Goal: Task Accomplishment & Management: Complete application form

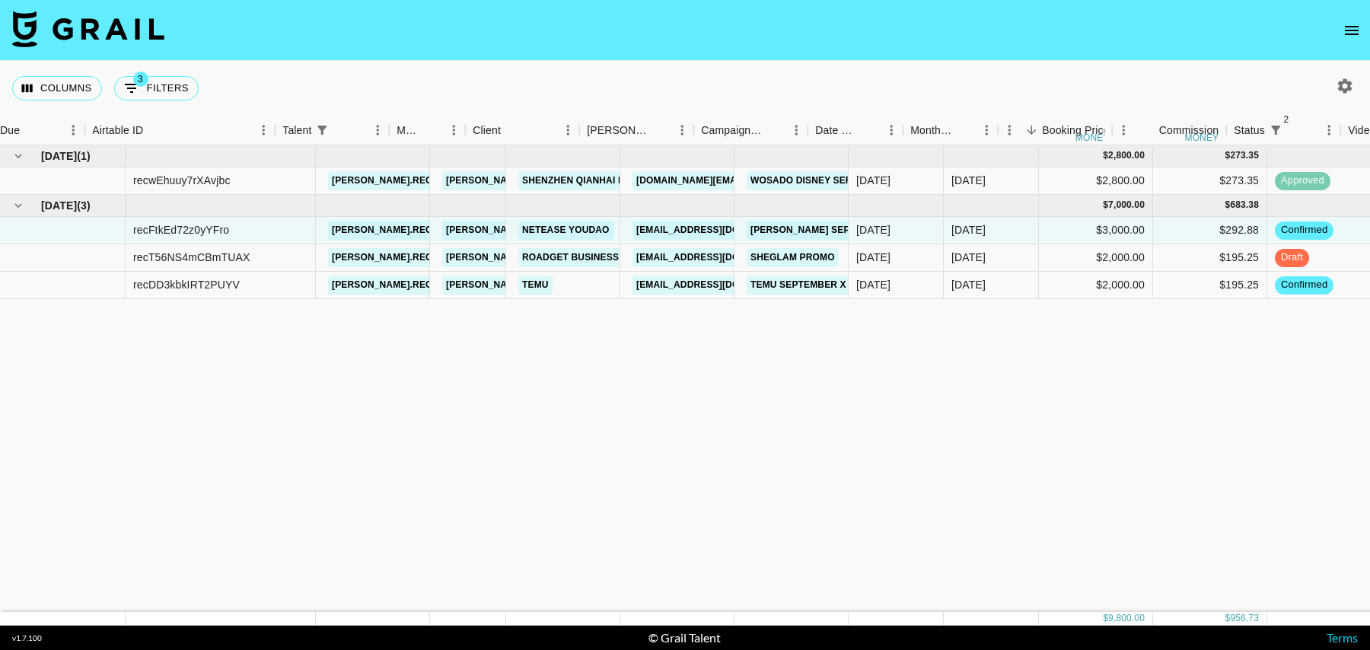
scroll to position [0, 40]
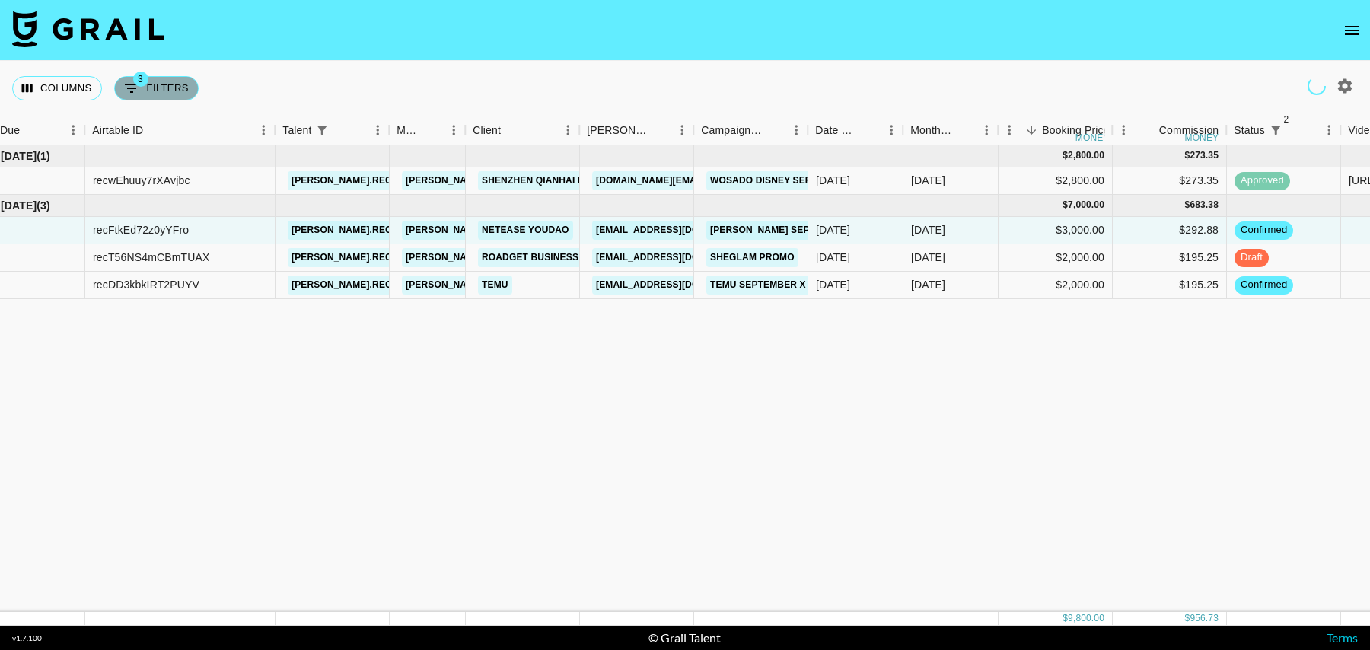
click at [168, 81] on button "3 Filters" at bounding box center [156, 88] width 84 height 24
select select "status"
select select "isNotAnyOf"
select select "status"
select select "isNotAnyOf"
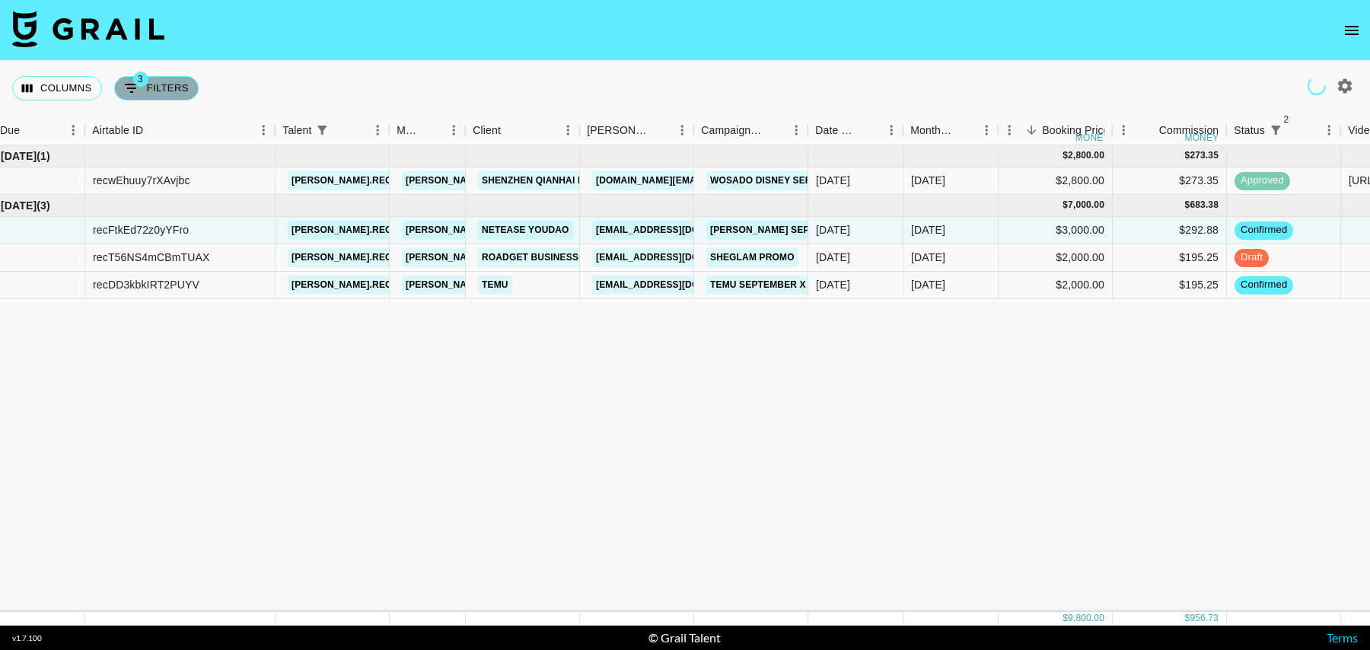
select select "talentName"
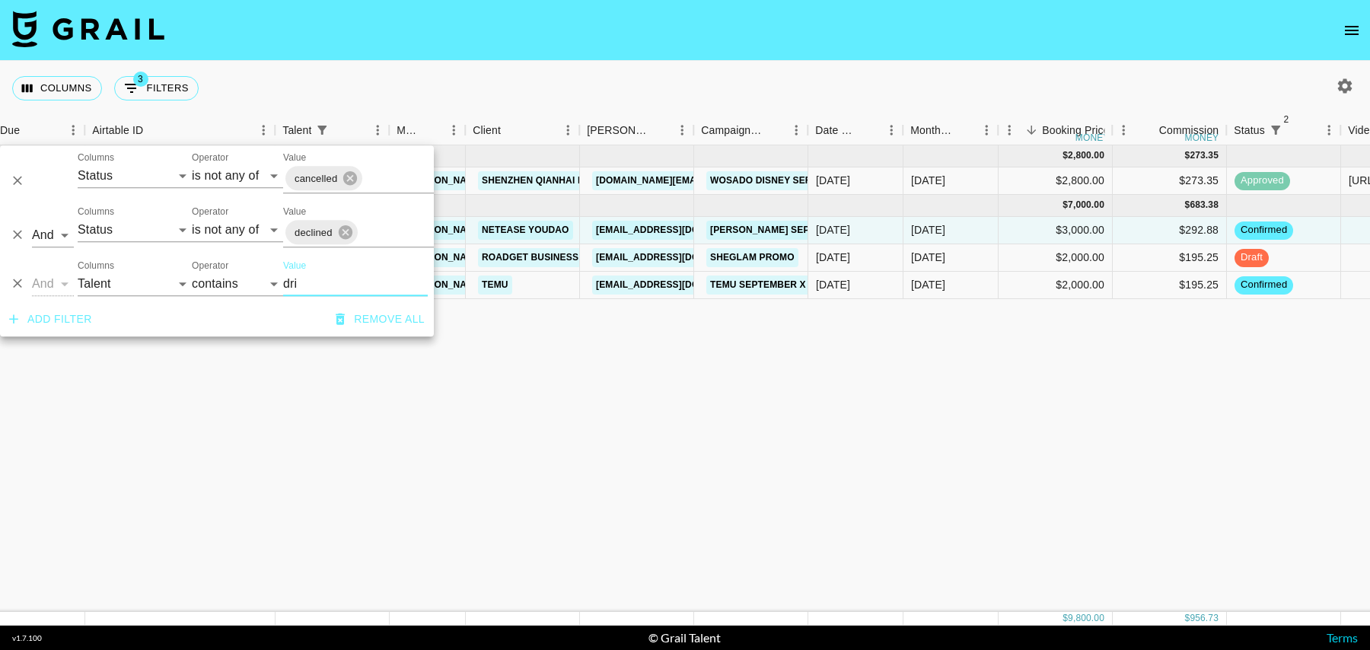
drag, startPoint x: 304, startPoint y: 282, endPoint x: 279, endPoint y: 282, distance: 25.1
click at [279, 282] on div "And Or Columns Grail Platform ID Airtable ID Talent Manager Client [PERSON_NAME…" at bounding box center [217, 277] width 434 height 49
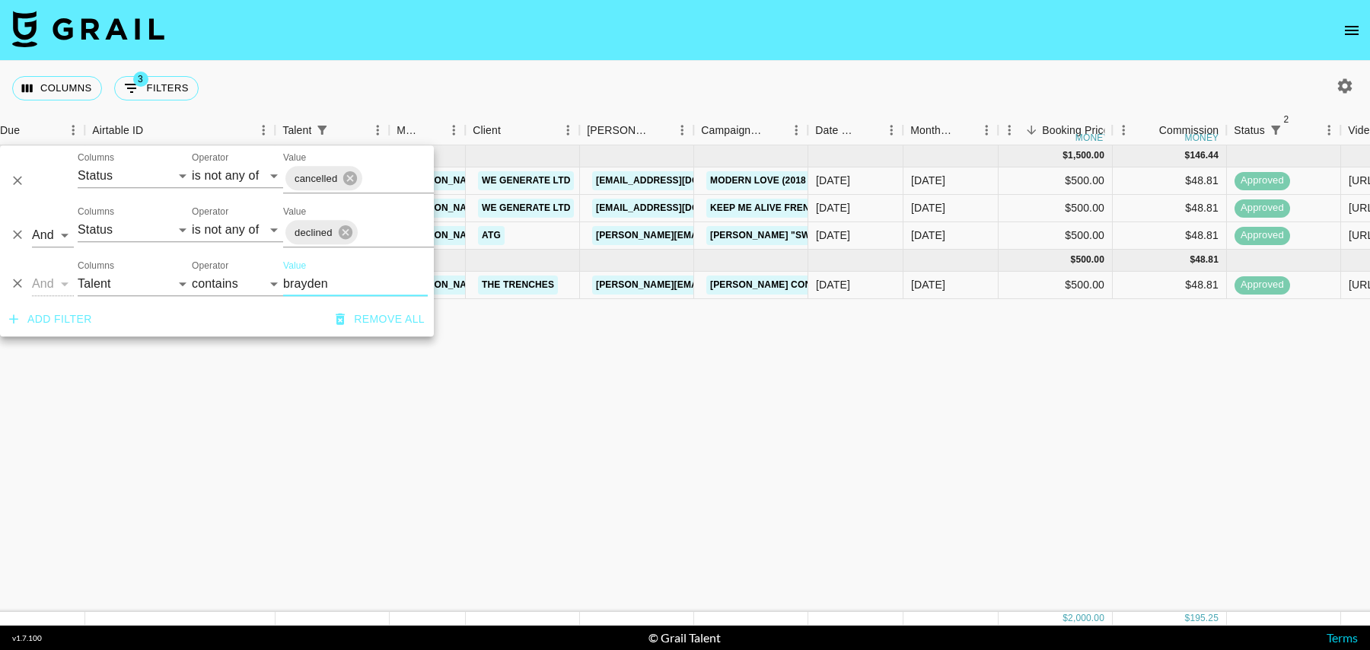
type input "brayden"
click at [654, 365] on div "[DATE] ( 3 ) $ 1,500.00 $ 146.44 recCoqwncIDTUskzo bbraydenwhaleyy [PERSON_NAME…" at bounding box center [1195, 378] width 2470 height 467
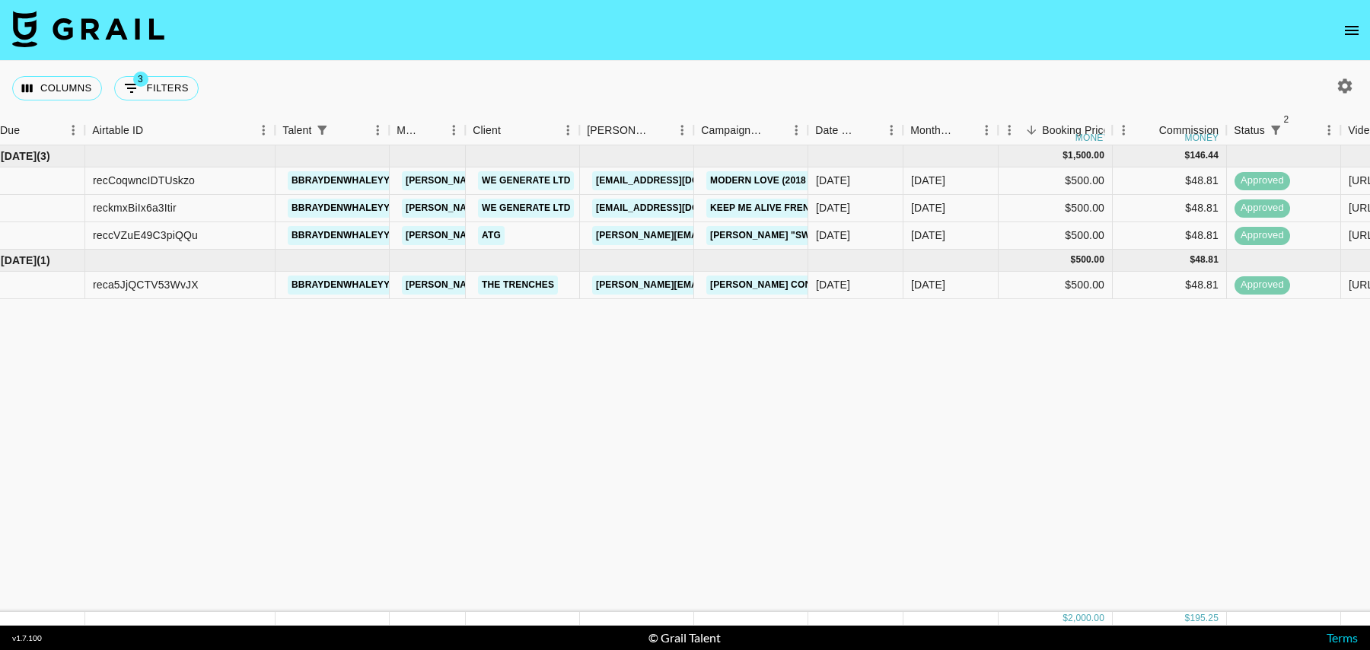
click at [1347, 84] on icon "button" at bounding box center [1345, 85] width 14 height 14
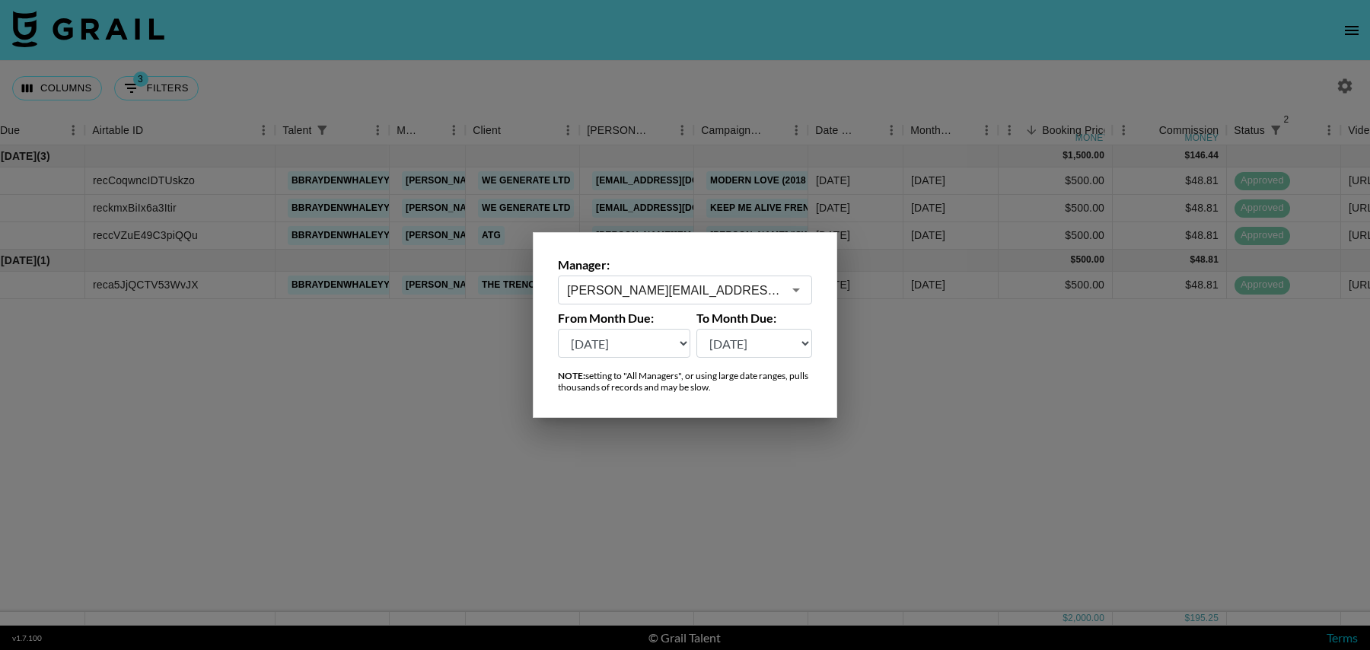
click at [601, 347] on select "Sep '26 Aug '26 Jul '26 Jun '26 May '26 Apr '26 Mar '26 Feb '26 Jan '26 Dec '25…" at bounding box center [624, 343] width 132 height 29
select select "Dec '24"
click at [558, 329] on select "Sep '26 Aug '26 Jul '26 Jun '26 May '26 Apr '26 Mar '26 Feb '26 Jan '26 Dec '25…" at bounding box center [624, 343] width 132 height 29
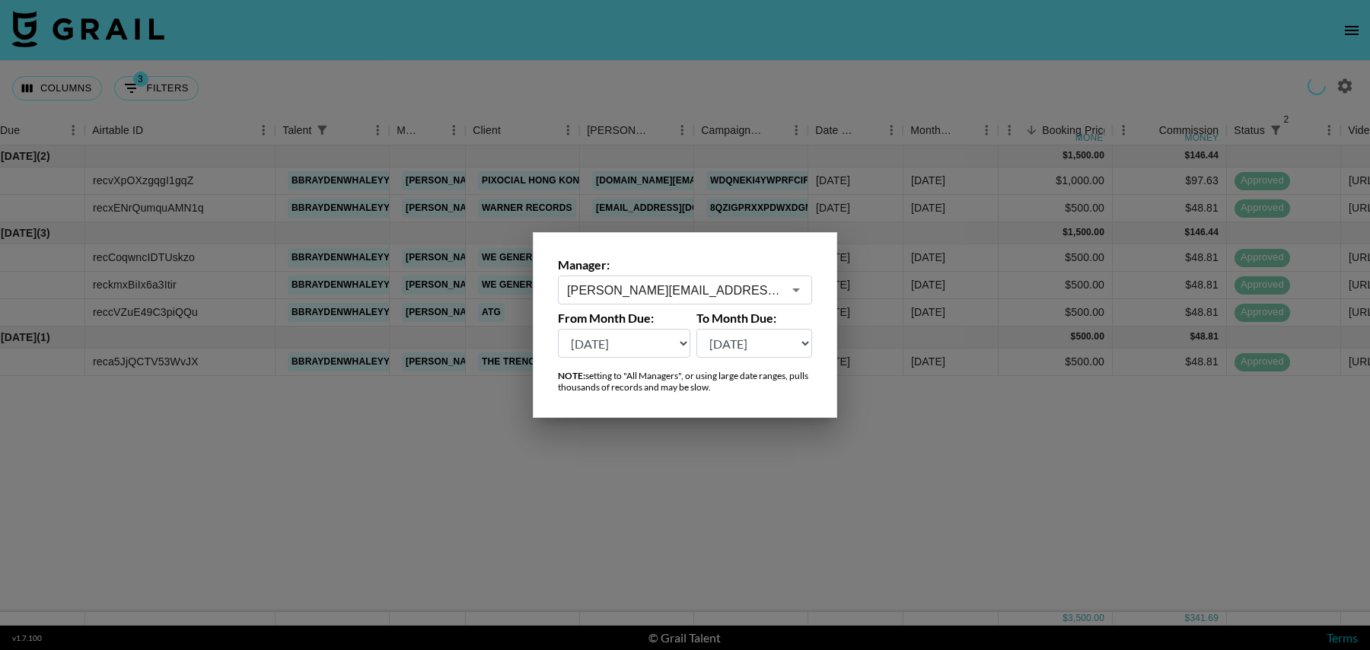
click at [559, 62] on div at bounding box center [685, 325] width 1370 height 650
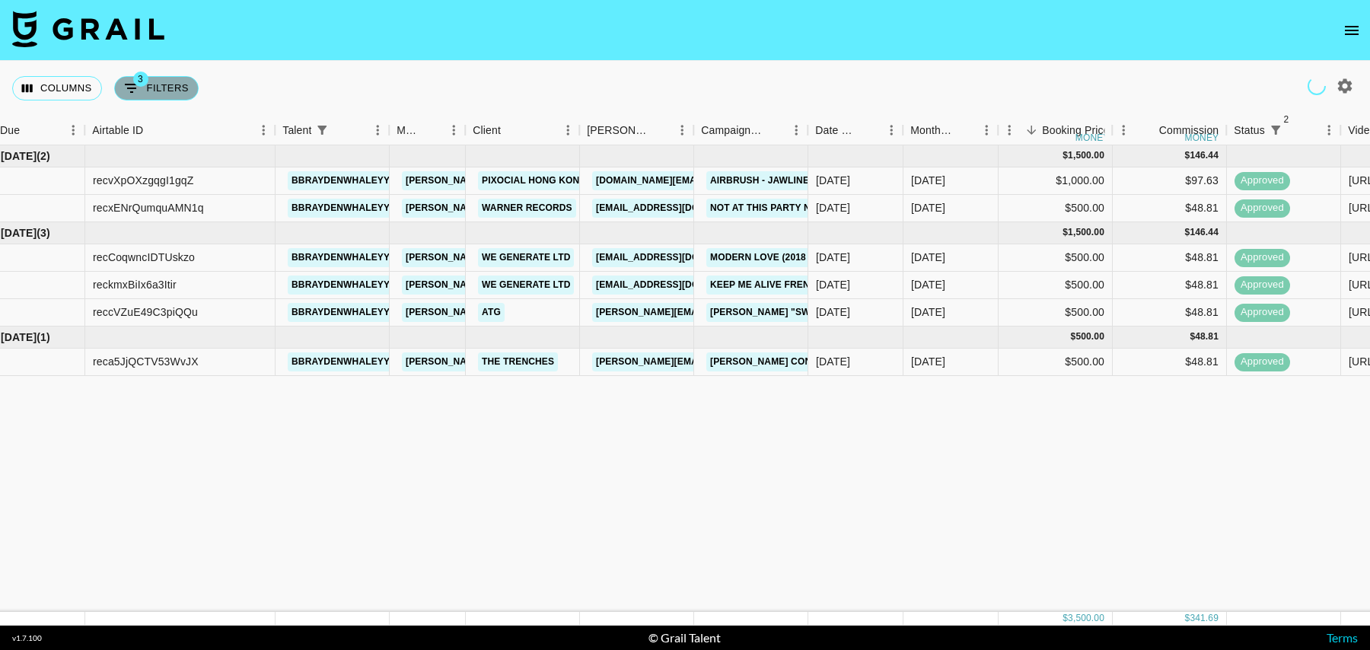
click at [153, 88] on button "3 Filters" at bounding box center [156, 88] width 84 height 24
select select "status"
select select "isNotAnyOf"
select select "status"
select select "isNotAnyOf"
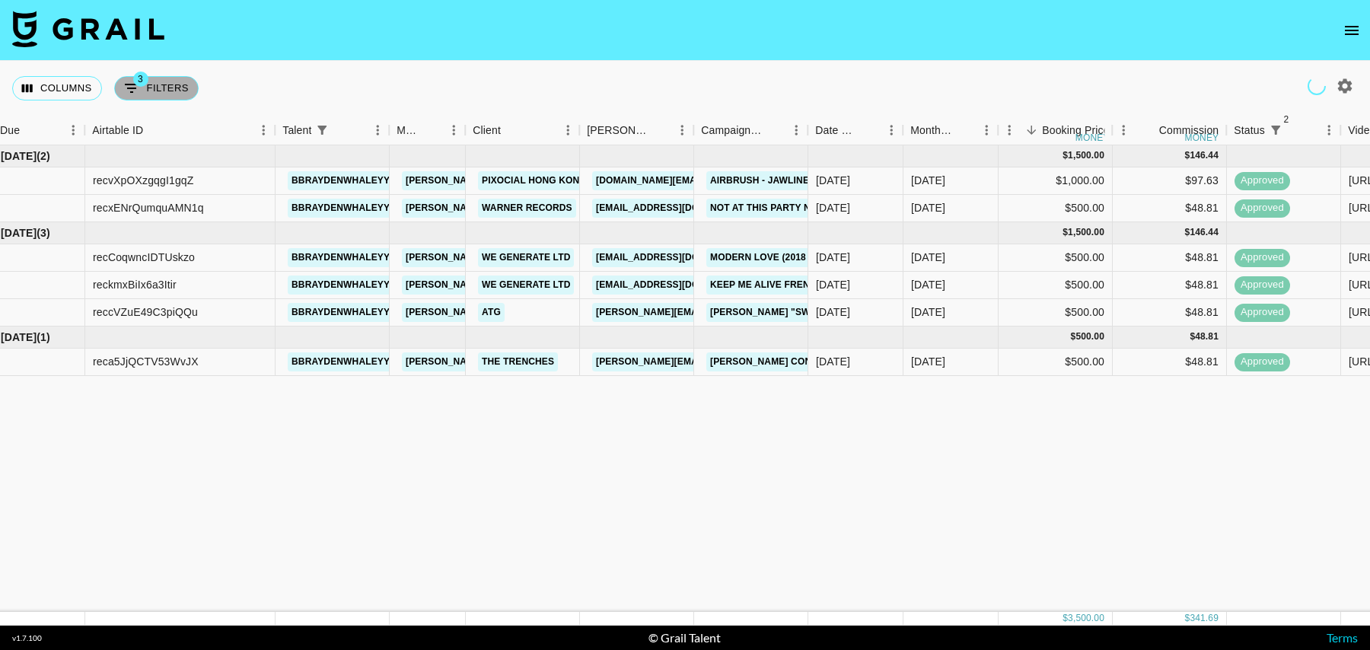
select select "talentName"
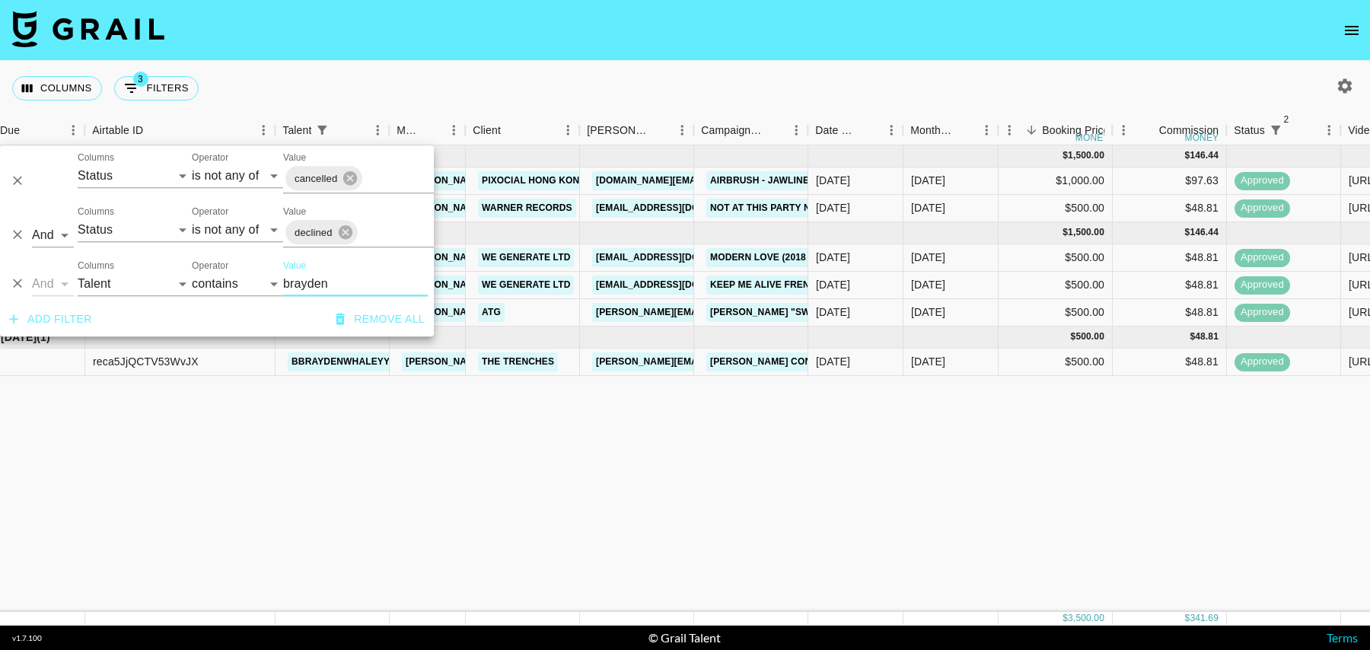
drag, startPoint x: 340, startPoint y: 281, endPoint x: 263, endPoint y: 278, distance: 76.9
click at [263, 278] on div "And Or Columns Grail Platform ID Airtable ID Talent Manager Client Booker Campa…" at bounding box center [217, 277] width 434 height 49
click at [855, 435] on div "Mar '25 ( 2 ) $ 1,500.00 $ 146.44 recvXpOXzgqgI1gqZ bbraydenwhaleyy tancredi@gr…" at bounding box center [1195, 378] width 2470 height 467
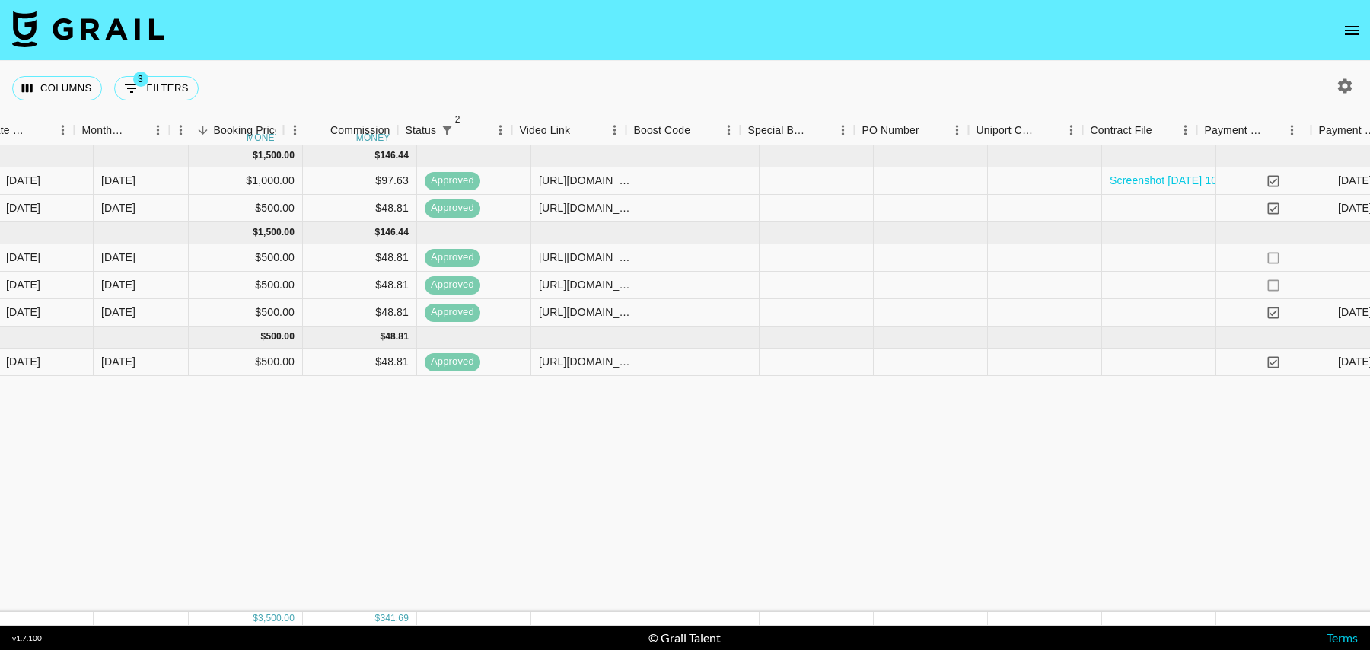
scroll to position [0, 869]
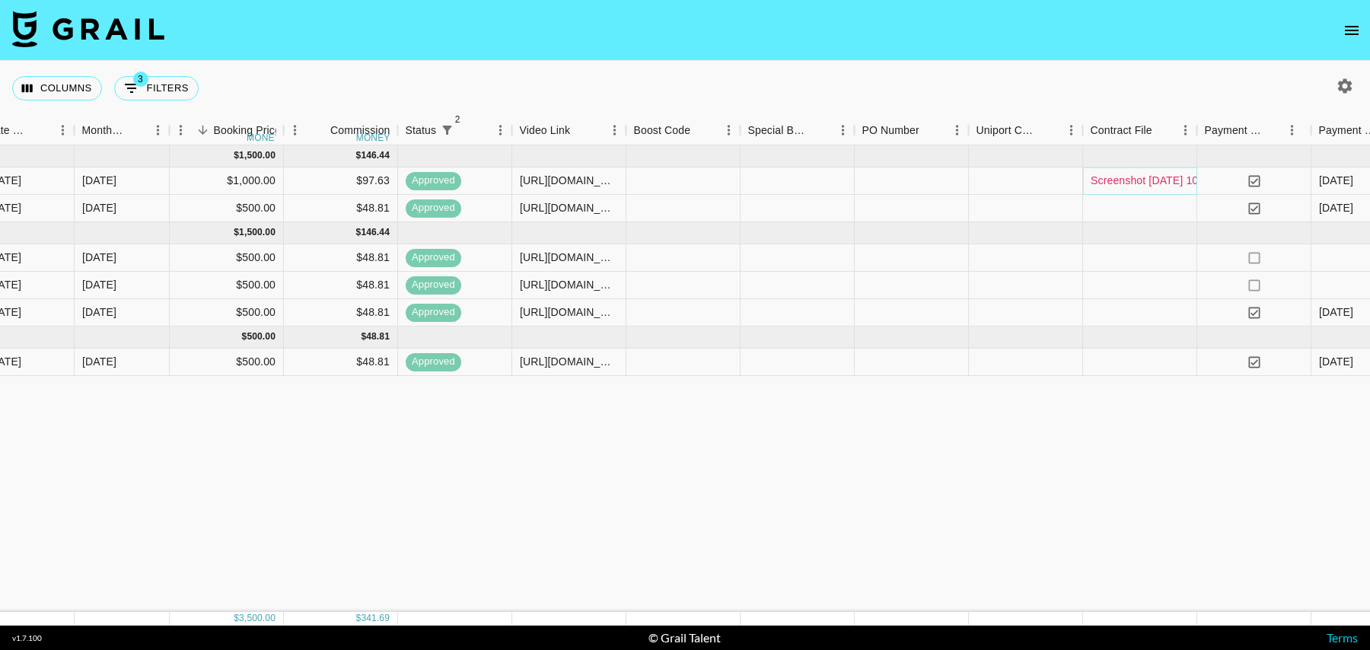
click at [1117, 178] on link "Screenshot 2025-03-03 at 10.59.50.png" at bounding box center [1170, 180] width 159 height 15
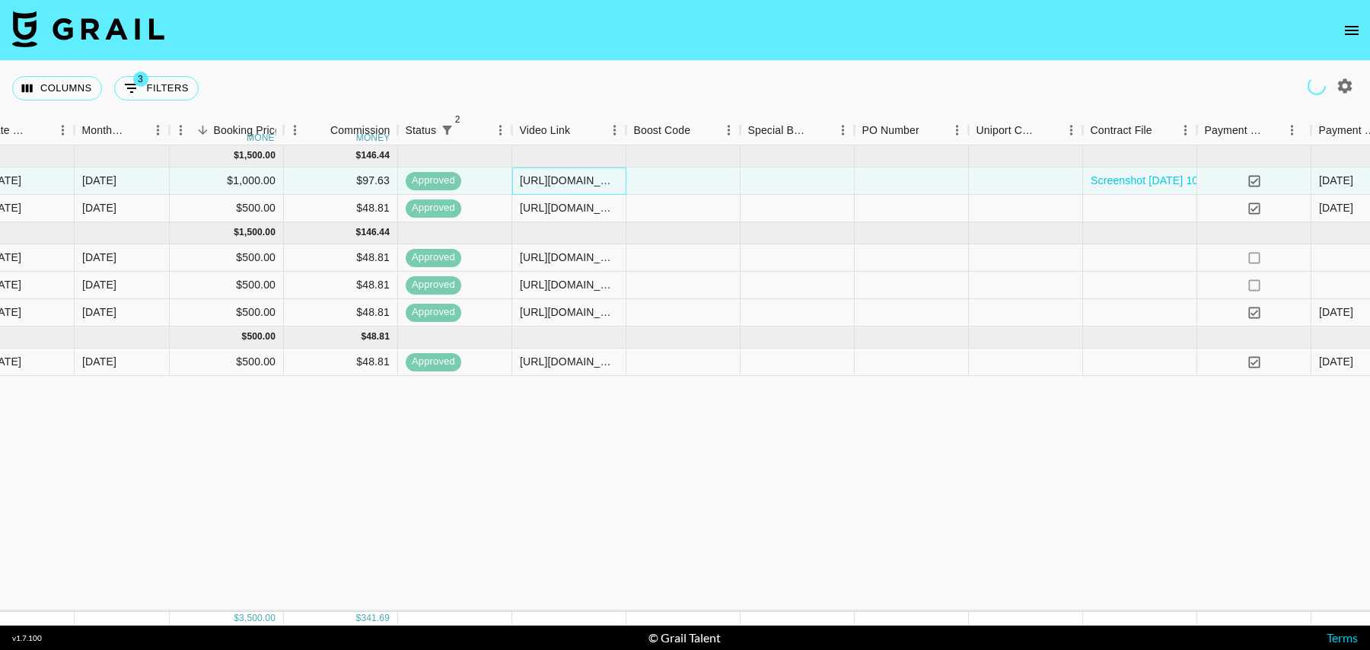
click at [599, 183] on div "https://www.tiktok.com/@bbraydenwhaleyy/video/7477333206635908398?_r=1&_t=ZT-8u…" at bounding box center [569, 180] width 98 height 15
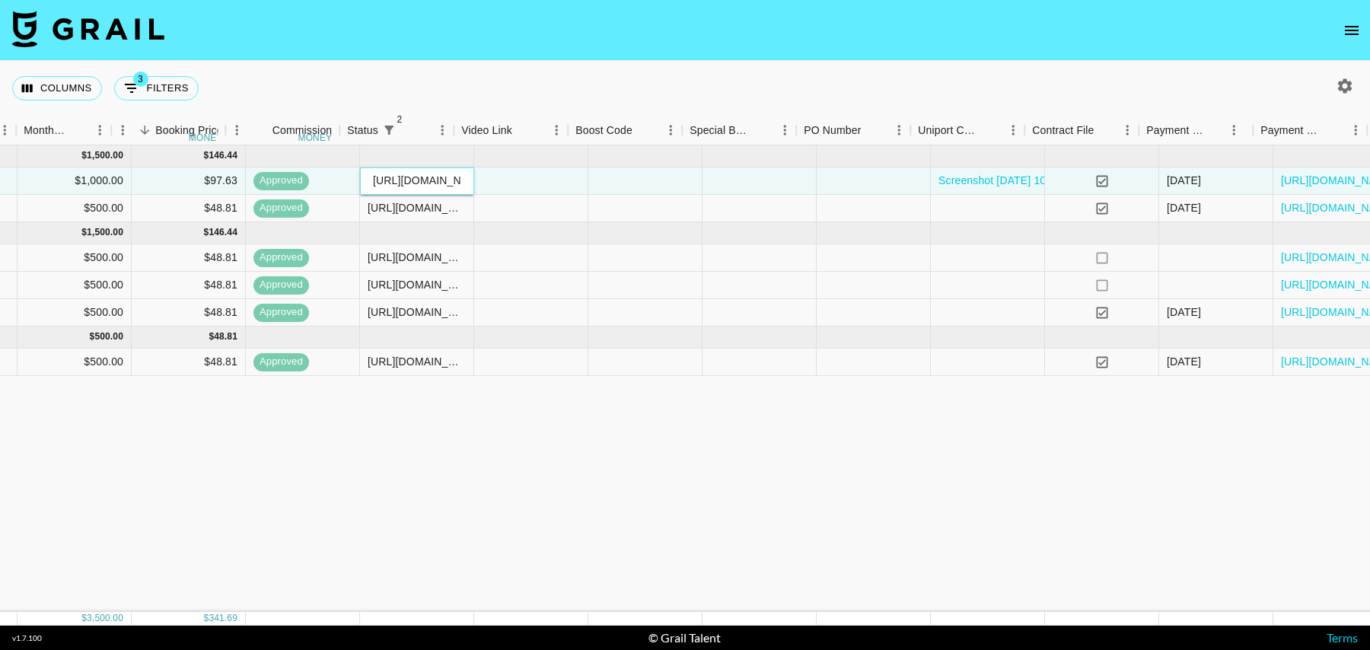
scroll to position [0, 1100]
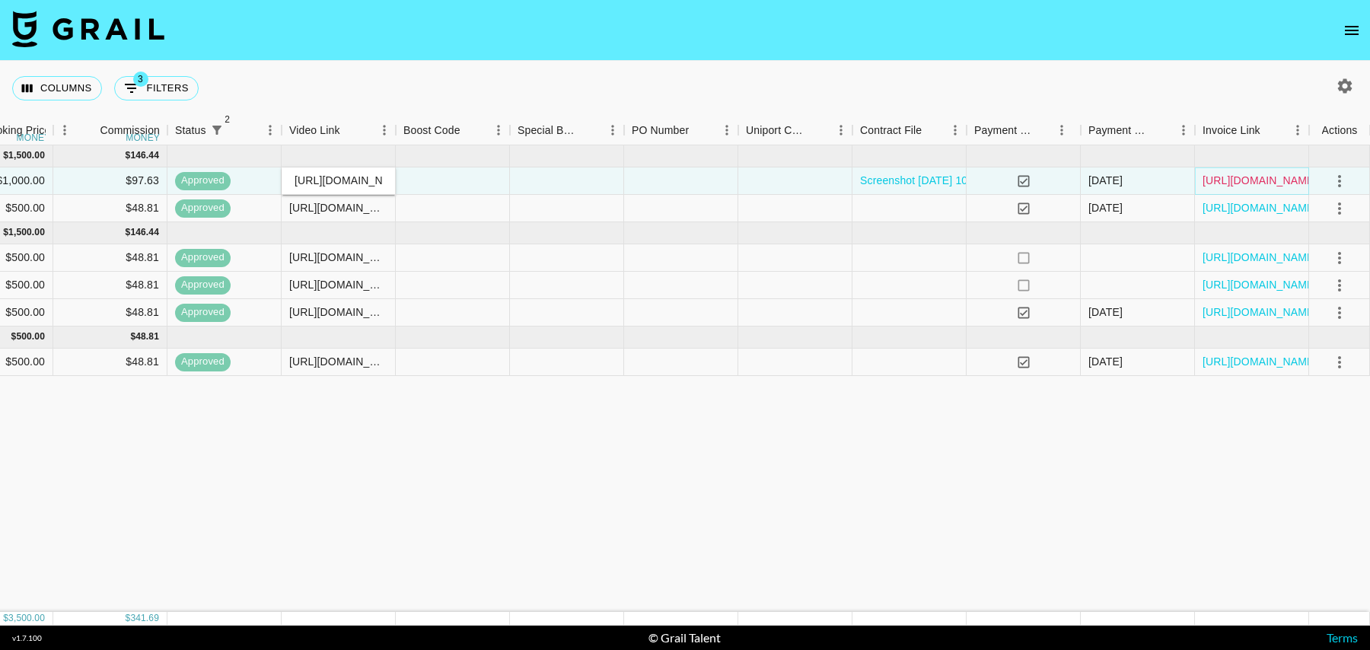
click at [1237, 176] on link "https://in.xero.com/LE31pccwLL4fEyBLI2XQLVk6C4FLDJpoqq1qvgMl" at bounding box center [1260, 180] width 115 height 15
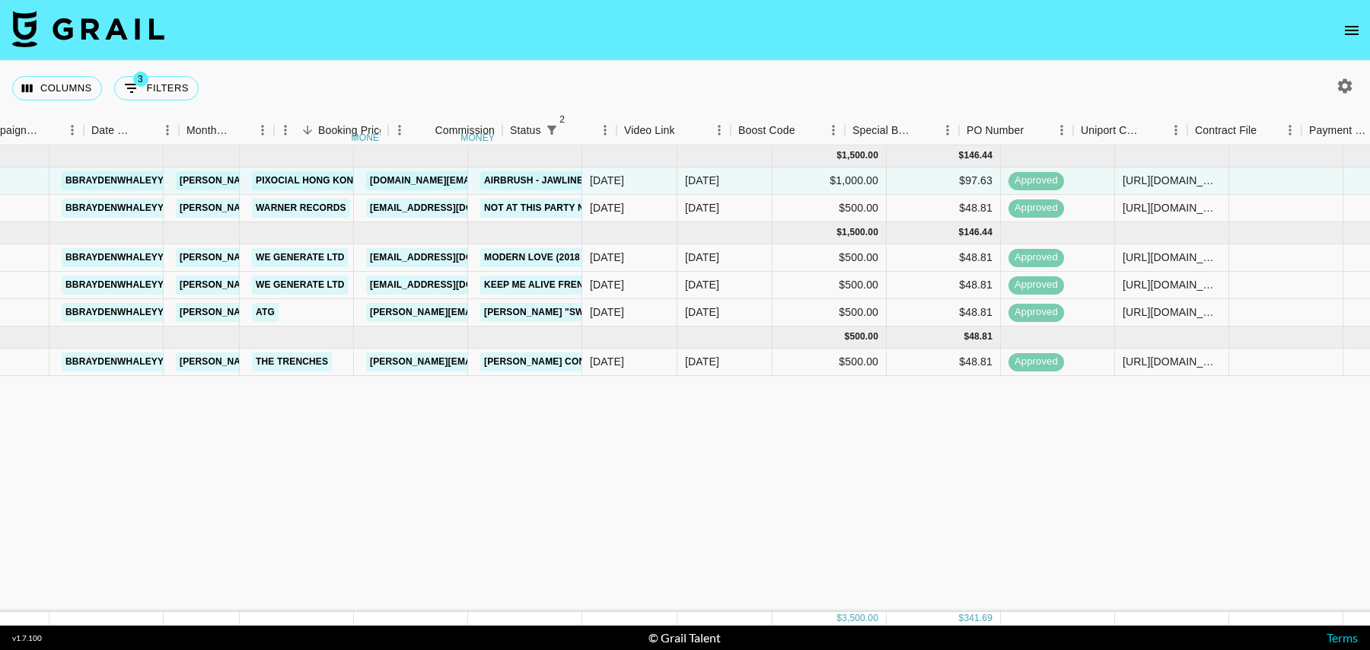
scroll to position [0, 2]
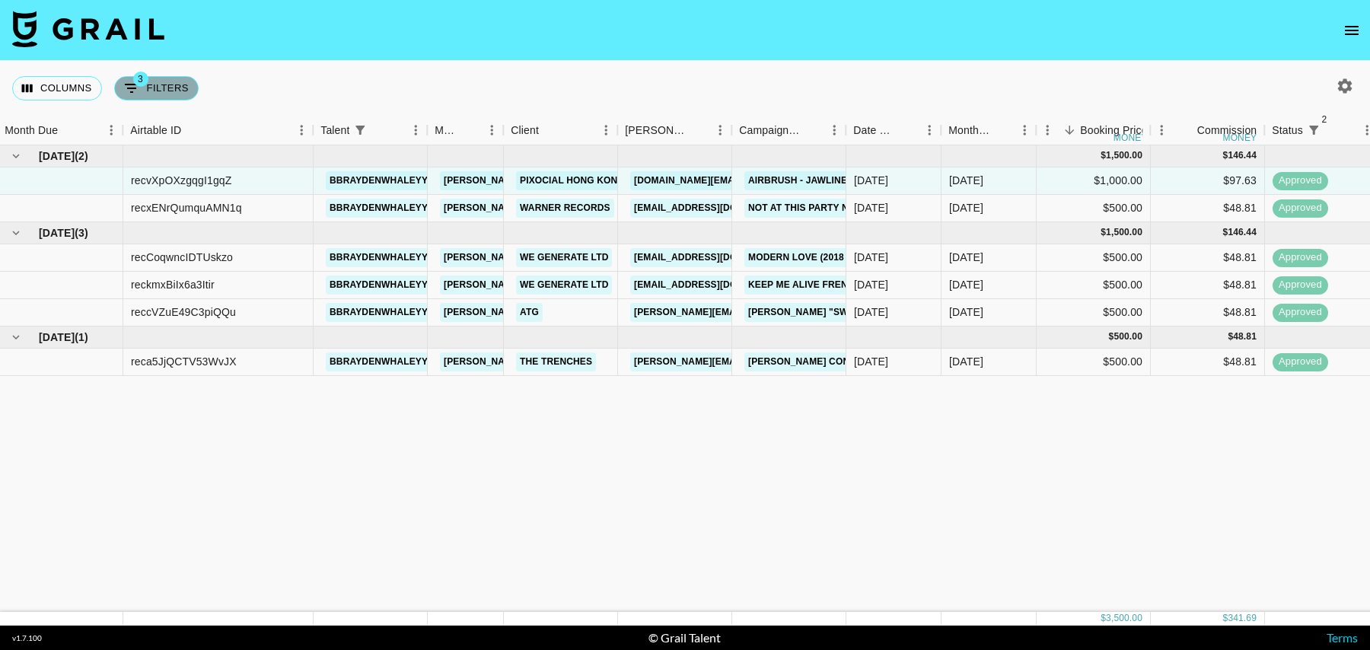
click at [167, 81] on button "3 Filters" at bounding box center [156, 88] width 84 height 24
select select "status"
select select "isNotAnyOf"
select select "status"
select select "isNotAnyOf"
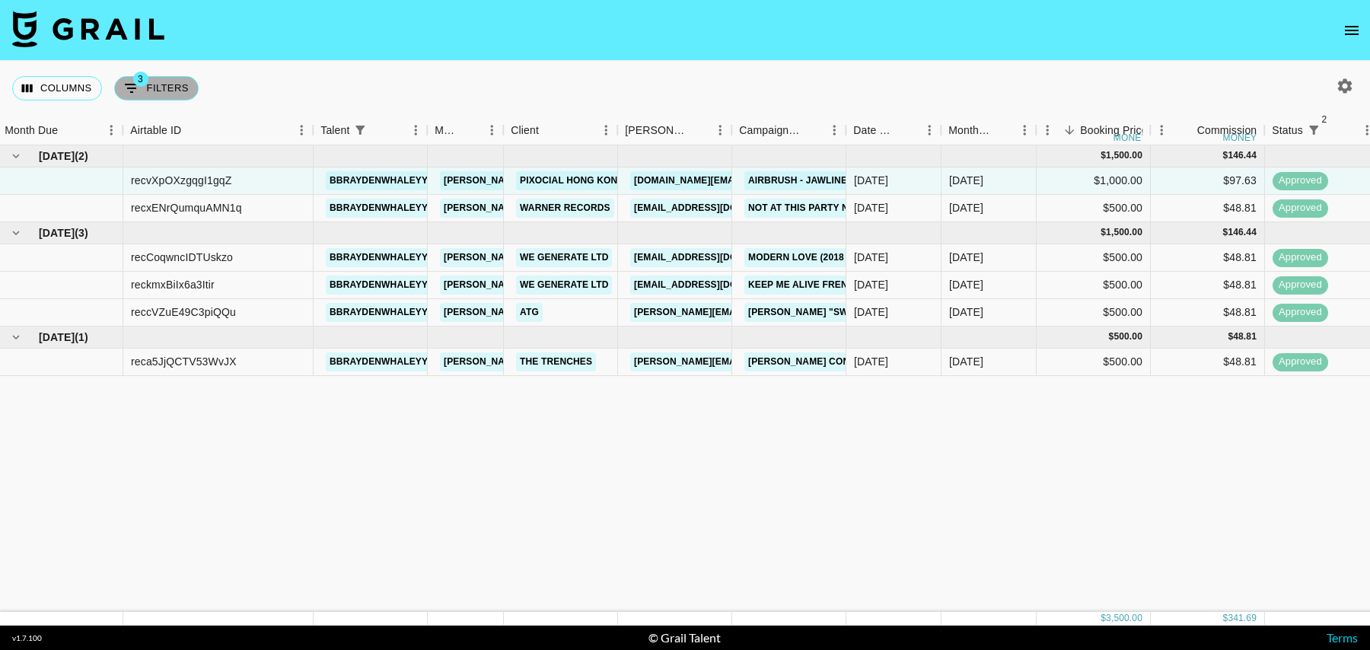
select select "talentName"
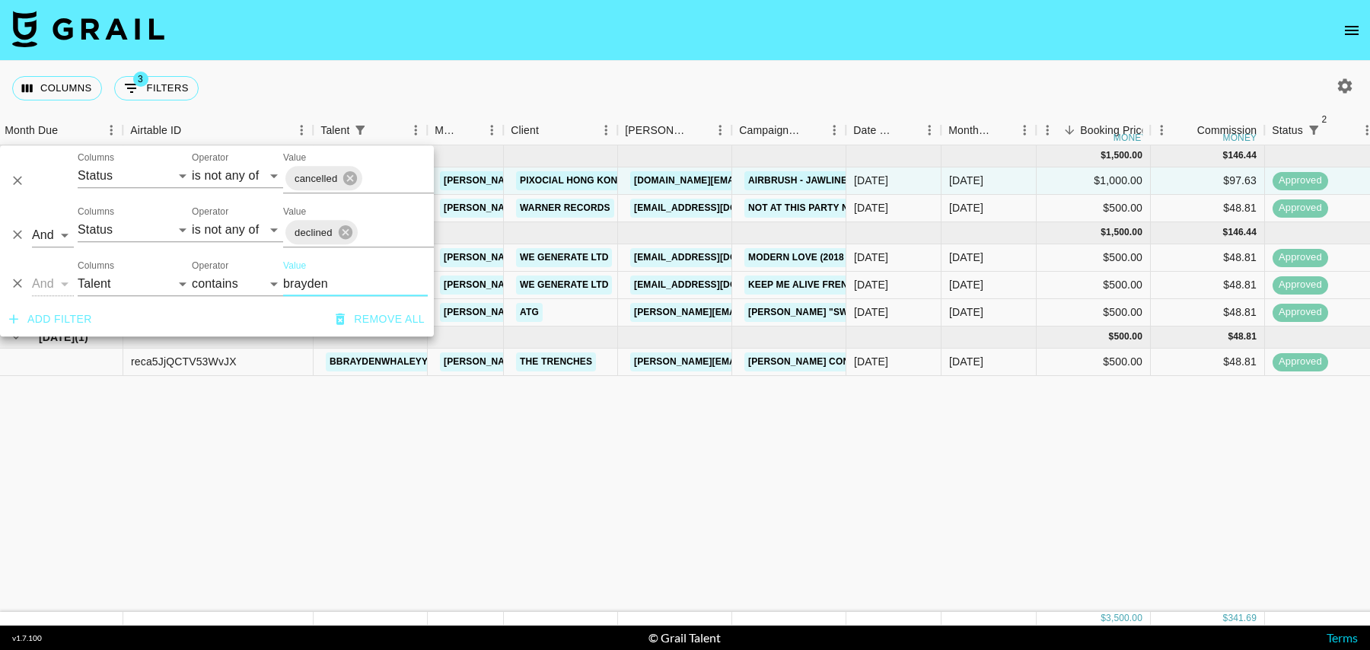
drag, startPoint x: 336, startPoint y: 279, endPoint x: 244, endPoint y: 279, distance: 92.9
click at [244, 279] on div "And Or Columns Grail Platform ID Airtable ID Talent Manager Client Booker Campa…" at bounding box center [217, 277] width 434 height 49
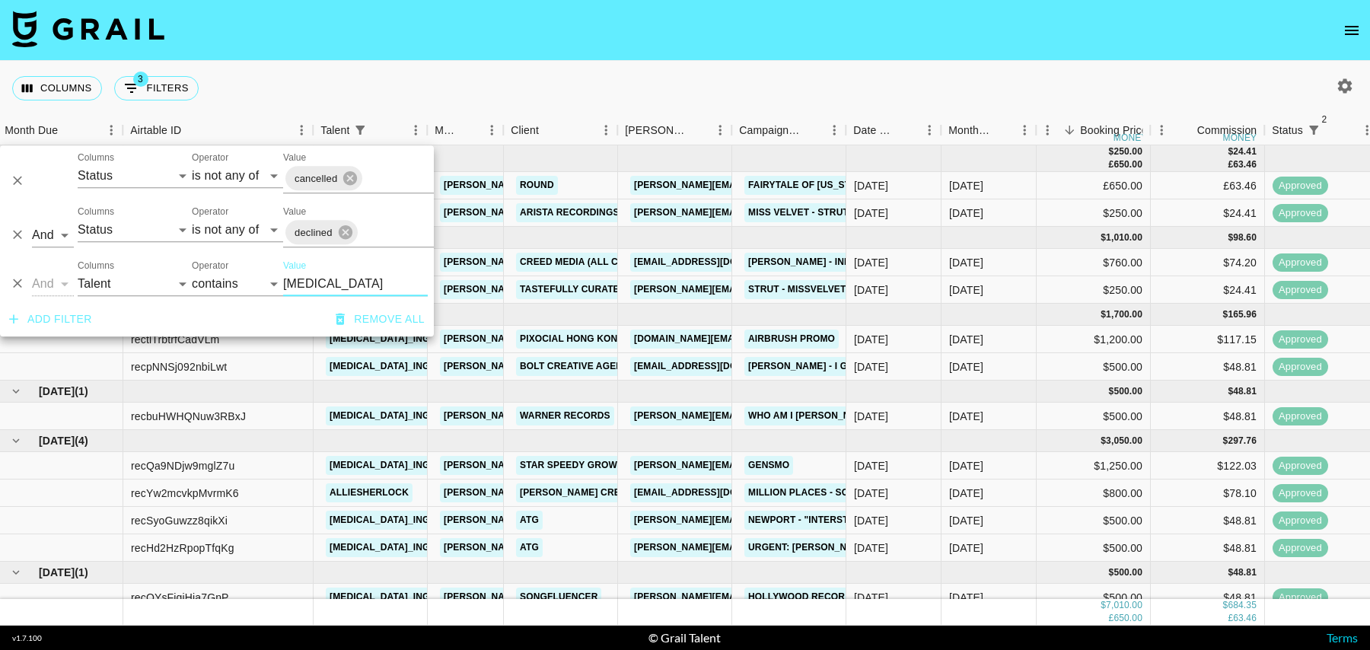
type input "alli"
click at [854, 82] on div "Columns 3 Filters + Booking" at bounding box center [685, 88] width 1370 height 55
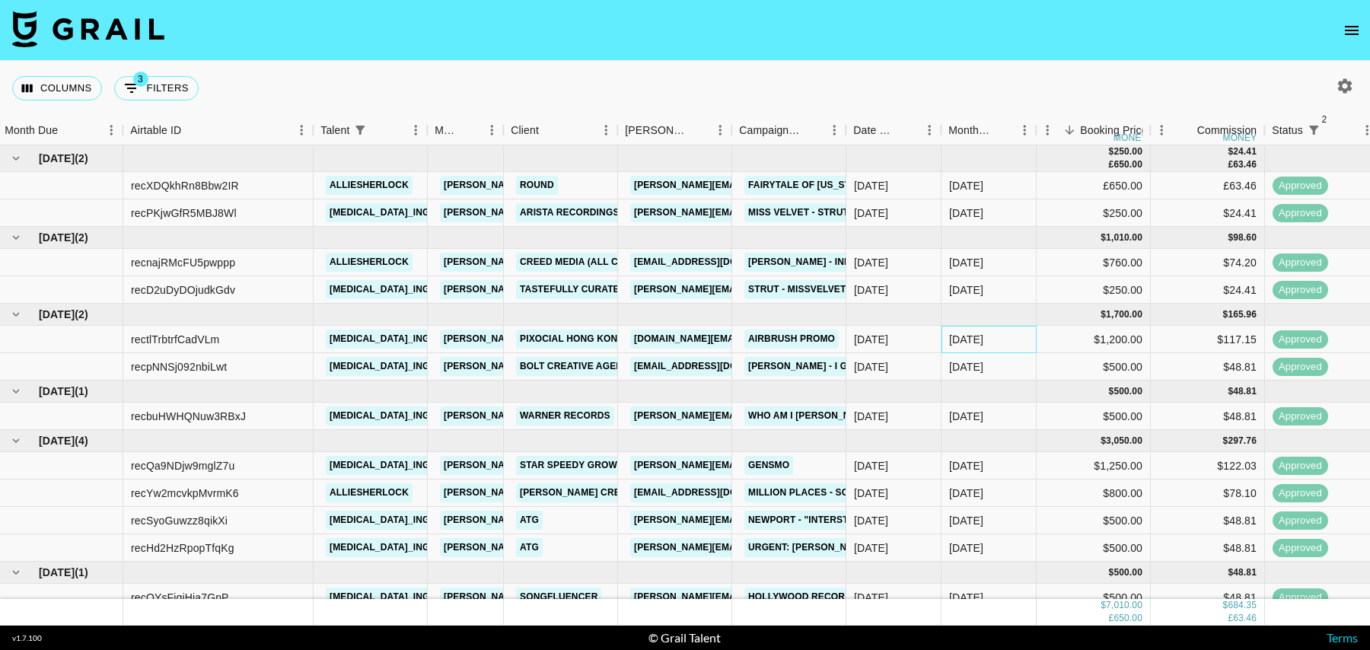
click at [943, 332] on div "Feb '25" at bounding box center [989, 339] width 95 height 27
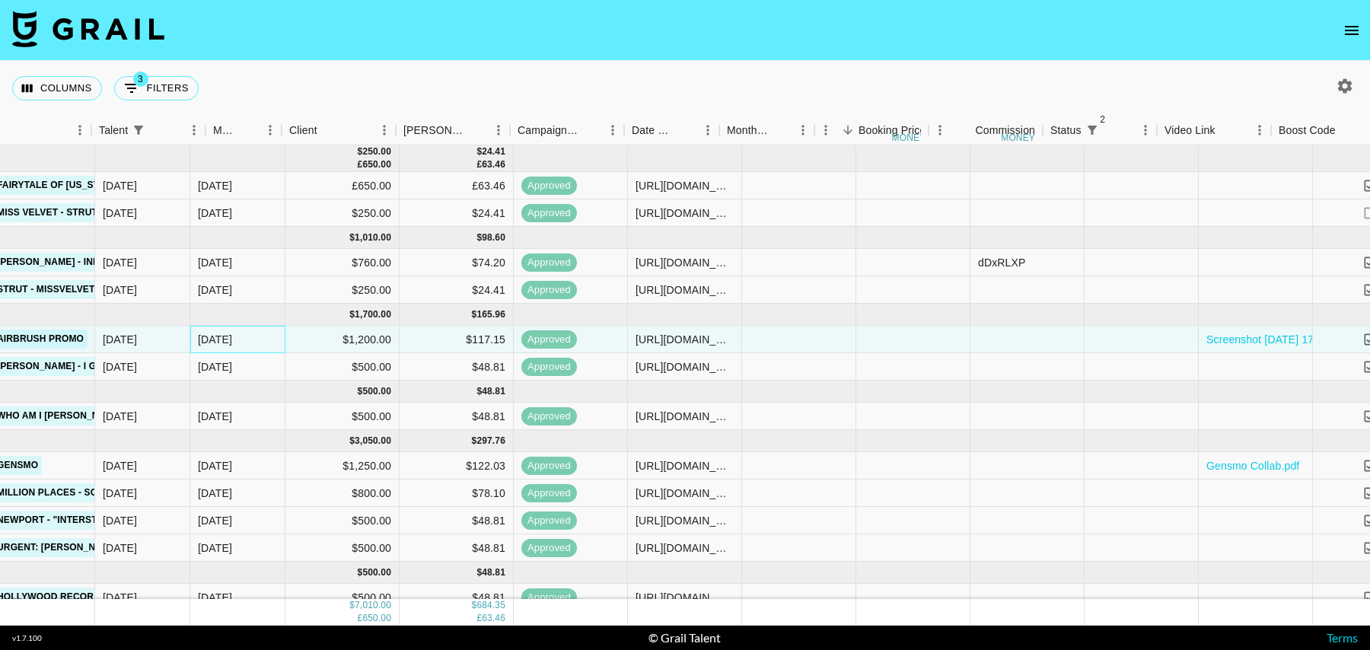
scroll to position [0, 1100]
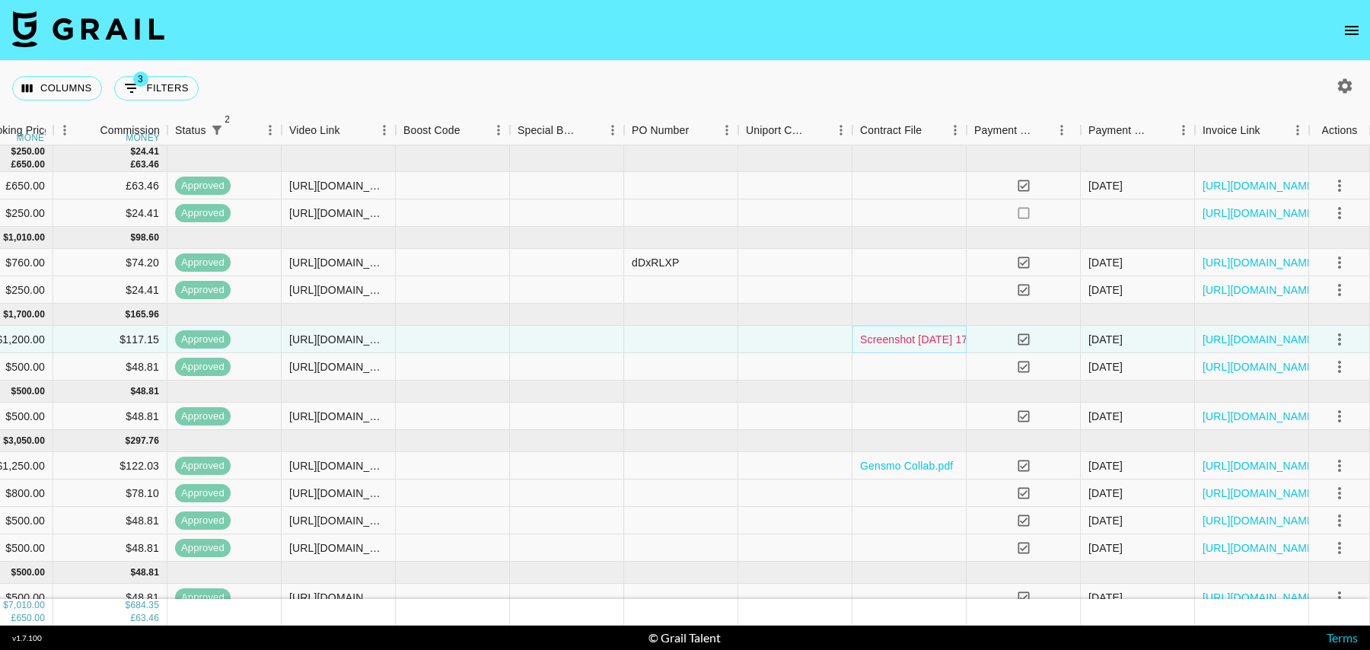
click at [893, 339] on link "Screenshot 2025-01-31 at 17.47.13.png" at bounding box center [939, 339] width 159 height 15
click at [172, 88] on button "3 Filters" at bounding box center [156, 88] width 84 height 24
select select "status"
select select "isNotAnyOf"
select select "status"
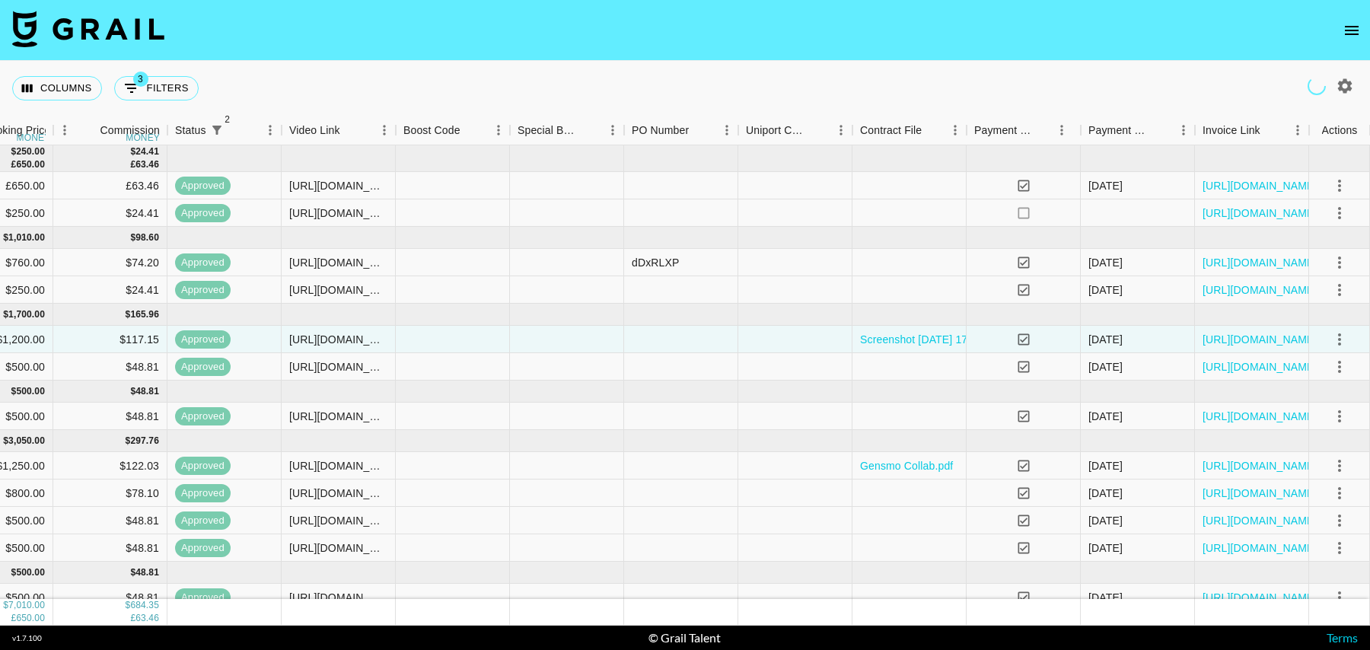
select select "isNotAnyOf"
select select "talentName"
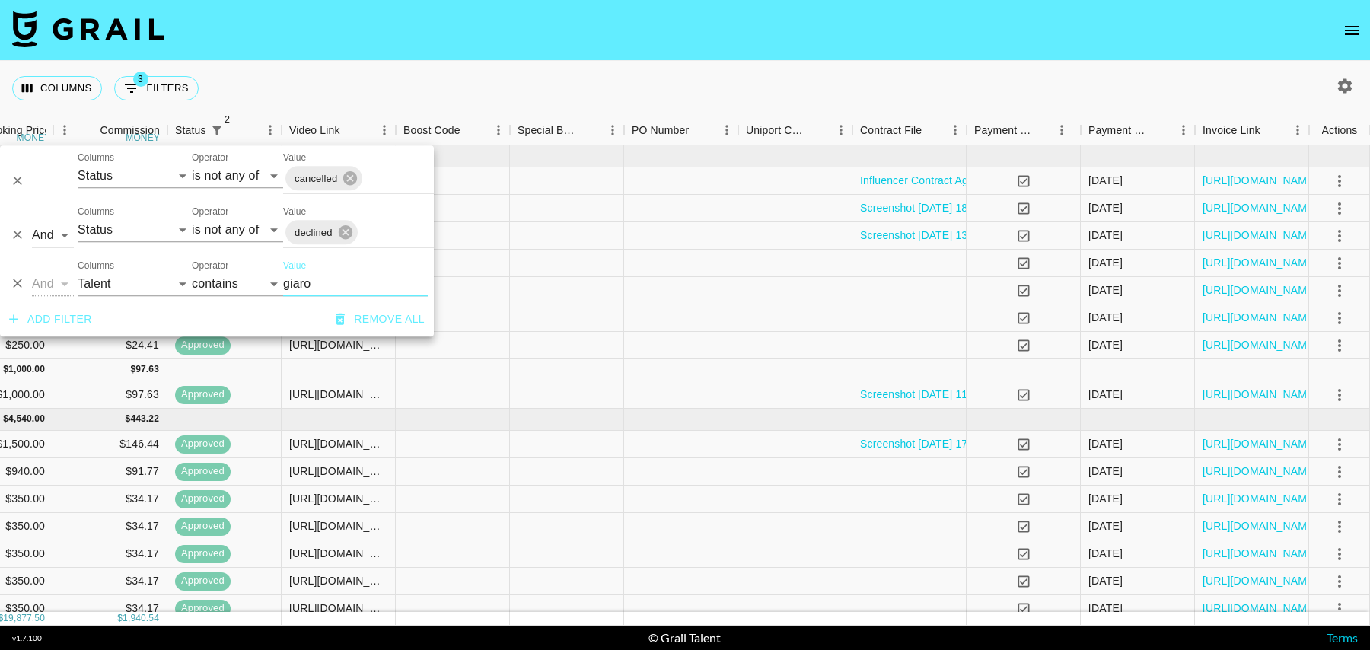
type input "giaro"
click at [569, 370] on div at bounding box center [567, 370] width 114 height 22
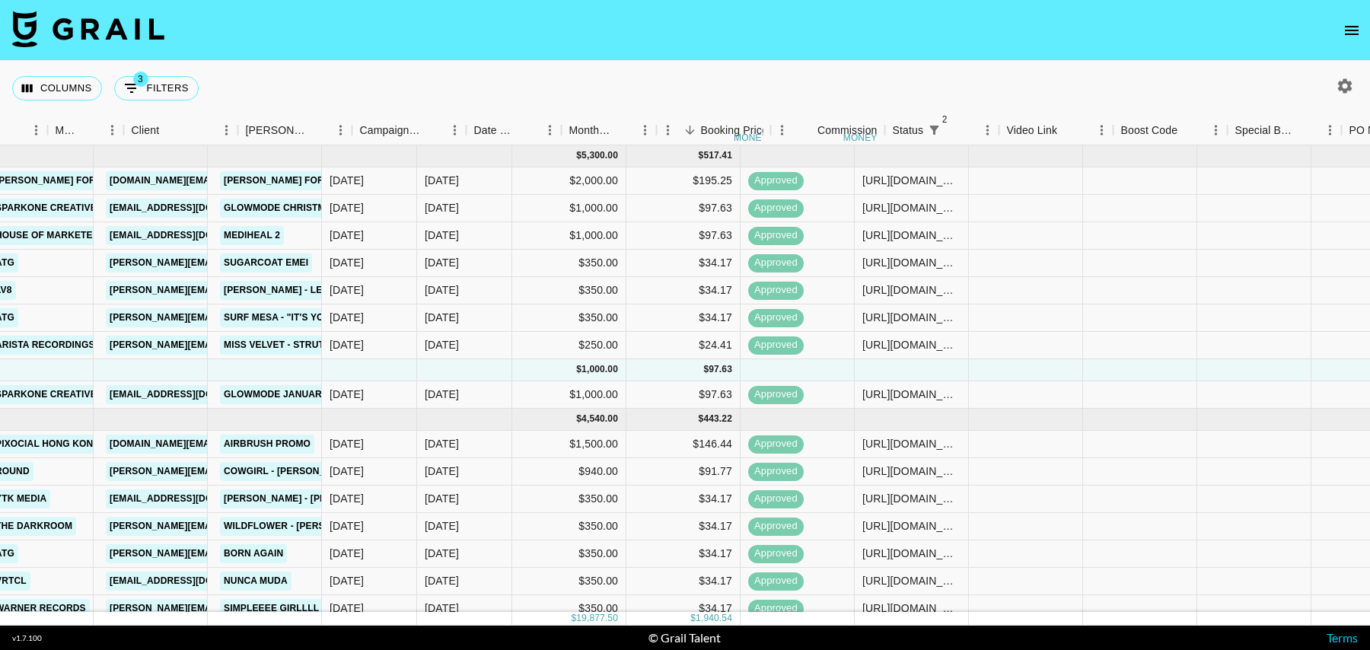
scroll to position [0, 0]
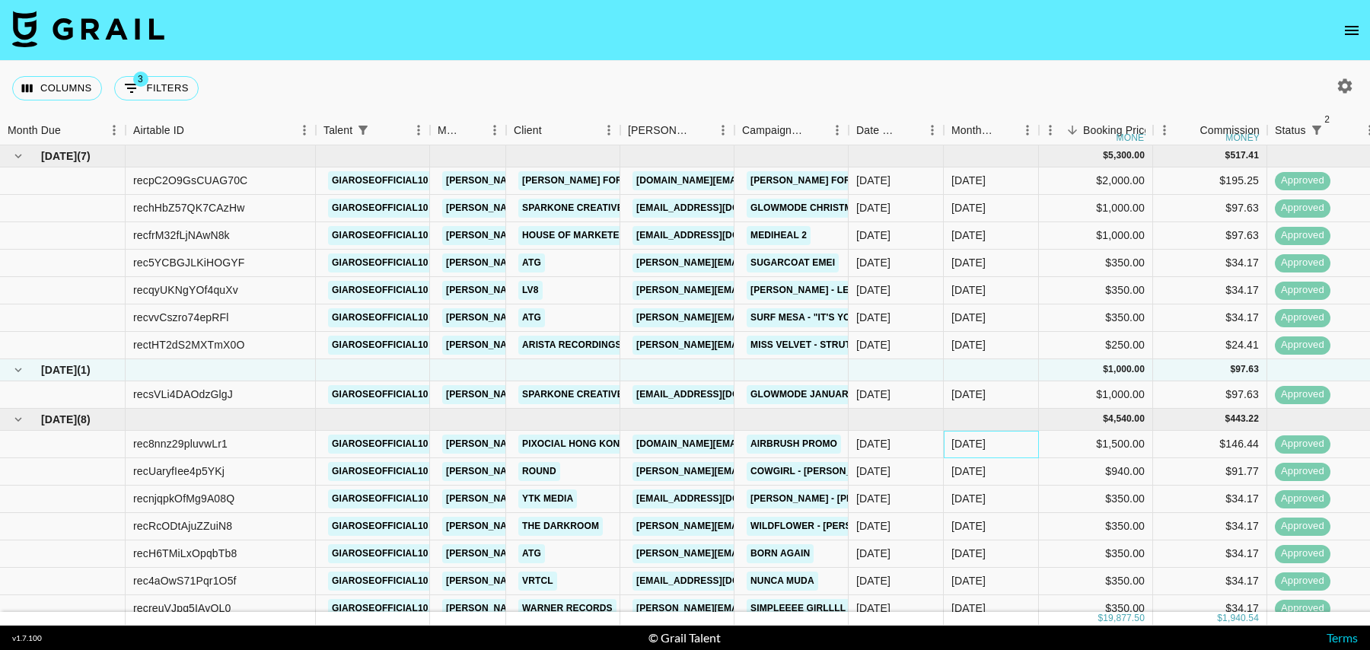
click at [1012, 446] on div "Feb '25" at bounding box center [991, 444] width 95 height 27
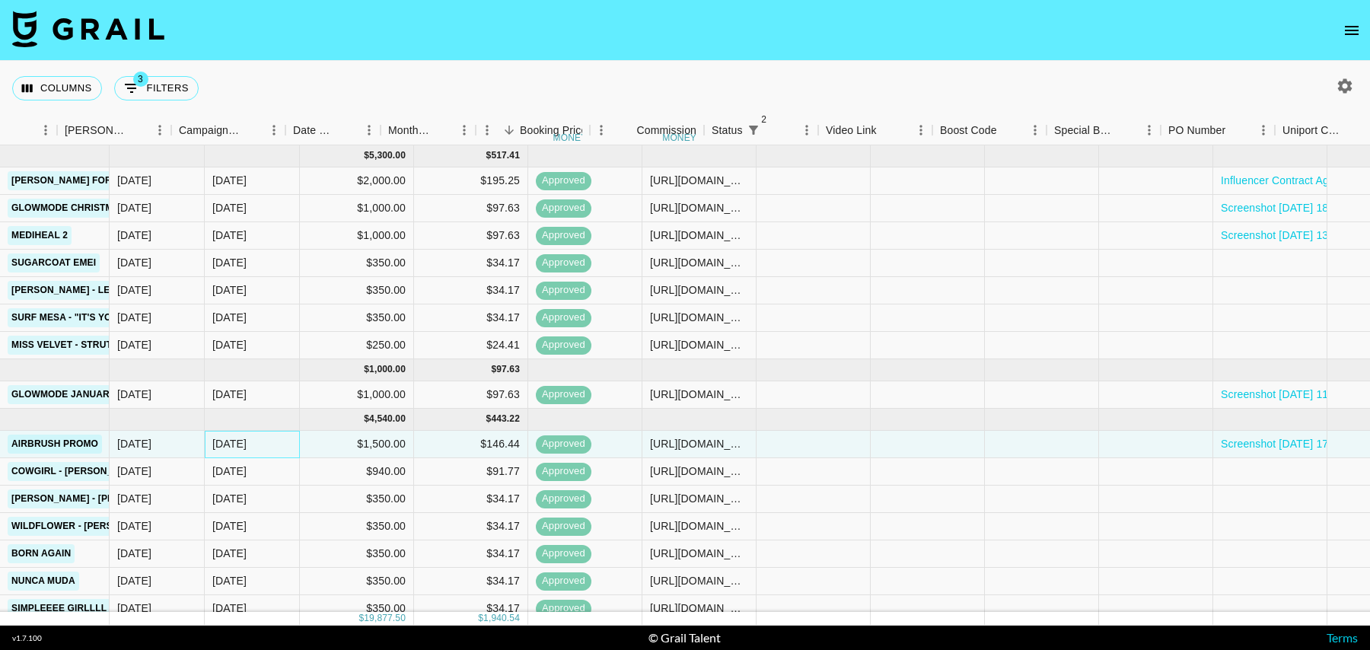
scroll to position [0, 1100]
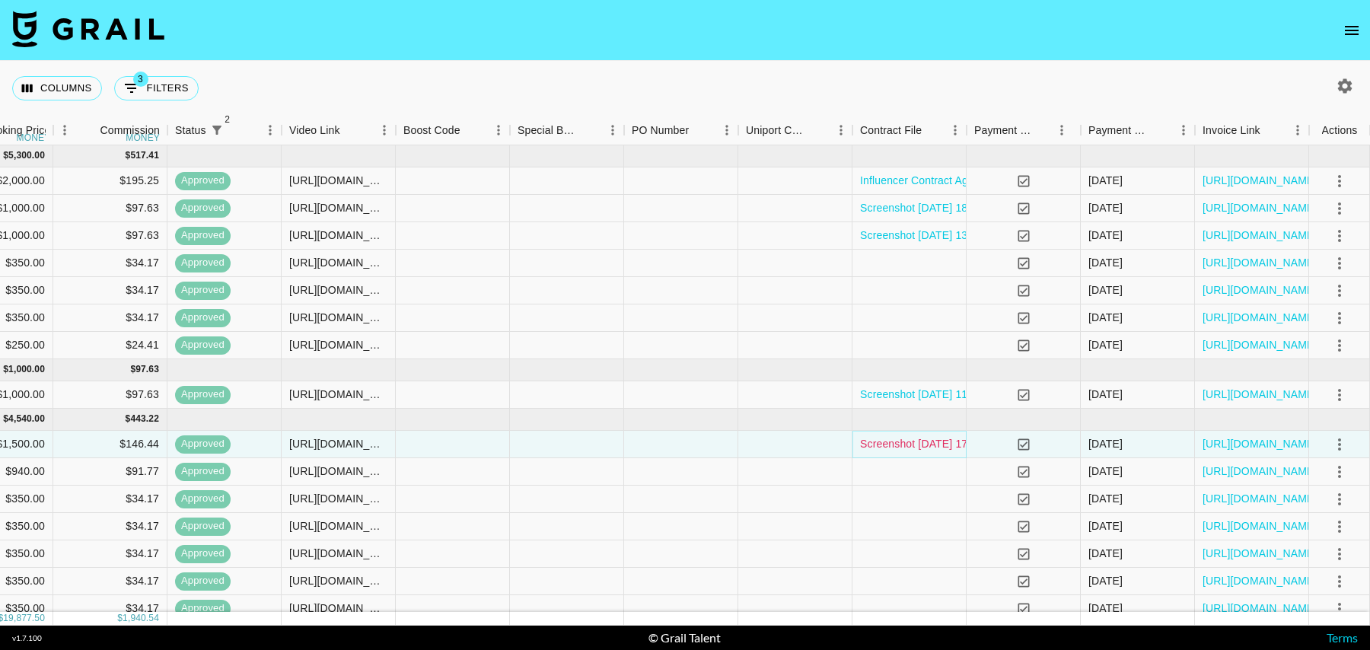
click at [929, 439] on link "Screenshot 2025-01-31 at 17.47.13.png" at bounding box center [939, 443] width 159 height 15
click at [177, 78] on button "3 Filters" at bounding box center [156, 88] width 84 height 24
select select "status"
select select "isNotAnyOf"
select select "status"
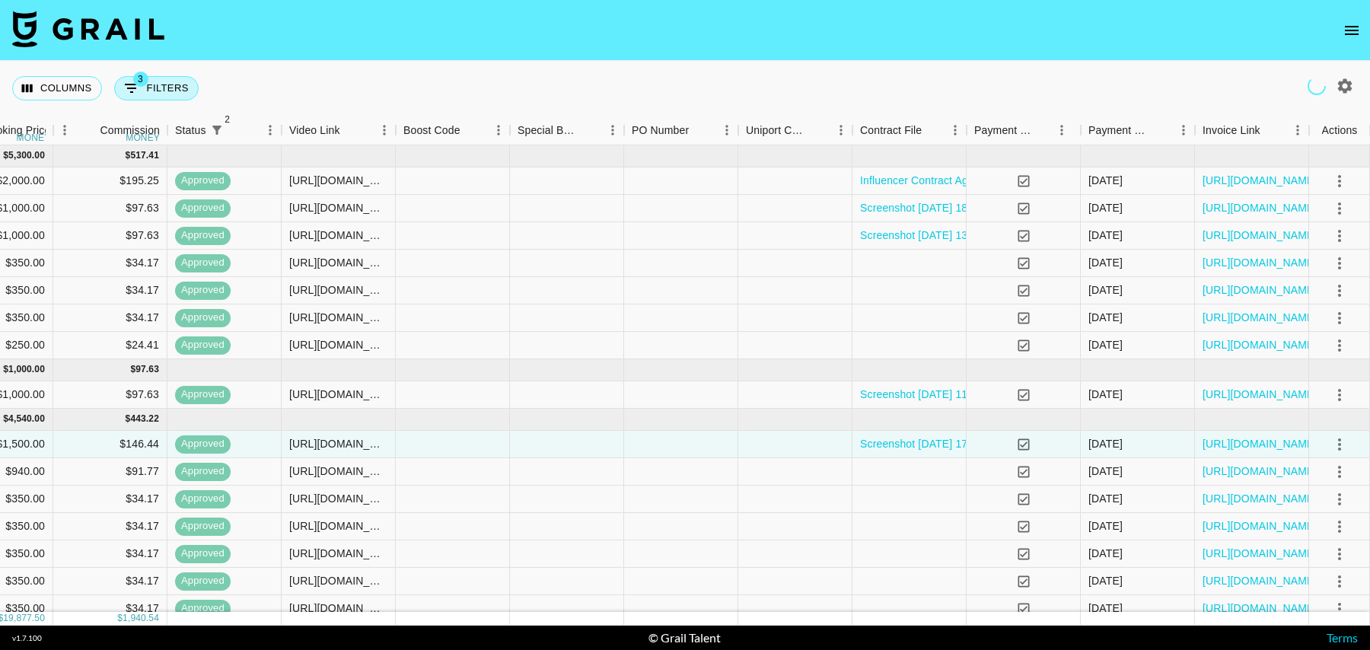
select select "isNotAnyOf"
select select "talentName"
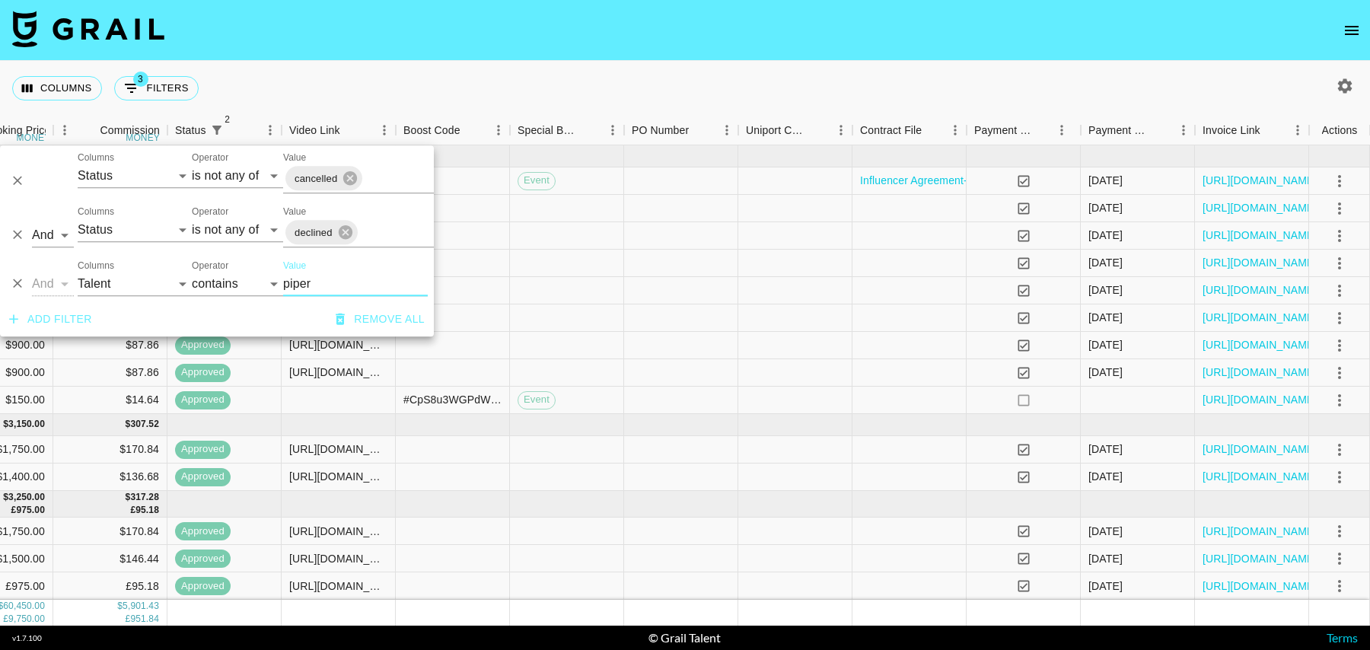
type input "piper"
click at [1341, 79] on icon "button" at bounding box center [1345, 86] width 18 height 18
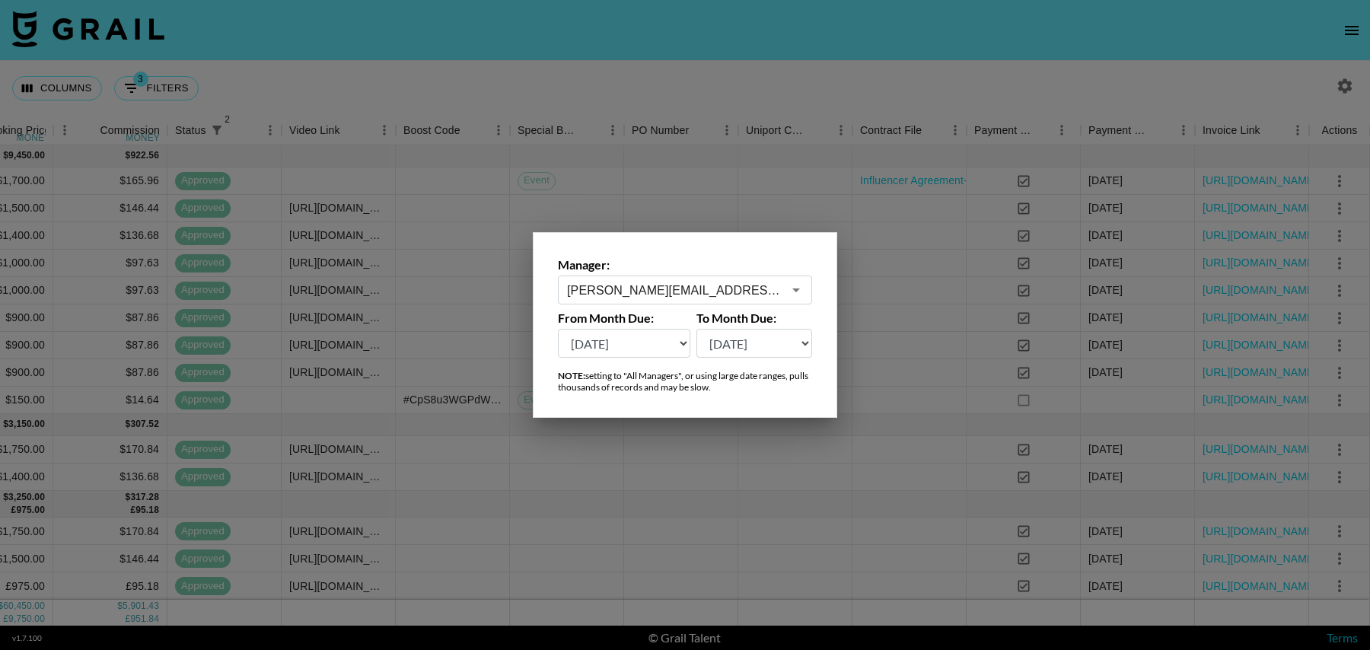
click at [649, 351] on select "Sep '26 Aug '26 Jul '26 Jun '26 May '26 Apr '26 Mar '26 Feb '26 Jan '26 Dec '25…" at bounding box center [624, 343] width 132 height 29
select select "Aug '25"
click at [558, 329] on select "Sep '26 Aug '26 Jul '26 Jun '26 May '26 Apr '26 Mar '26 Feb '26 Jan '26 Dec '25…" at bounding box center [624, 343] width 132 height 29
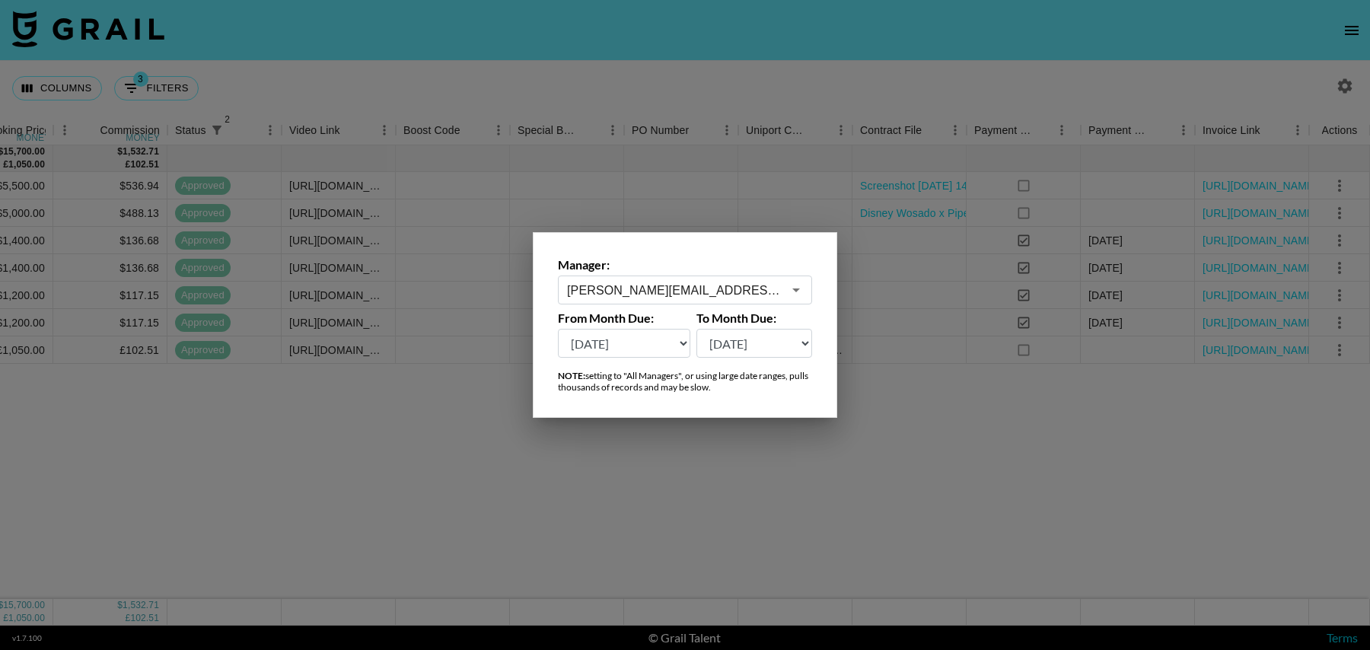
click at [419, 441] on div at bounding box center [685, 325] width 1370 height 650
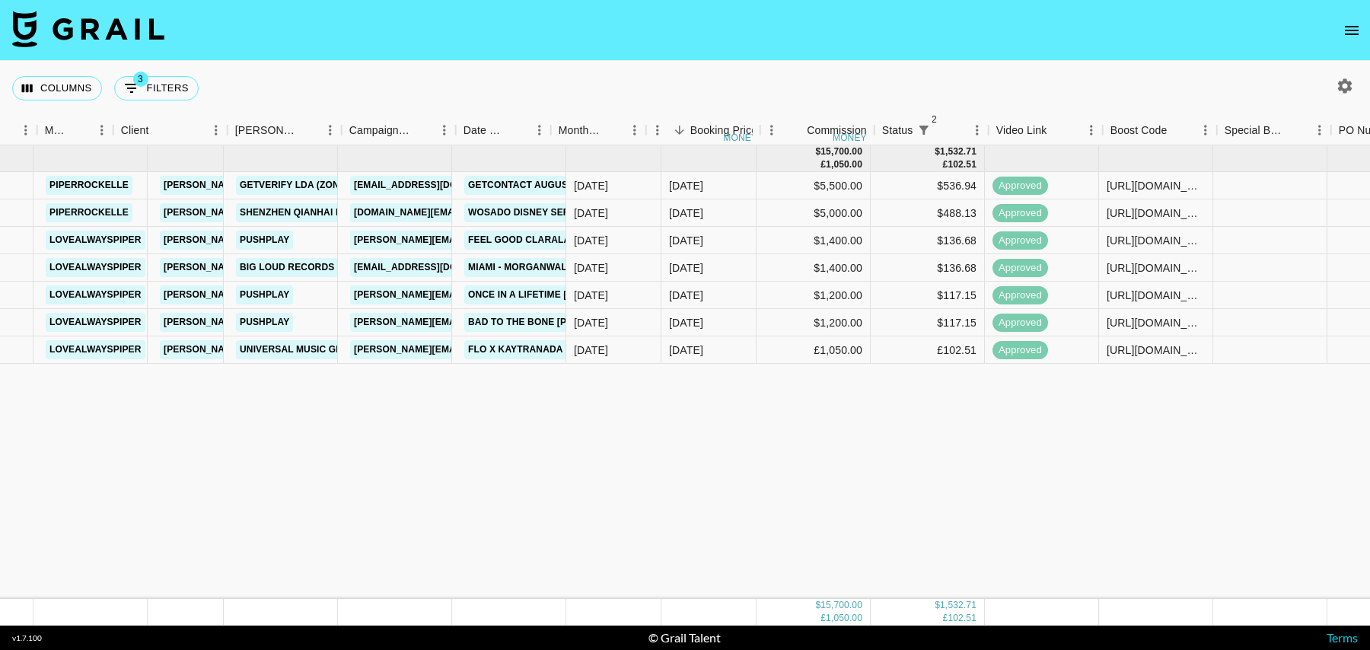
scroll to position [0, 0]
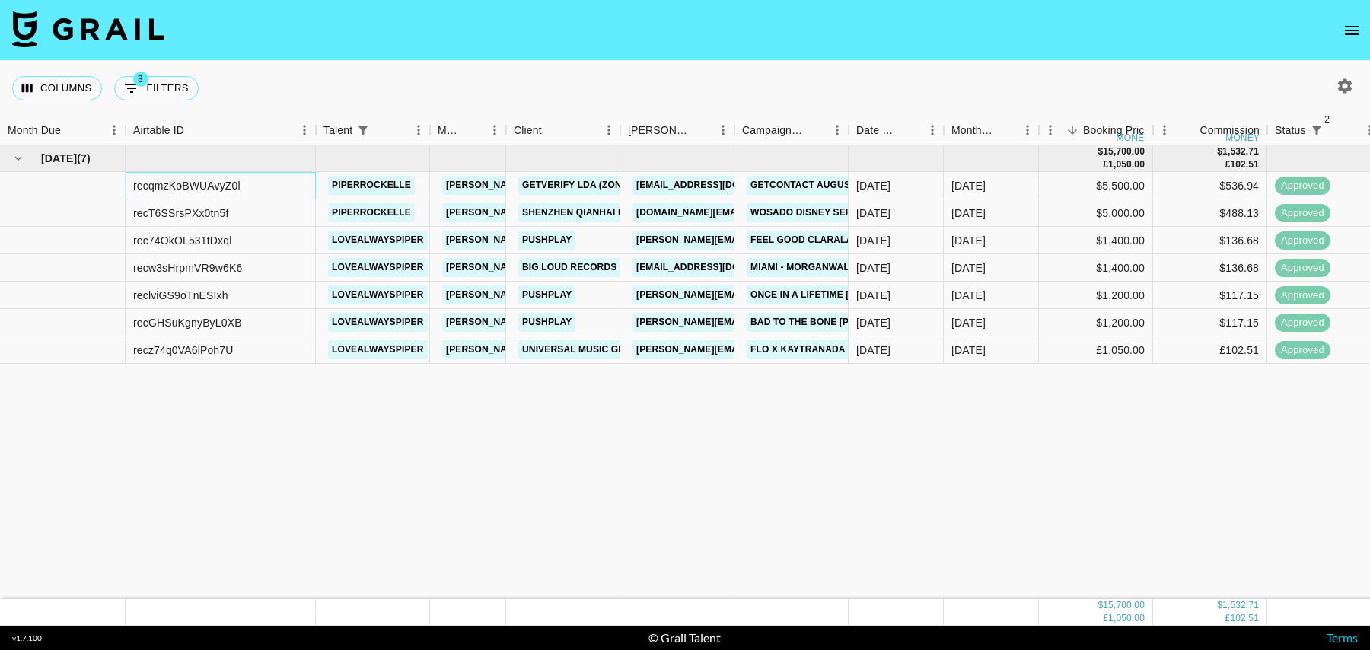
click at [220, 189] on div "recqmzKoBWUAvyZ0l" at bounding box center [186, 185] width 107 height 15
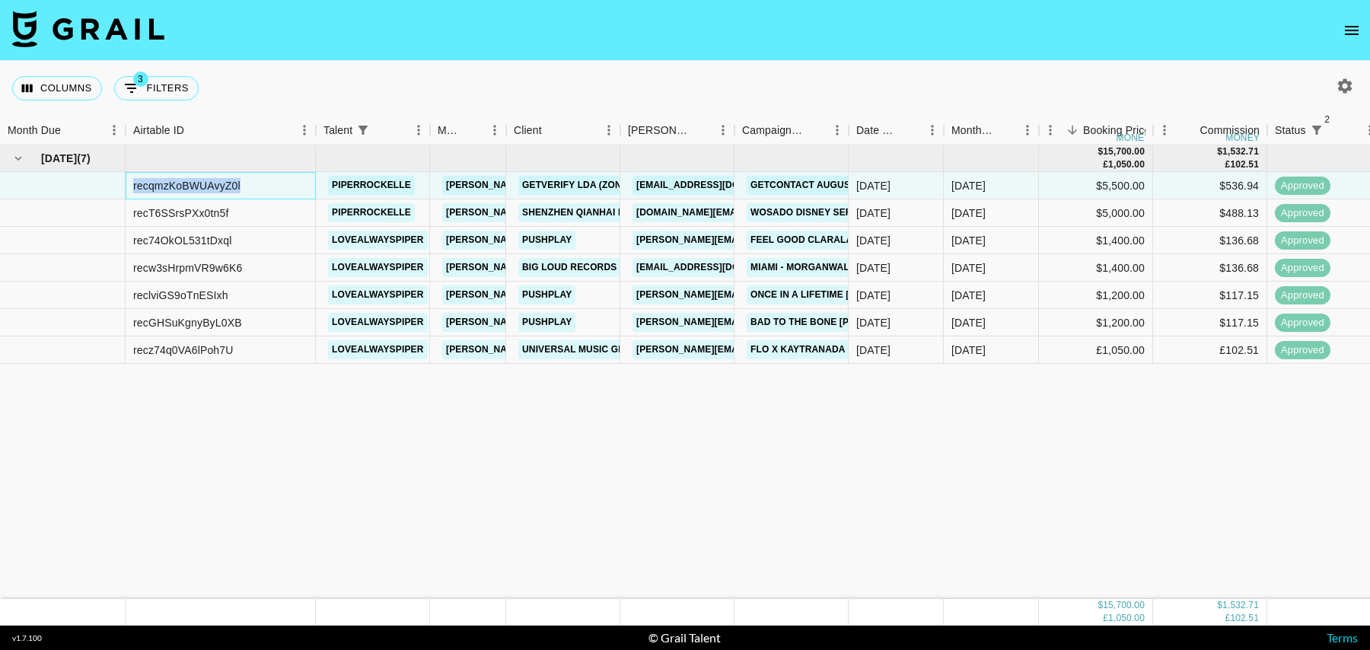
copy div "recqmzKoBWUAvyZ0l"
click at [175, 86] on button "3 Filters" at bounding box center [156, 88] width 84 height 24
select select "status"
select select "isNotAnyOf"
select select "status"
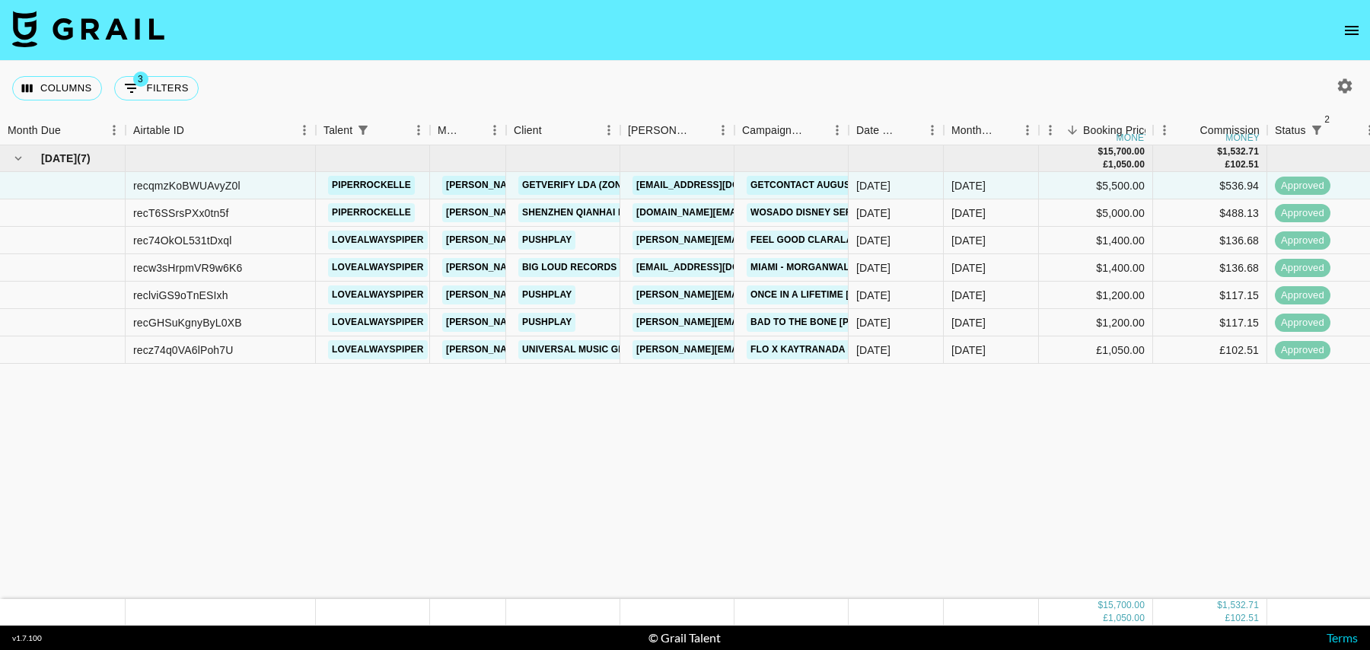
select select "isNotAnyOf"
select select "talentName"
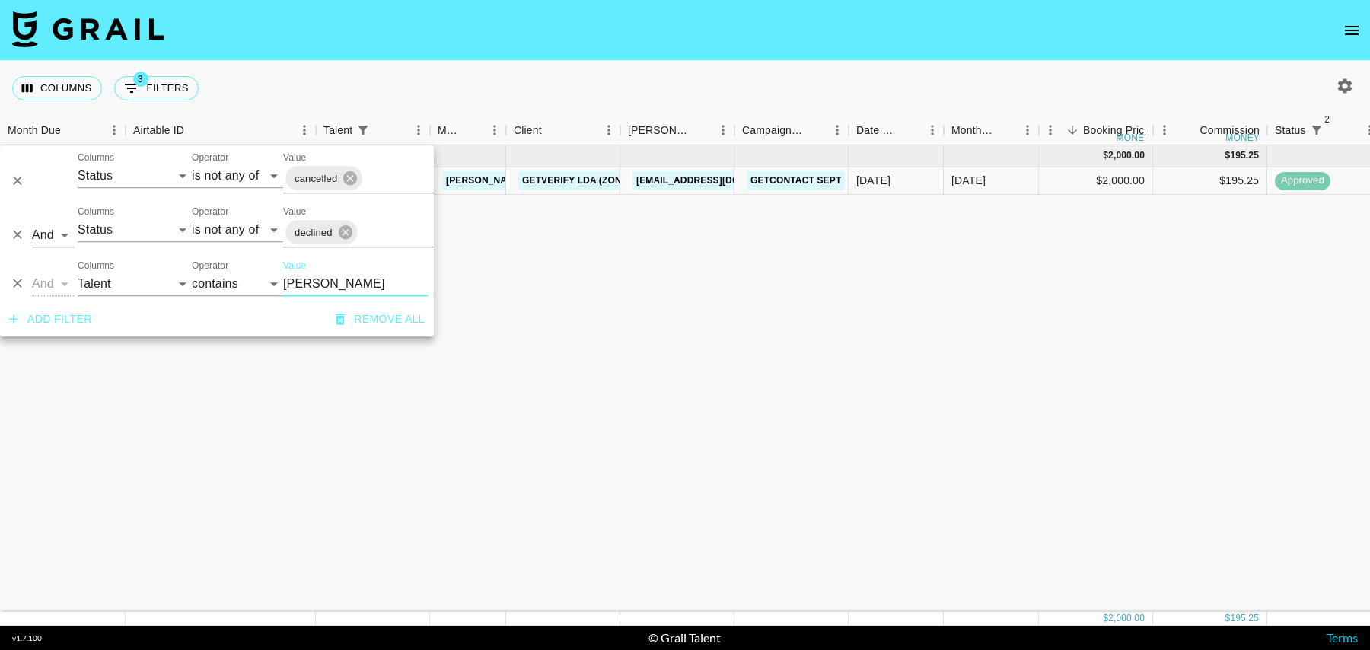
type input "jent"
click at [887, 180] on div "25/08/2025" at bounding box center [873, 180] width 34 height 15
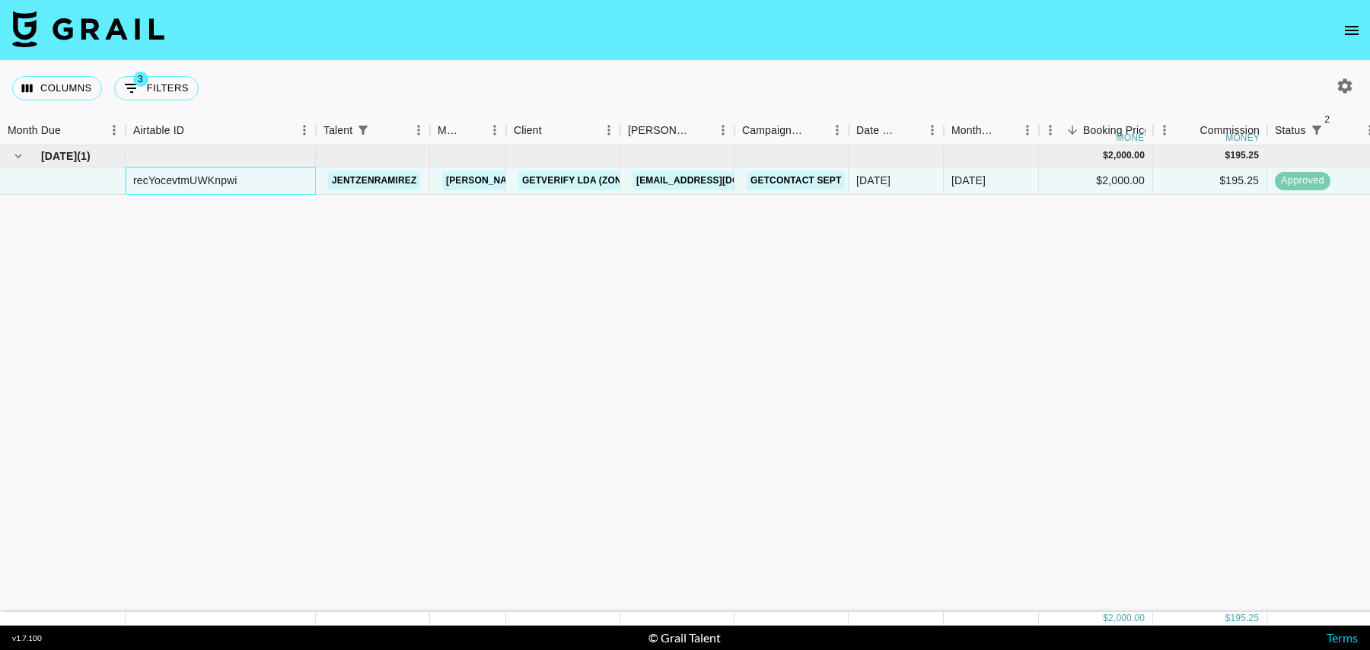
click at [203, 179] on div "recYocevtmUWKnpwi" at bounding box center [185, 180] width 104 height 15
copy div "recYocevtmUWKnpwi"
click at [183, 95] on button "3 Filters" at bounding box center [156, 88] width 84 height 24
select select "status"
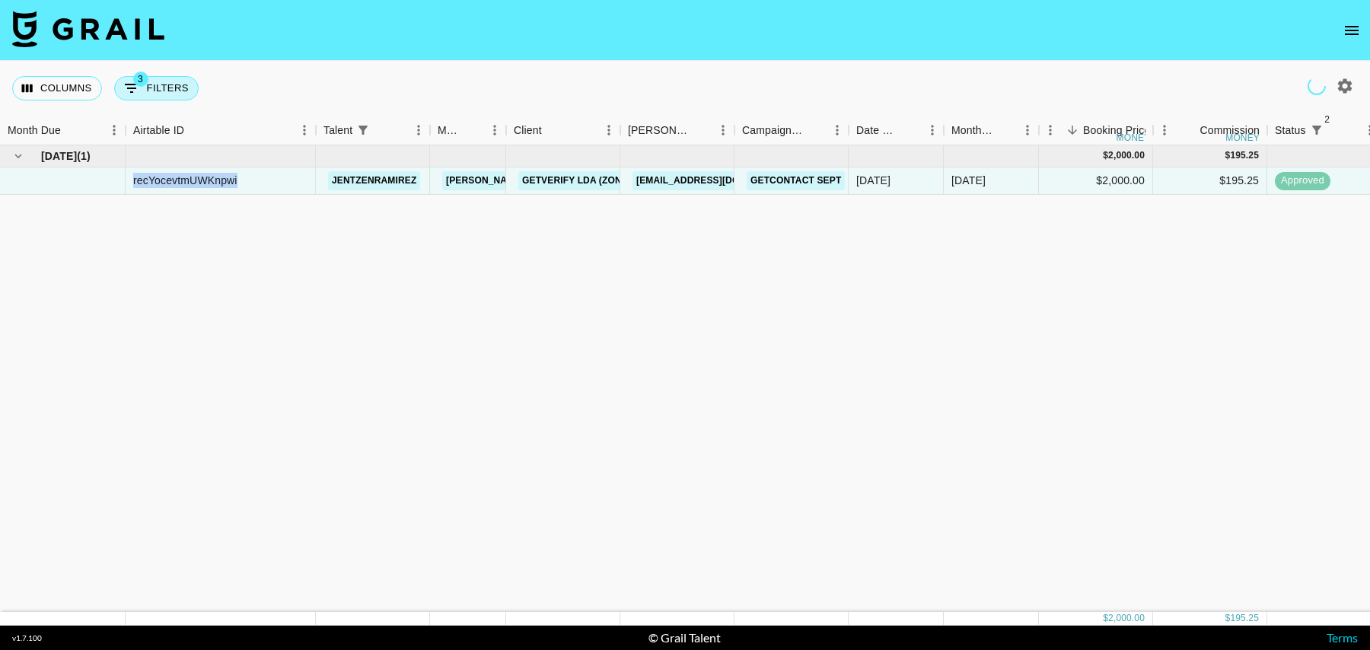
select select "isNotAnyOf"
select select "status"
select select "isNotAnyOf"
select select "talentName"
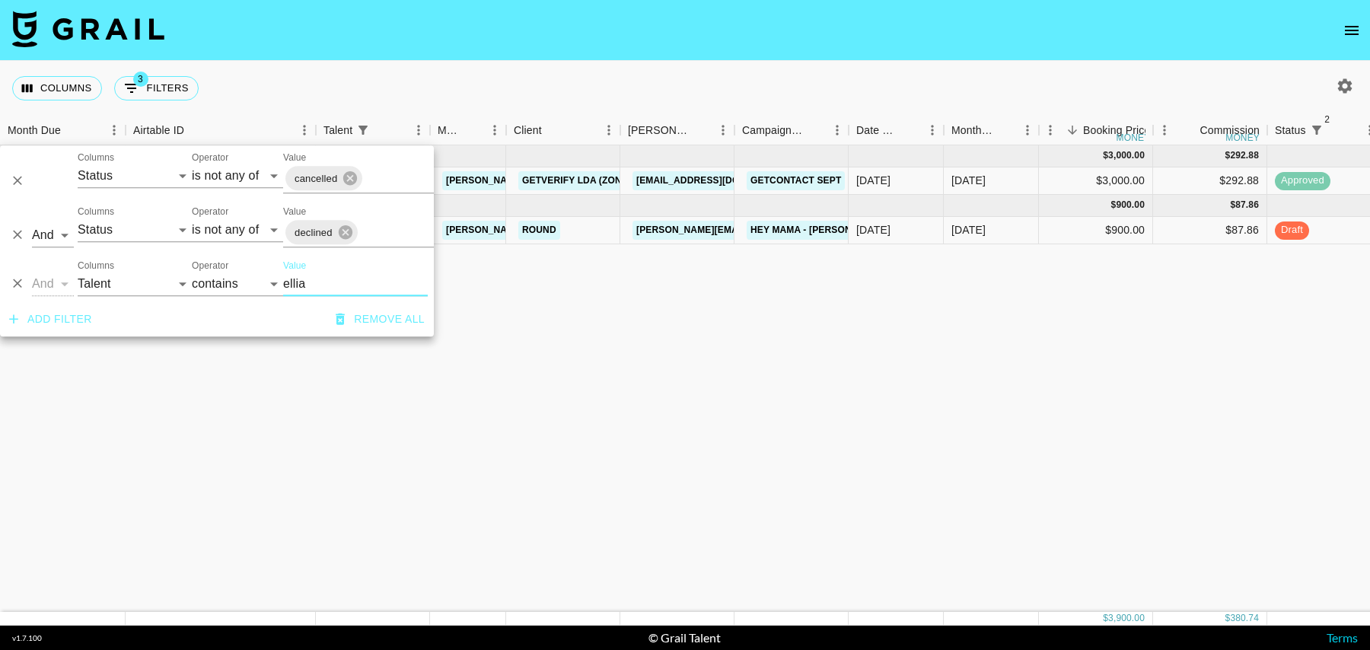
type input "ellia"
click at [1022, 228] on div "Sep '25" at bounding box center [991, 230] width 95 height 27
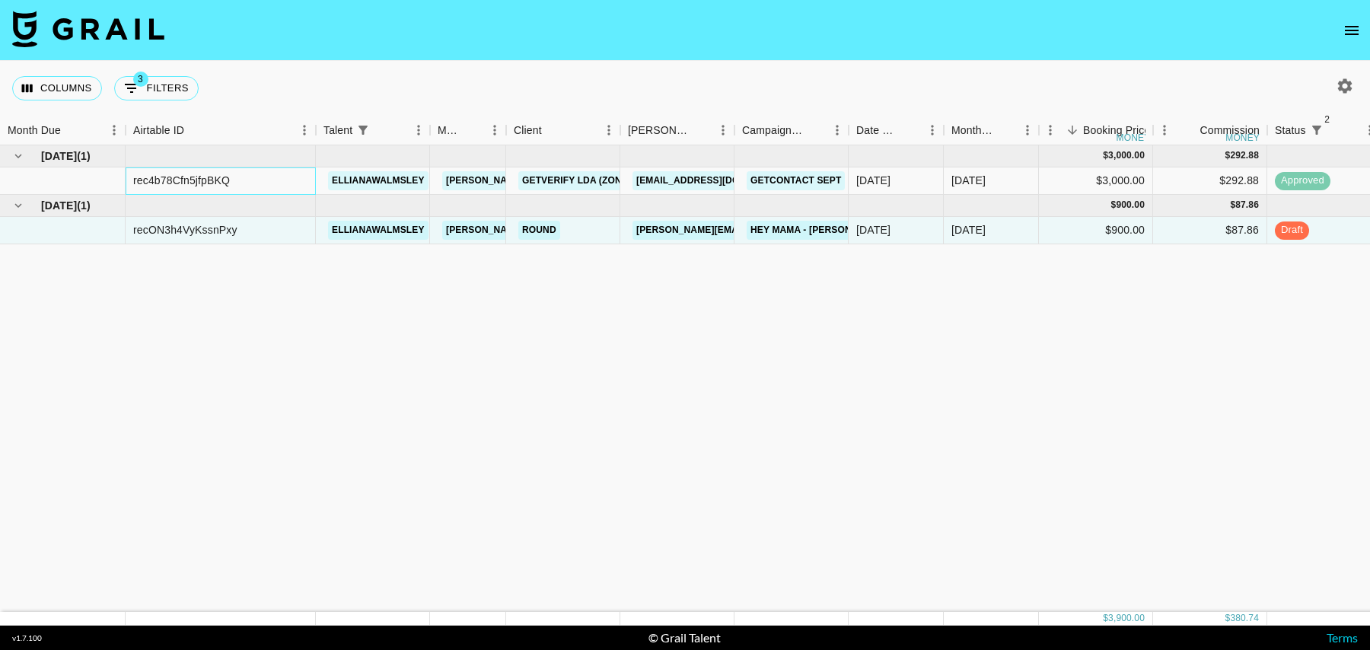
click at [201, 182] on div "rec4b78Cfn5jfpBKQ" at bounding box center [181, 180] width 97 height 15
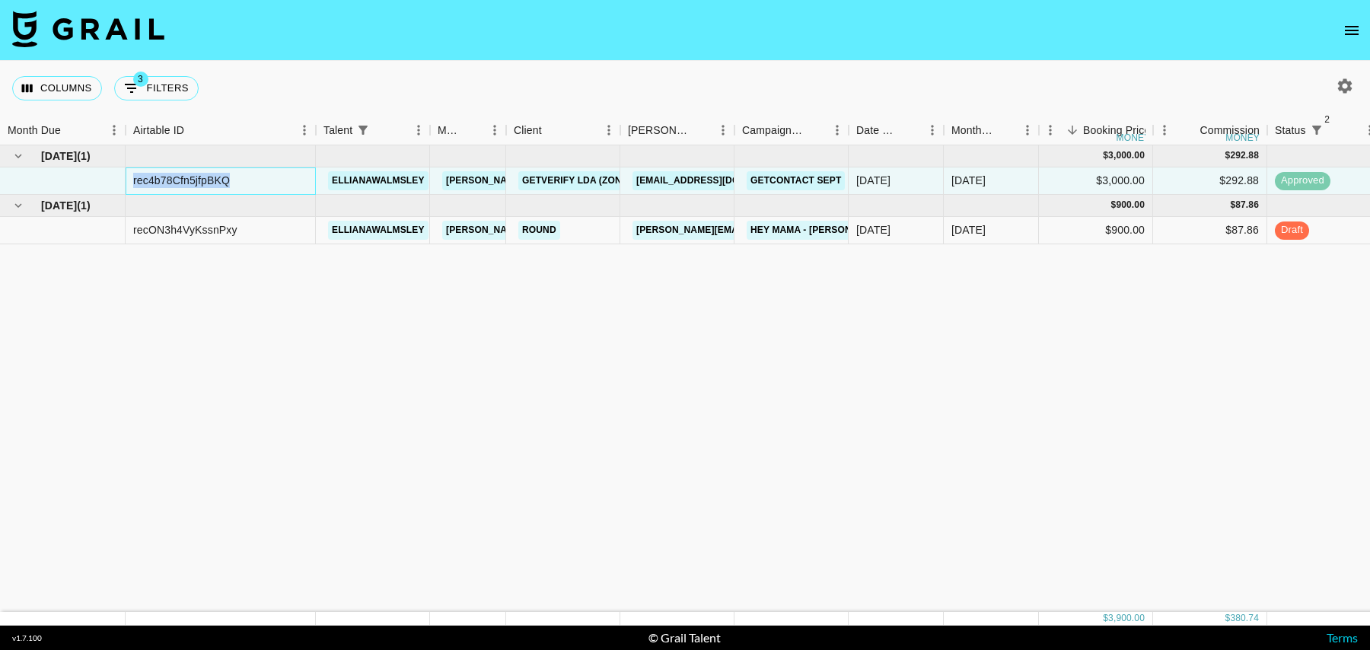
click at [201, 182] on div "rec4b78Cfn5jfpBKQ" at bounding box center [181, 180] width 97 height 15
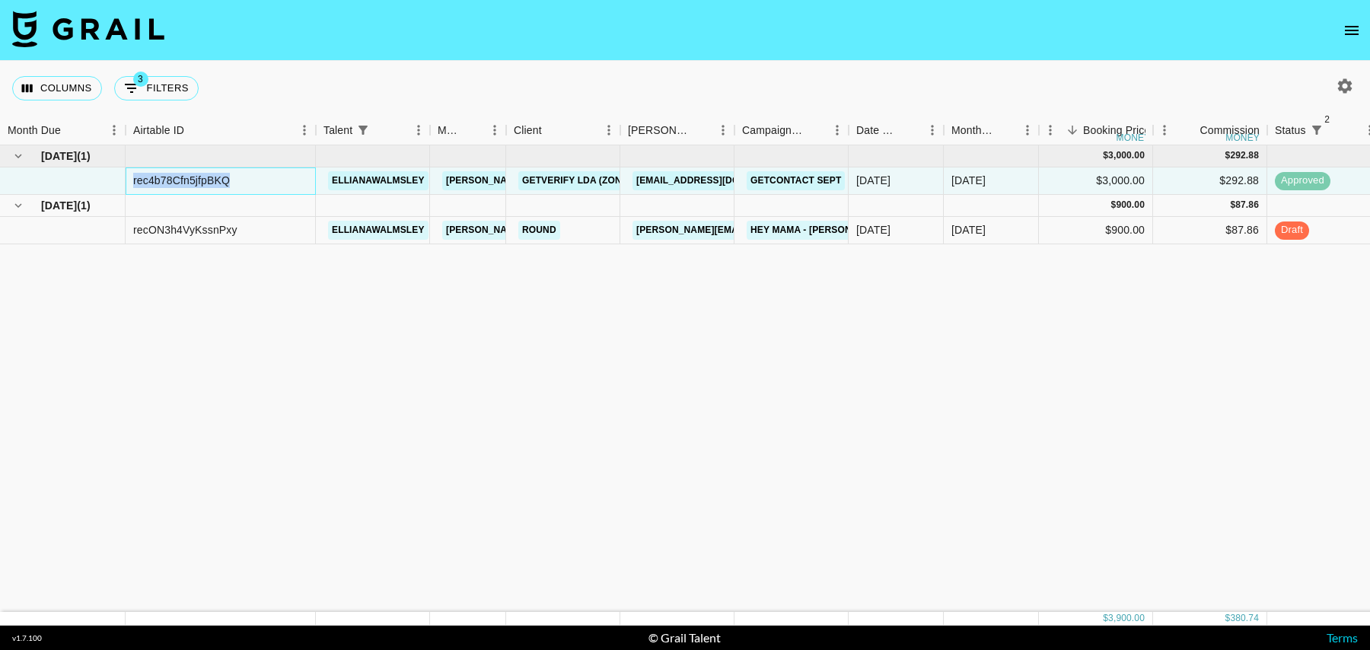
copy div "rec4b78Cfn5jfpBKQ"
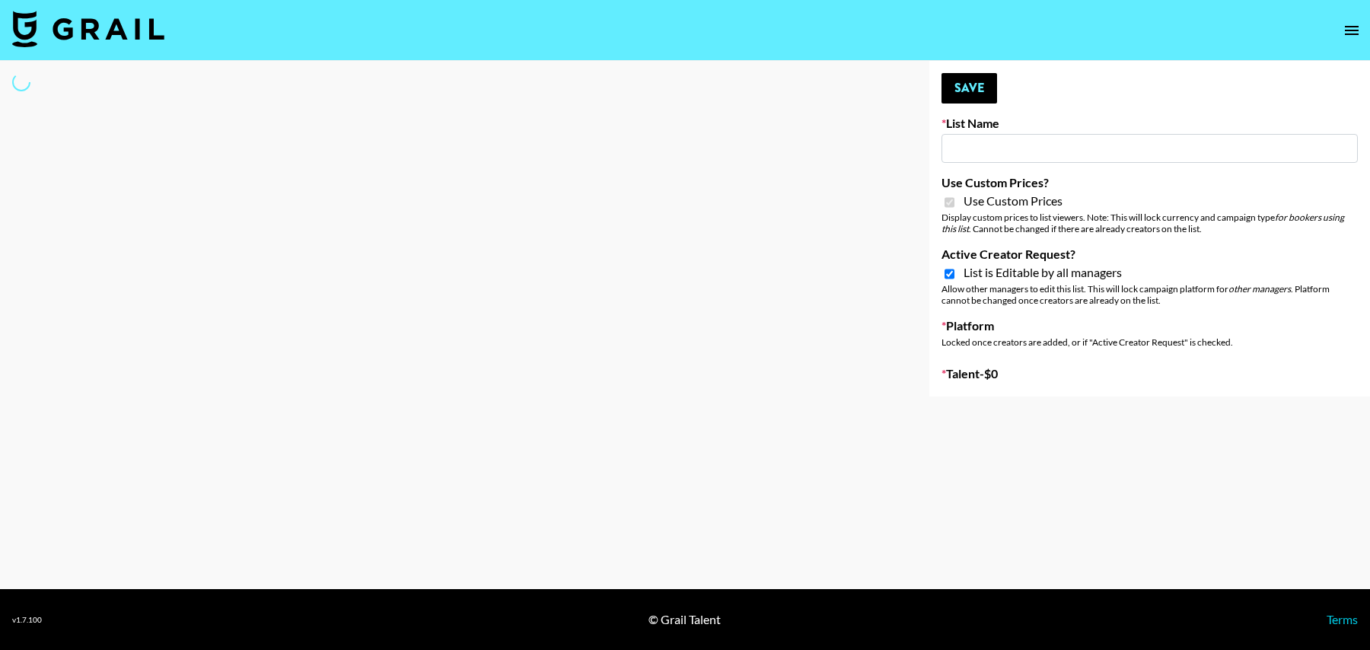
type input "[PERSON_NAME] ([DATE])"
checkbox input "true"
select select "Brand"
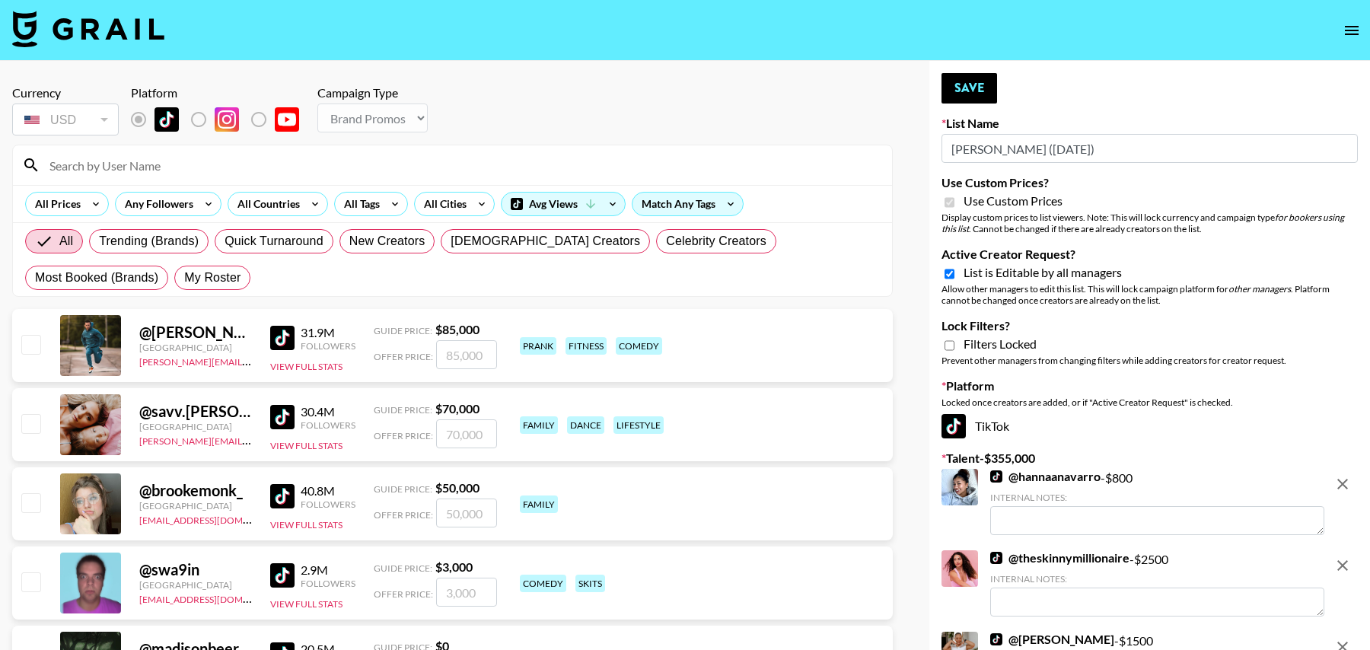
click at [121, 161] on input at bounding box center [461, 165] width 843 height 24
click at [184, 279] on span "My Roster" at bounding box center [212, 278] width 56 height 18
click at [184, 278] on input "My Roster" at bounding box center [184, 278] width 0 height 0
radio input "true"
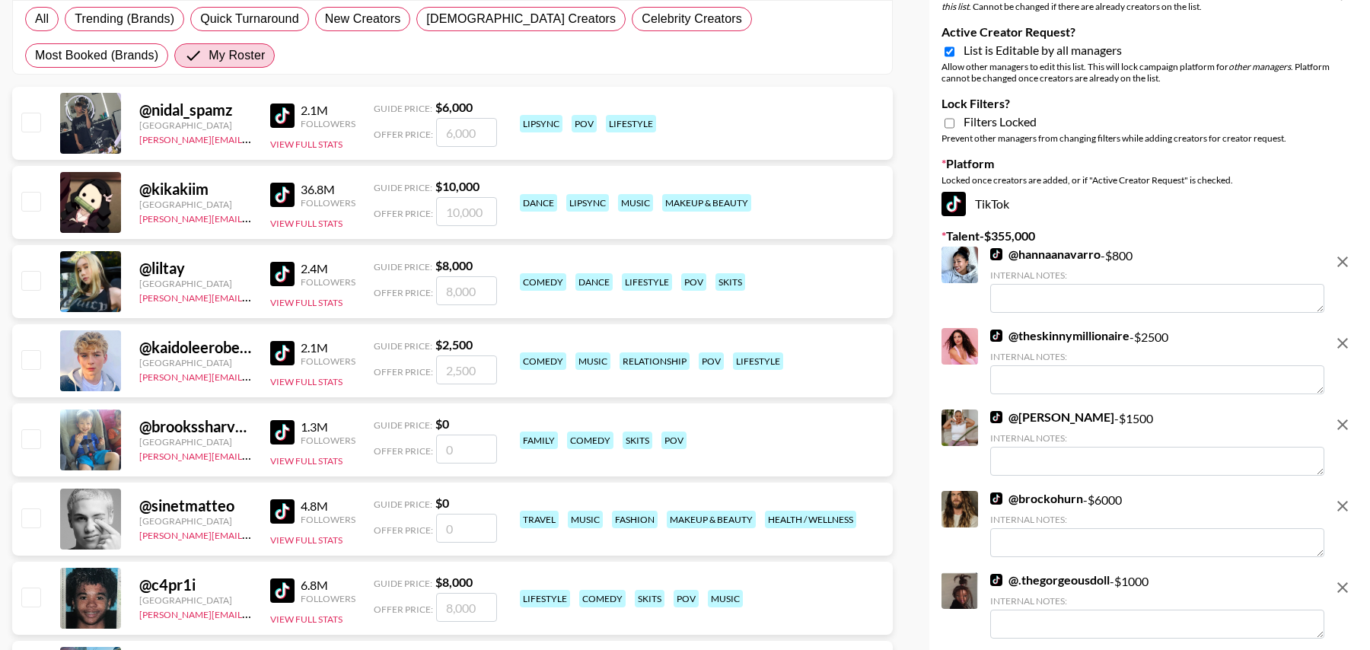
scroll to position [226, 0]
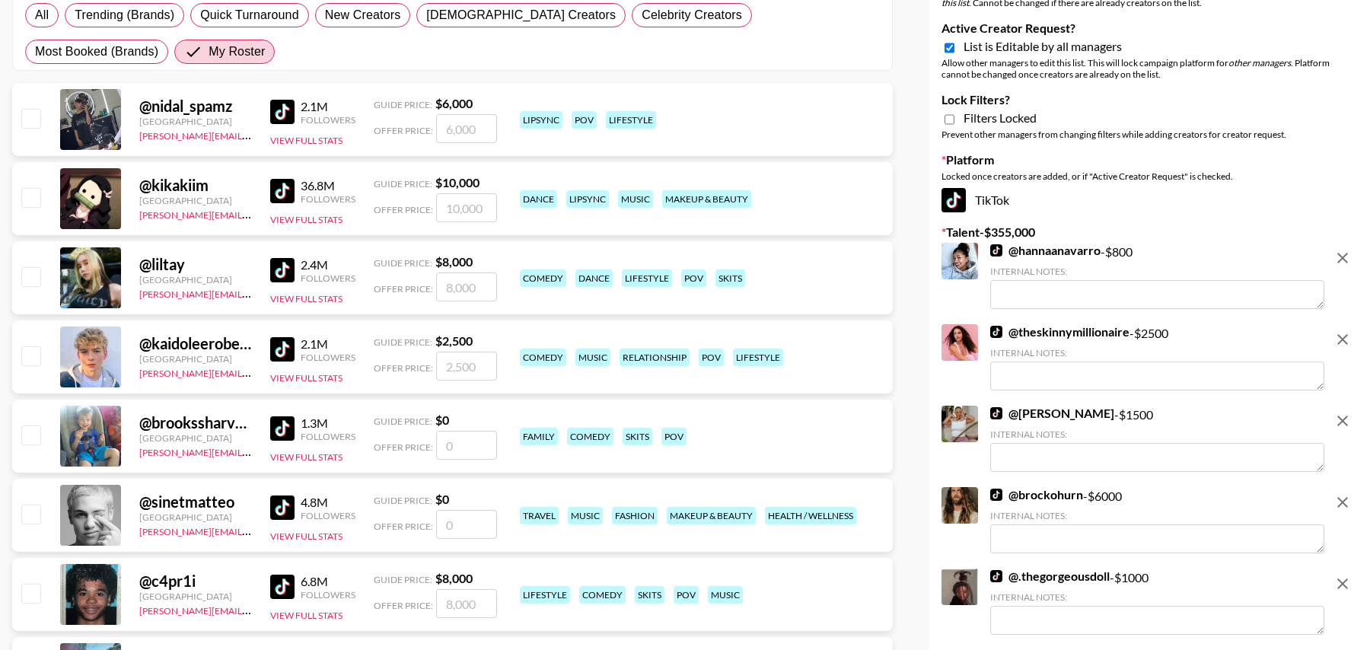
click at [33, 354] on input "checkbox" at bounding box center [30, 355] width 18 height 18
checkbox input "true"
type input "2500"
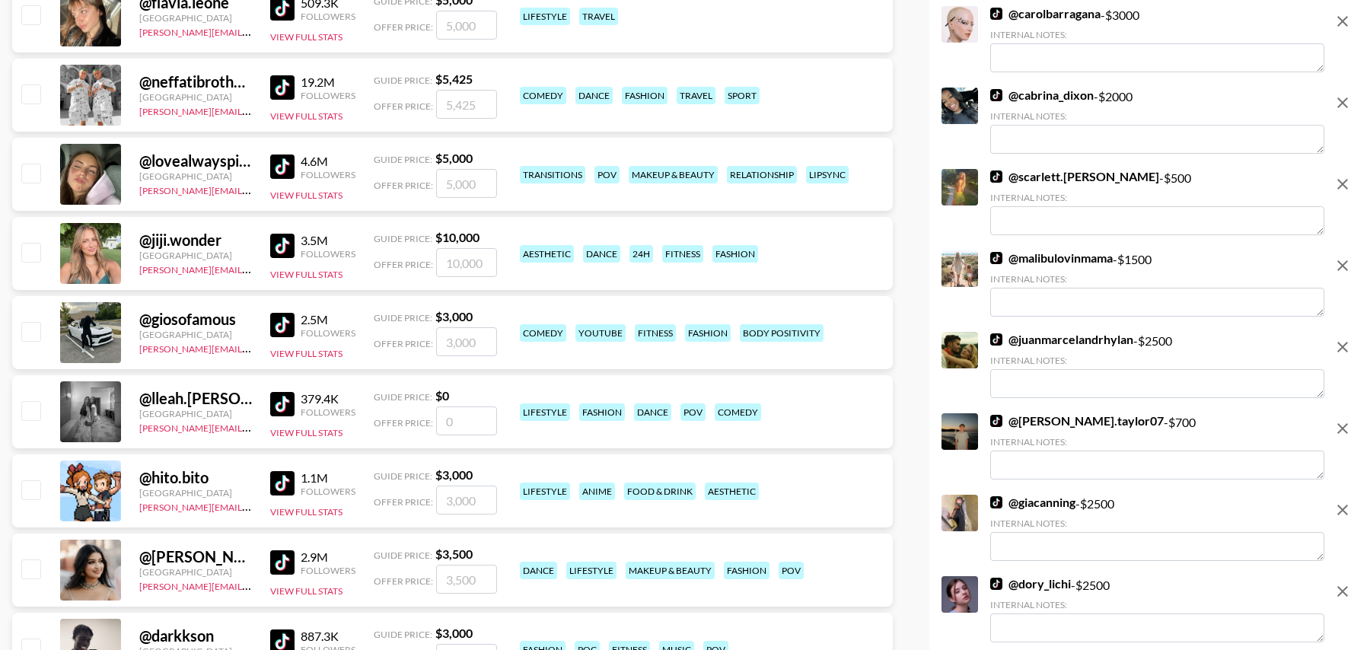
scroll to position [1418, 0]
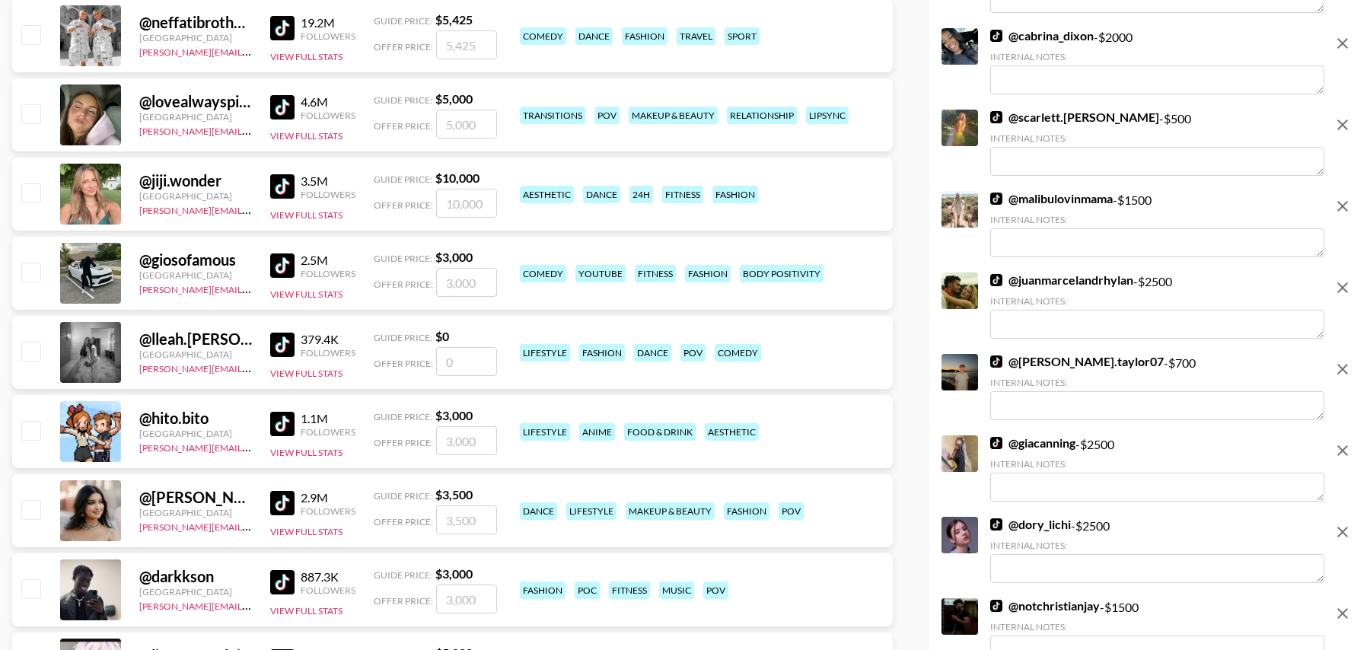
click at [457, 365] on input "number" at bounding box center [466, 361] width 61 height 29
type input "3"
checkbox input "true"
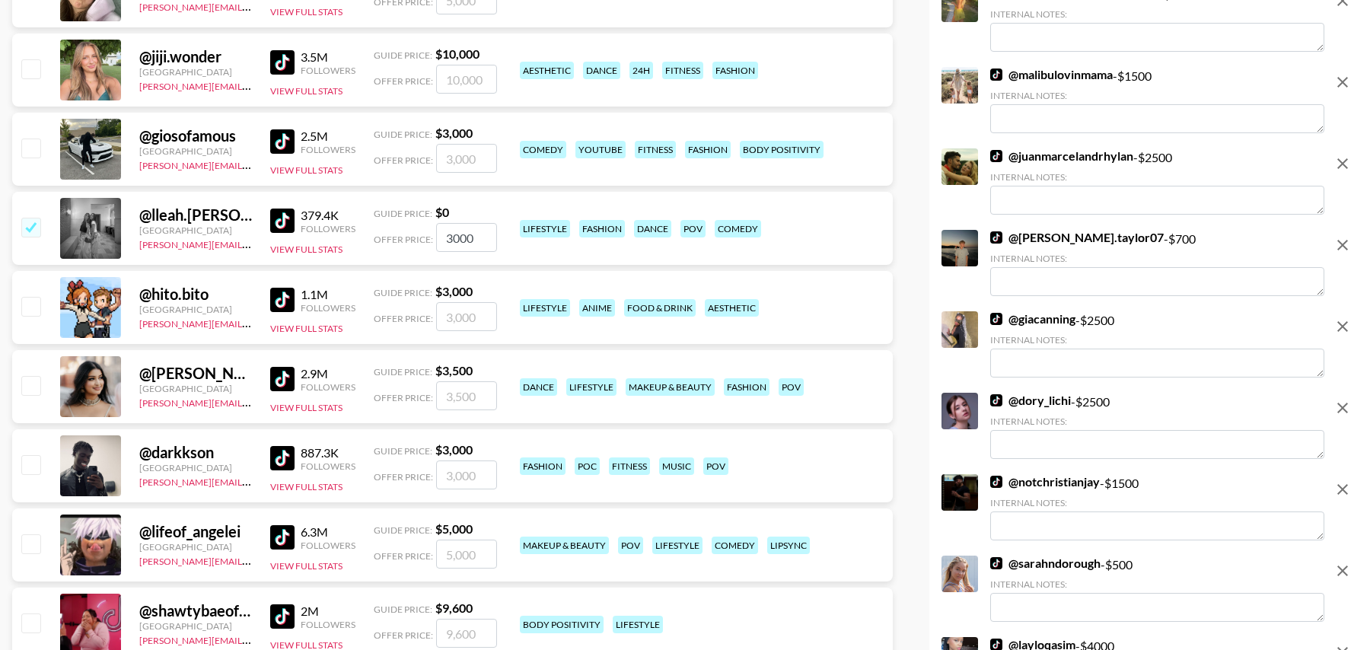
scroll to position [1599, 0]
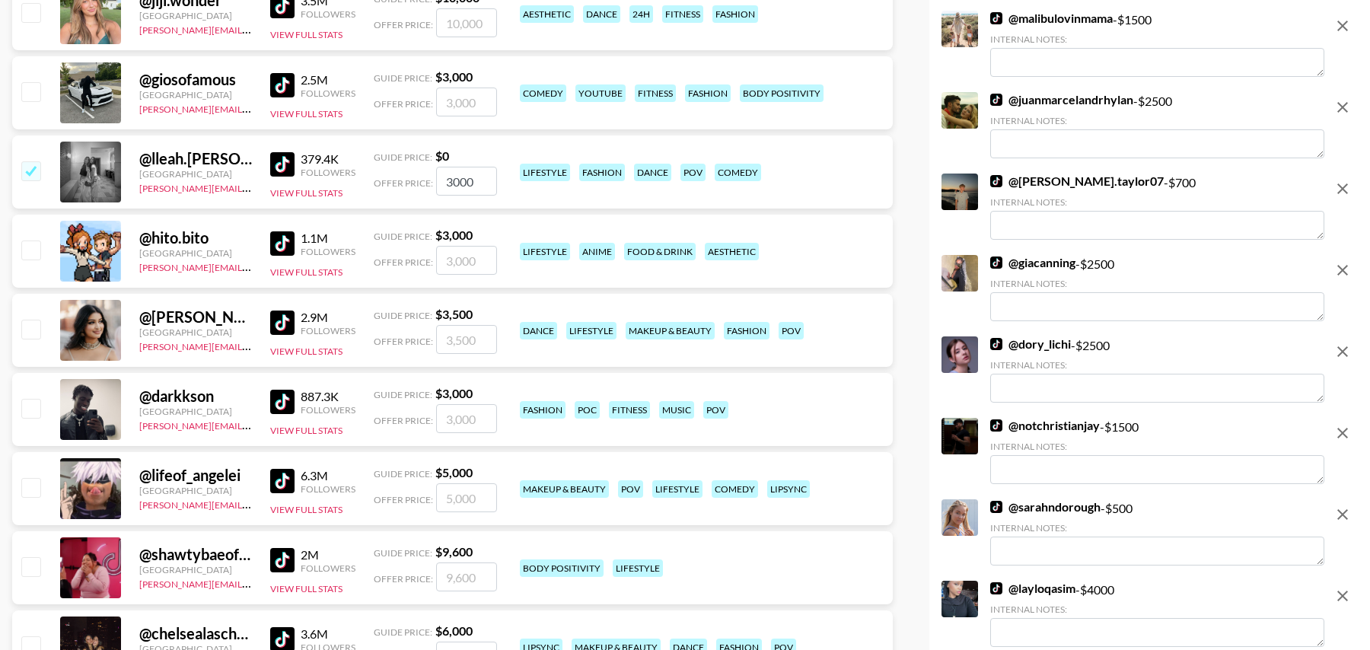
type input "3000"
click at [447, 341] on input "number" at bounding box center [466, 339] width 61 height 29
type input "3"
checkbox input "true"
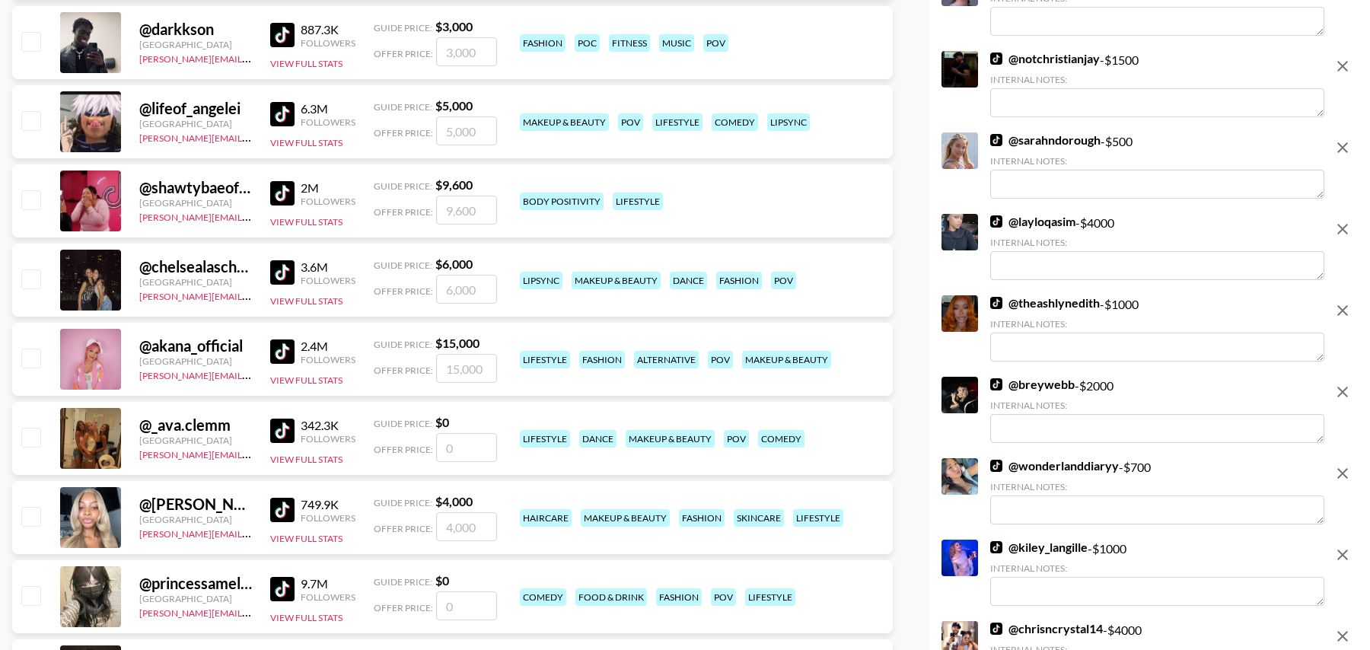
scroll to position [1979, 0]
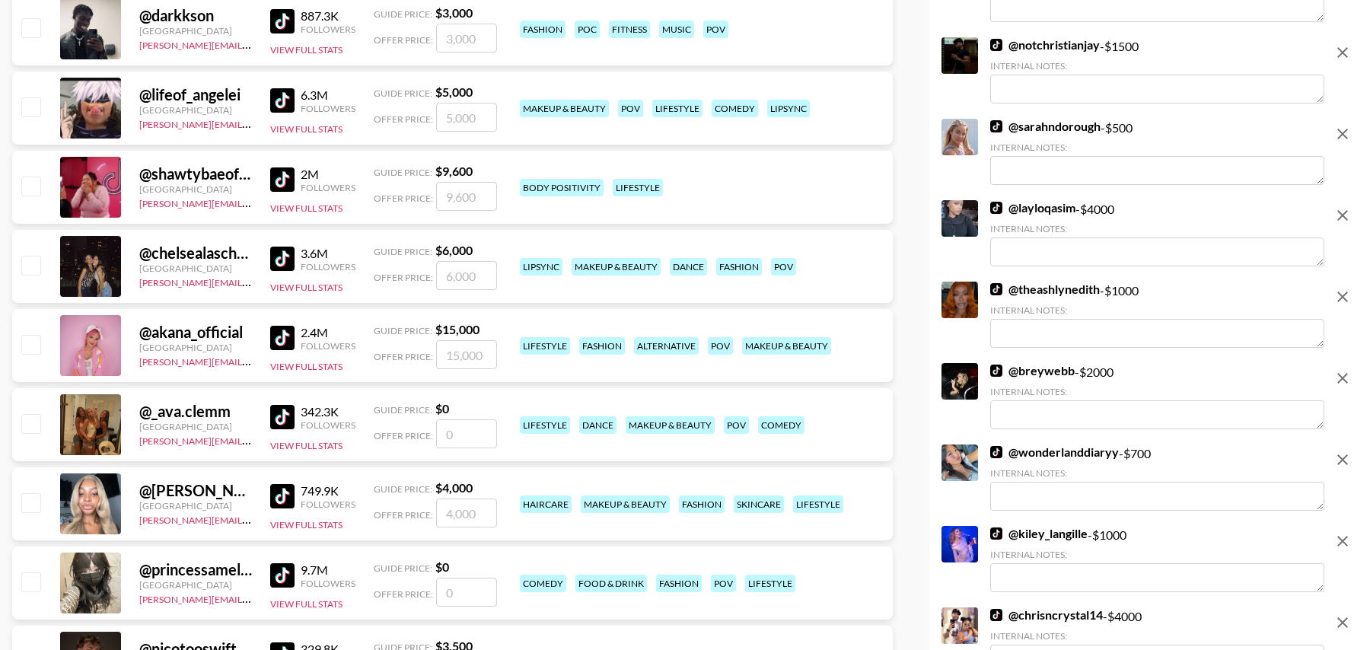
type input "3000"
click at [458, 435] on input "number" at bounding box center [466, 433] width 61 height 29
type input "30"
checkbox input "true"
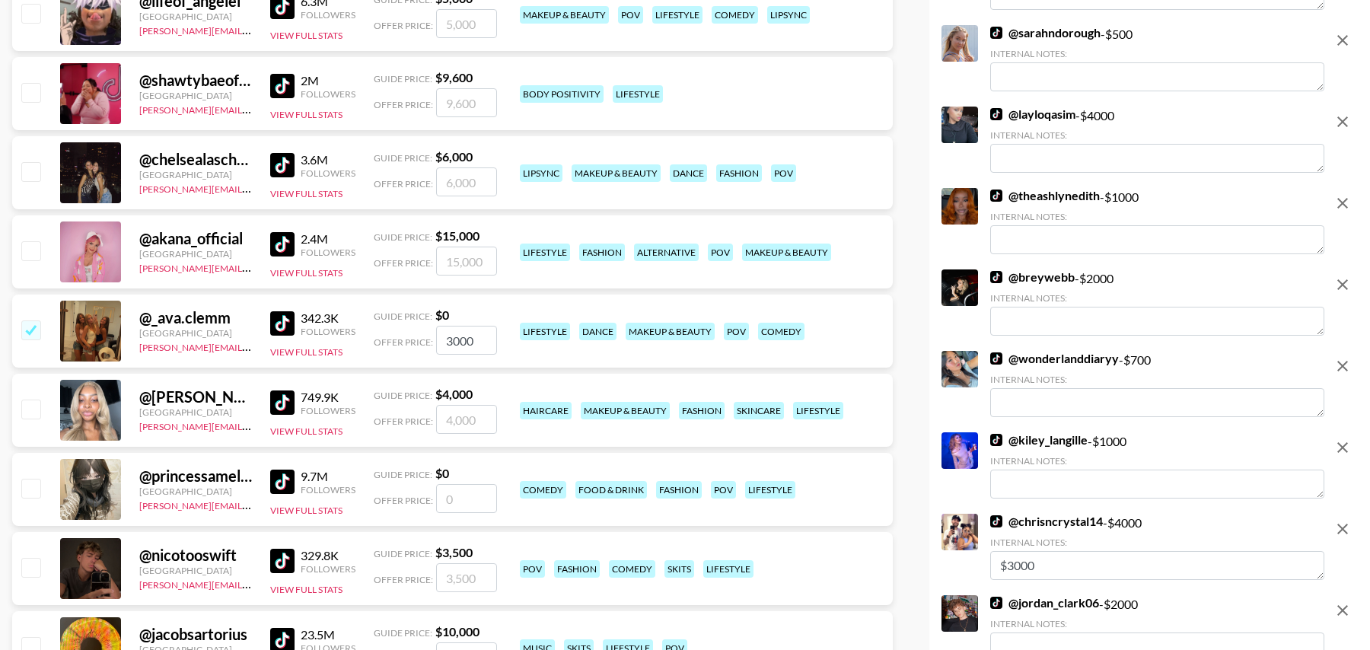
type input "3000"
click at [477, 416] on input "number" at bounding box center [466, 419] width 61 height 29
type input "3"
checkbox input "true"
type input "3"
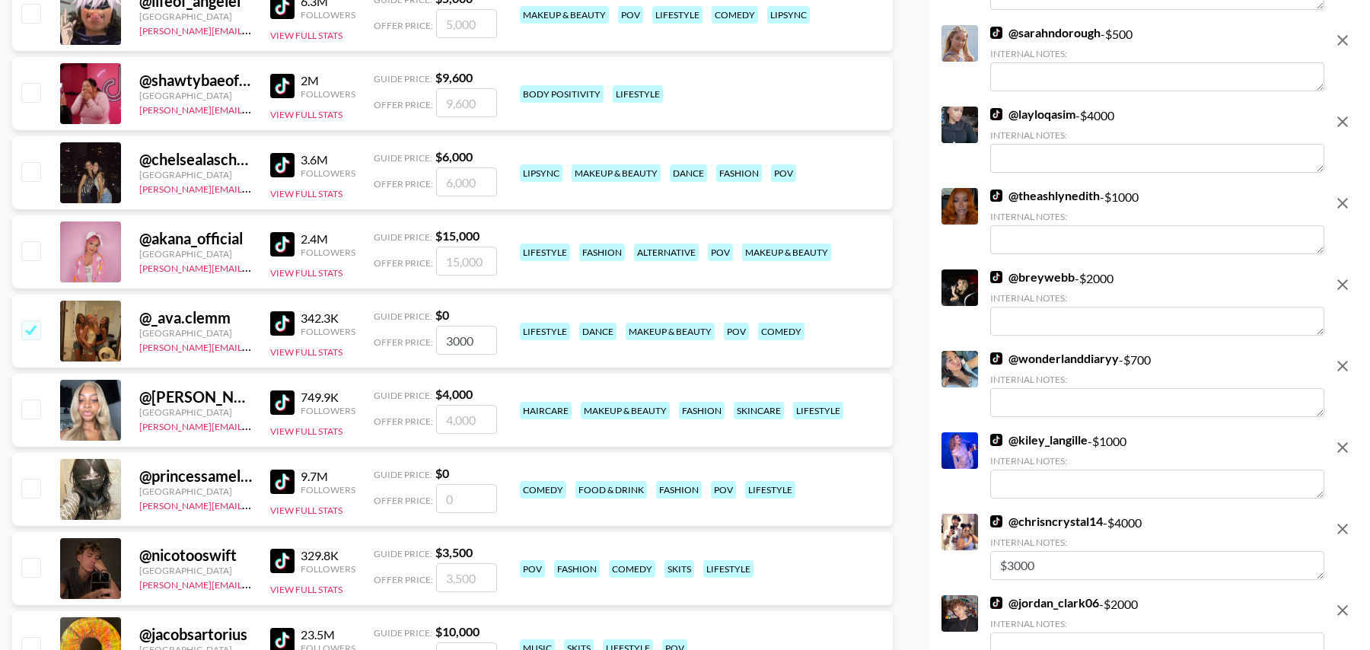
checkbox input "false"
type input "2"
checkbox input "true"
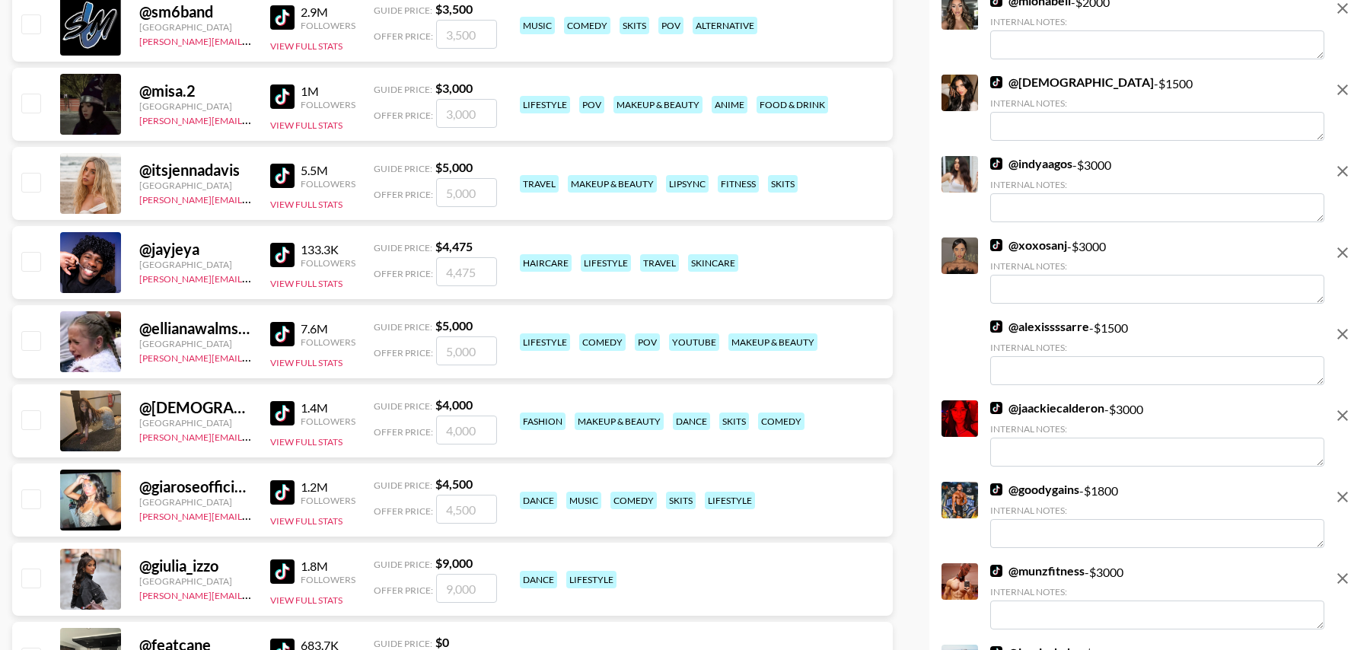
scroll to position [3439, 0]
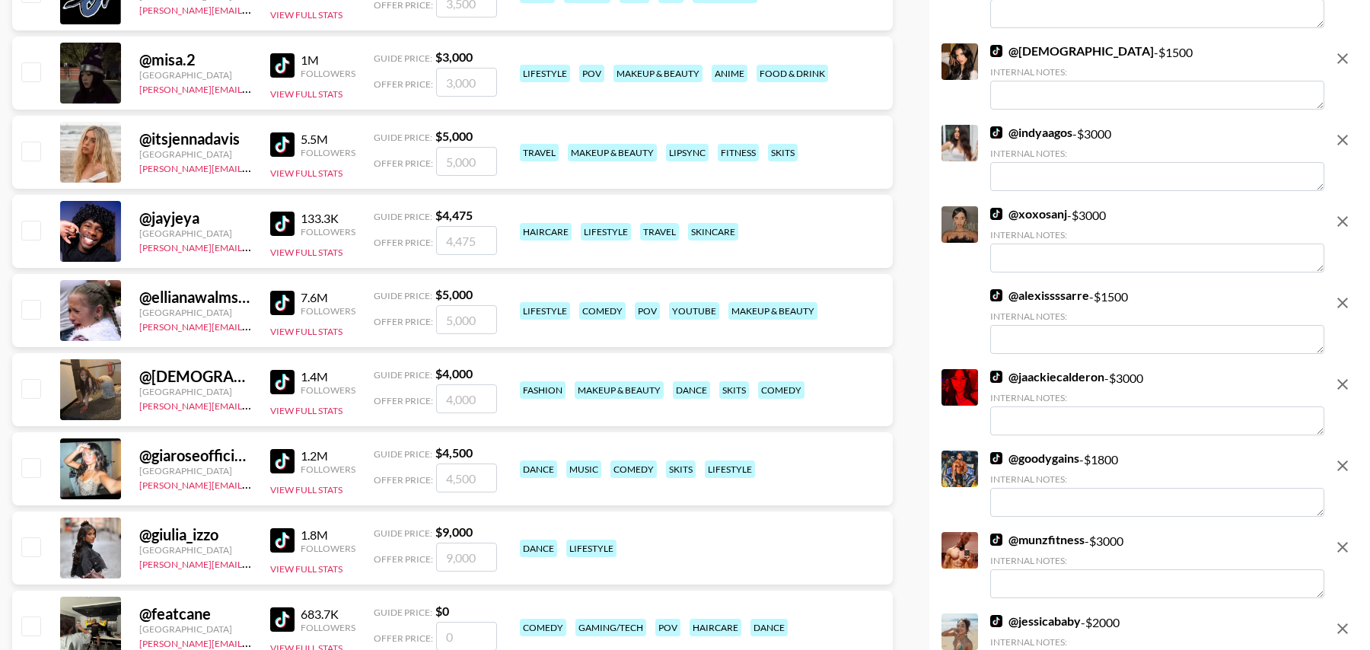
type input "2000"
click at [463, 324] on input "number" at bounding box center [466, 319] width 61 height 29
type input "3"
checkbox input "true"
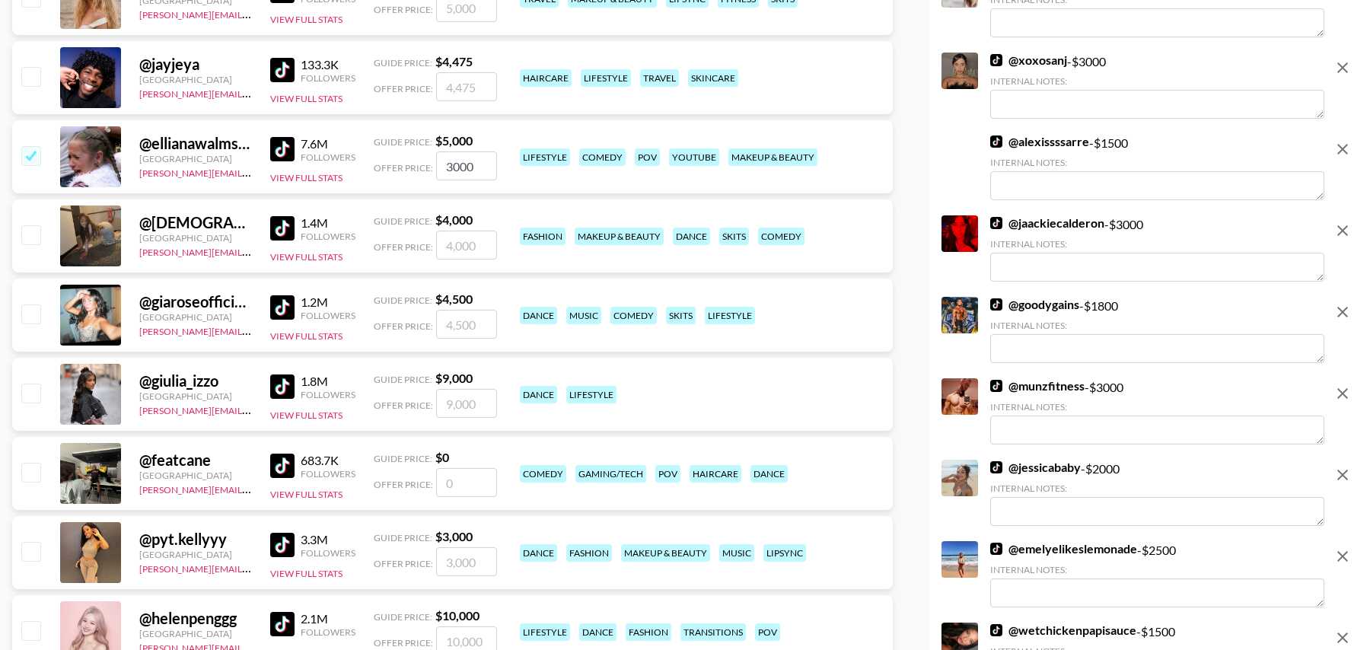
scroll to position [3600, 0]
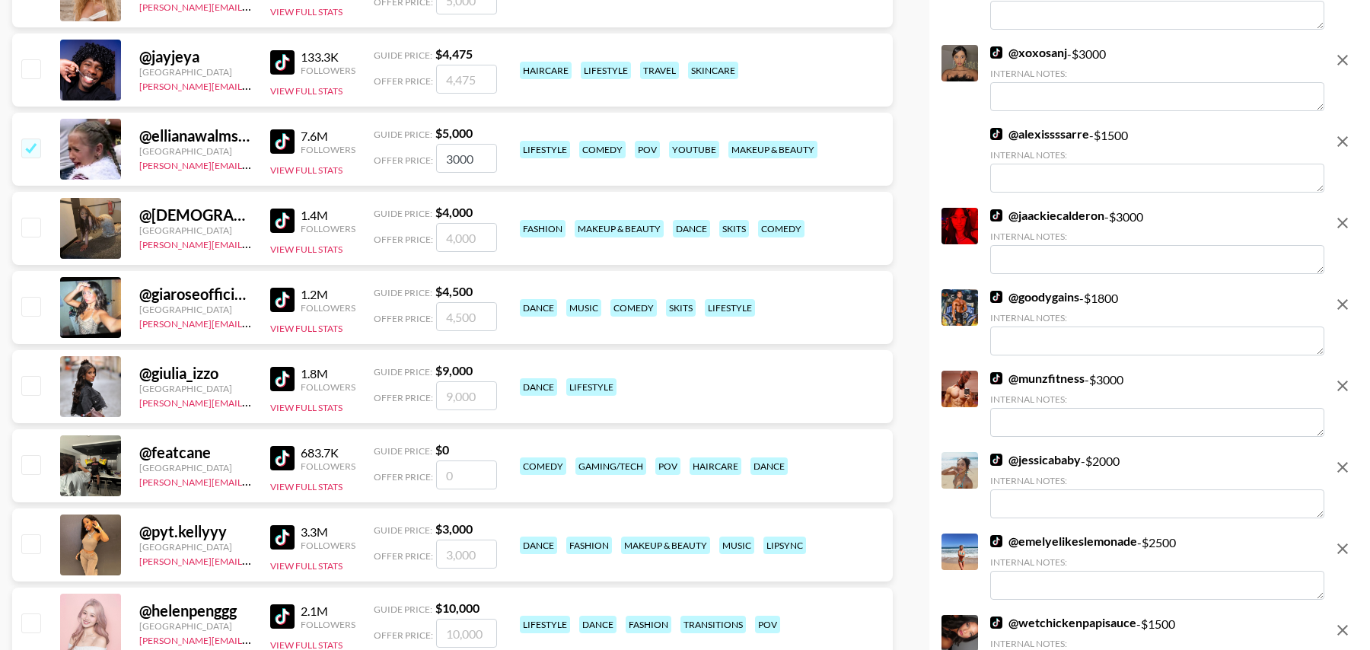
type input "3000"
click at [456, 317] on input "number" at bounding box center [466, 316] width 61 height 29
type input "3"
checkbox input "true"
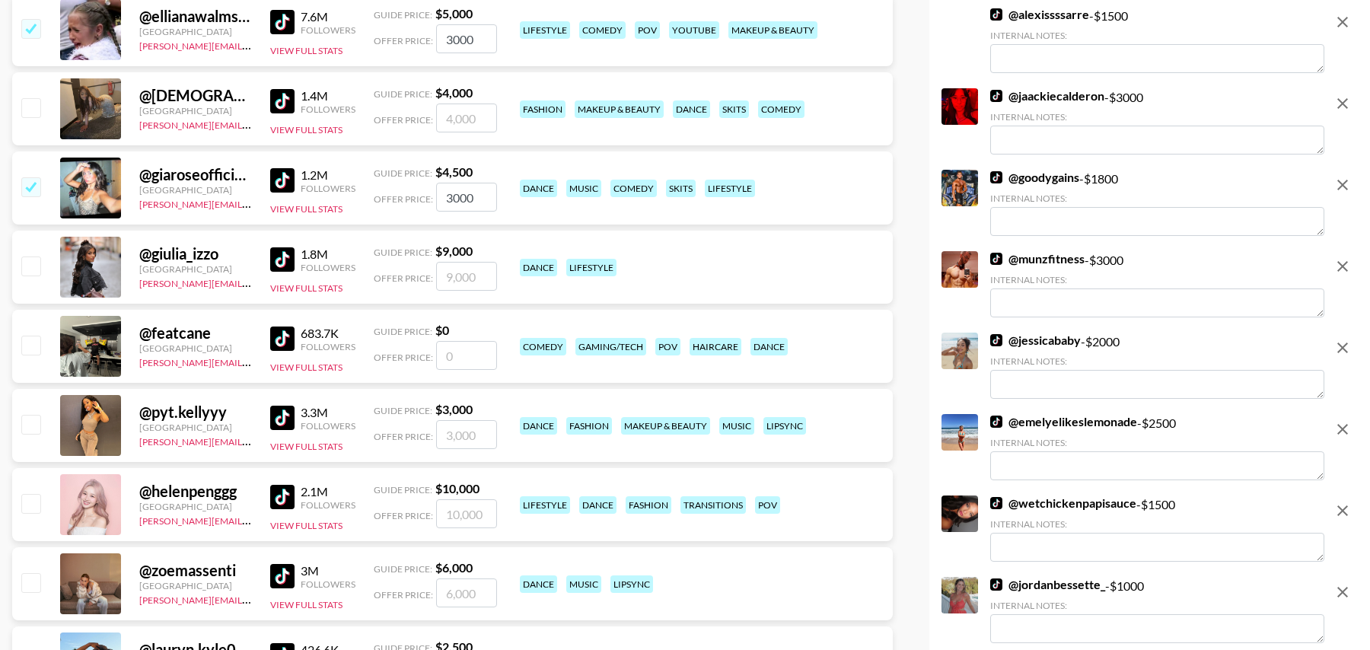
scroll to position [3774, 0]
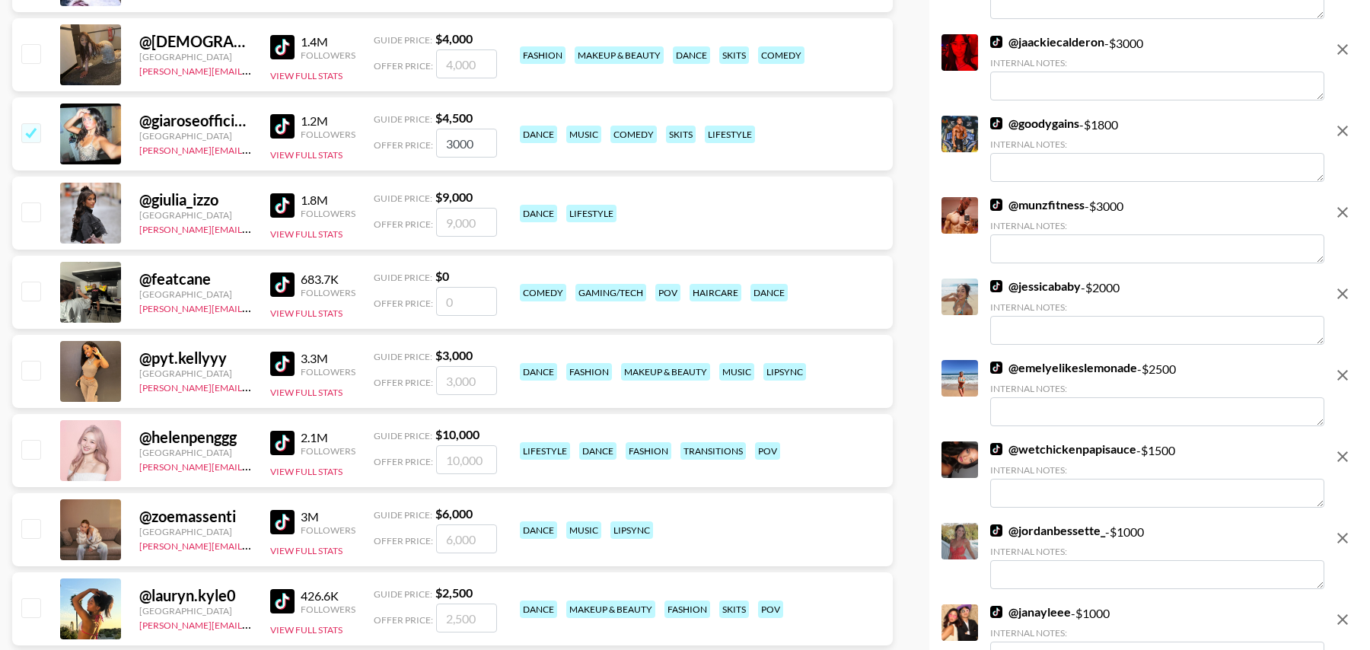
type input "3000"
click at [457, 387] on input "number" at bounding box center [466, 380] width 61 height 29
drag, startPoint x: 22, startPoint y: 365, endPoint x: 46, endPoint y: 385, distance: 30.8
click at [22, 365] on input "checkbox" at bounding box center [30, 370] width 18 height 18
checkbox input "true"
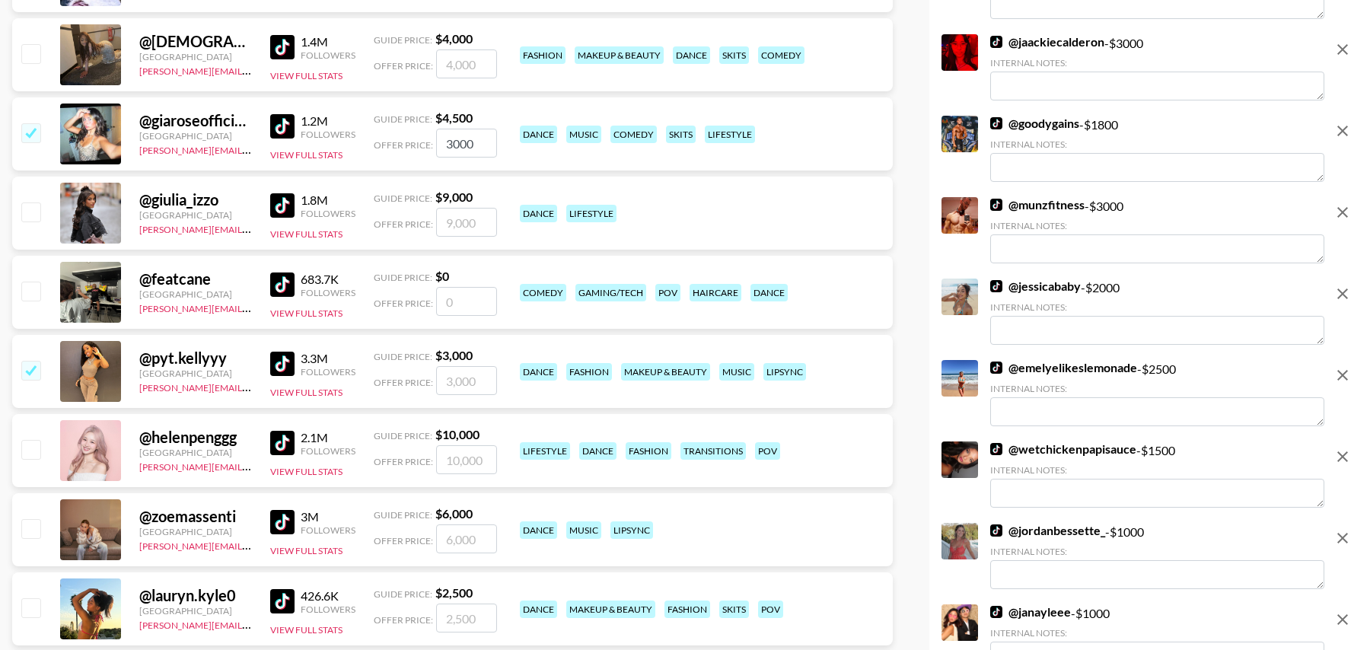
type input "3000"
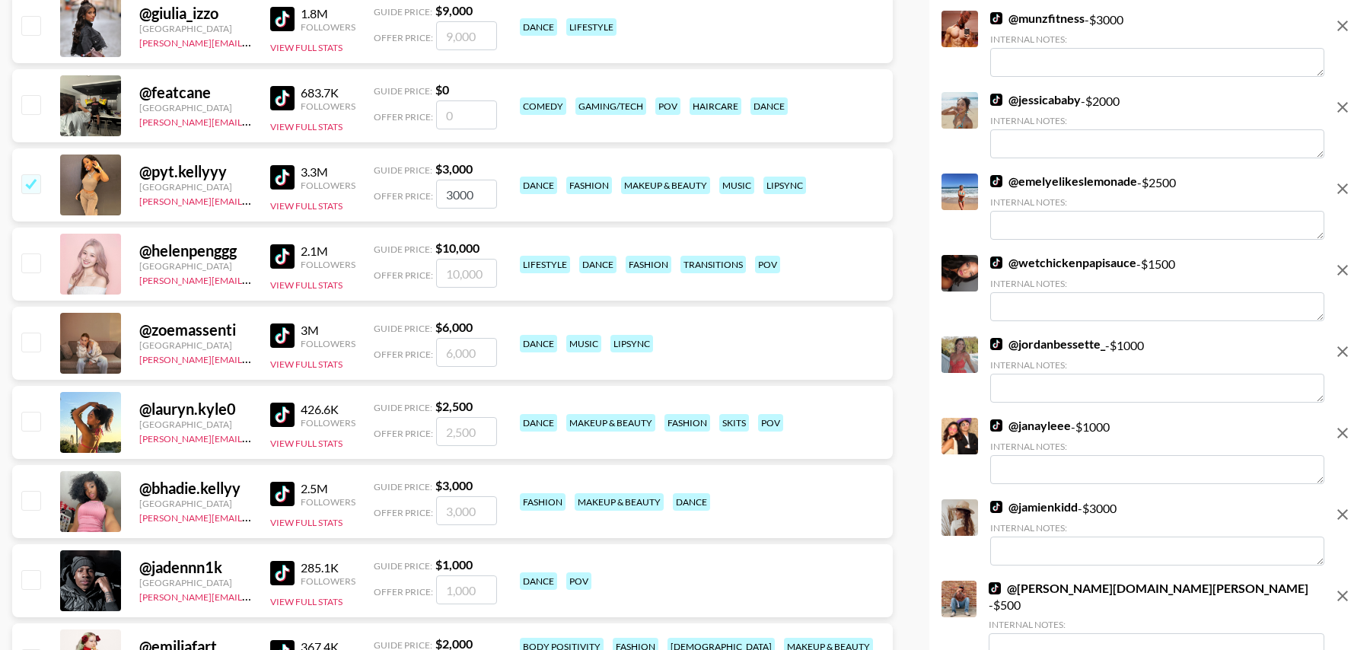
scroll to position [3973, 0]
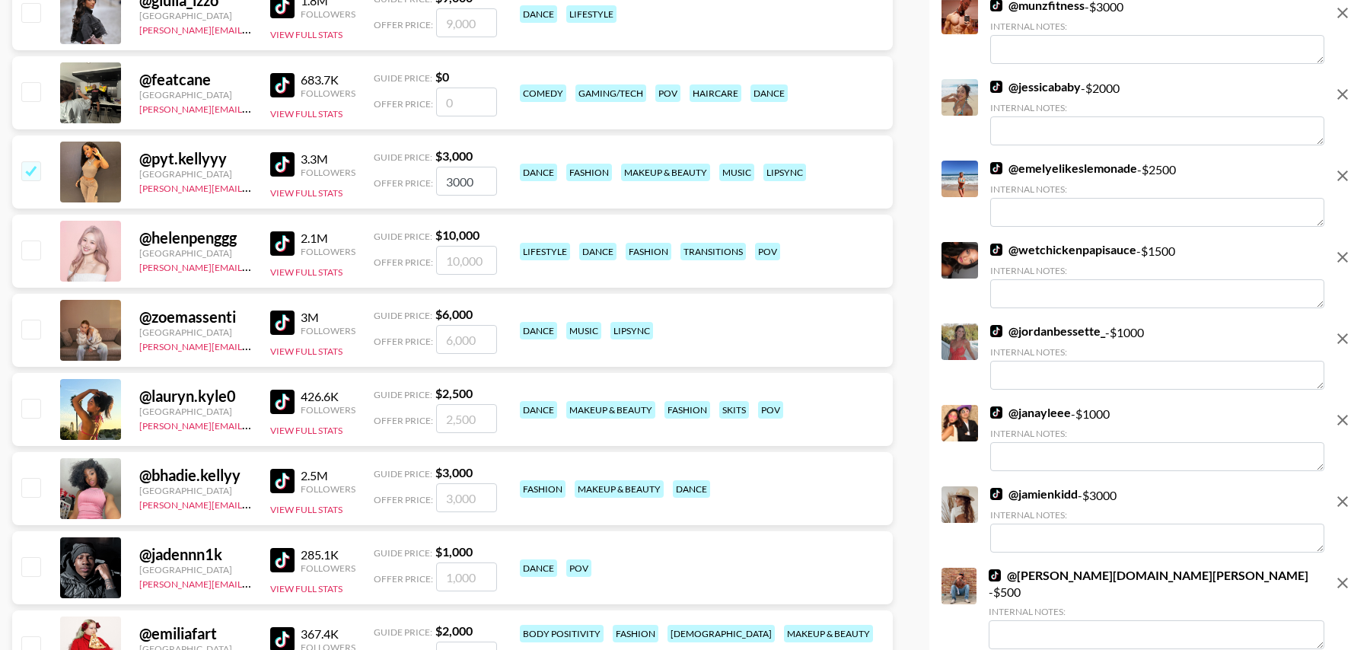
click at [33, 407] on input "checkbox" at bounding box center [30, 408] width 18 height 18
checkbox input "true"
type input "2500"
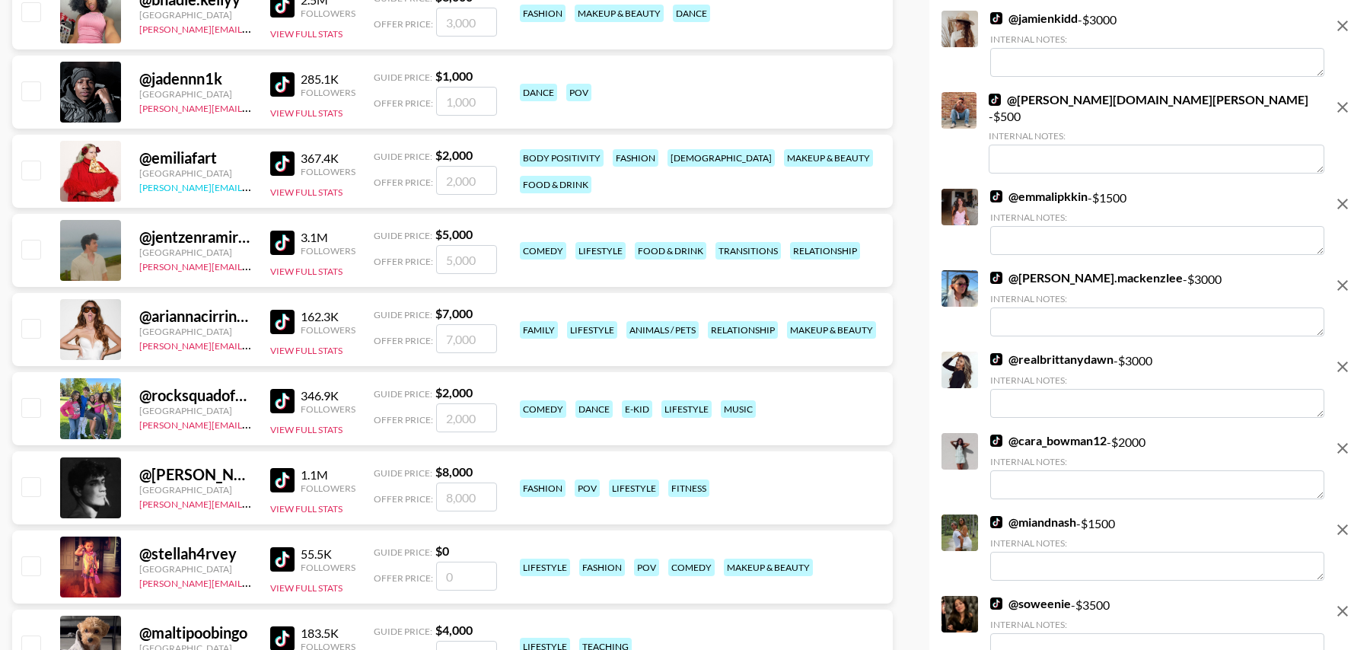
scroll to position [4453, 0]
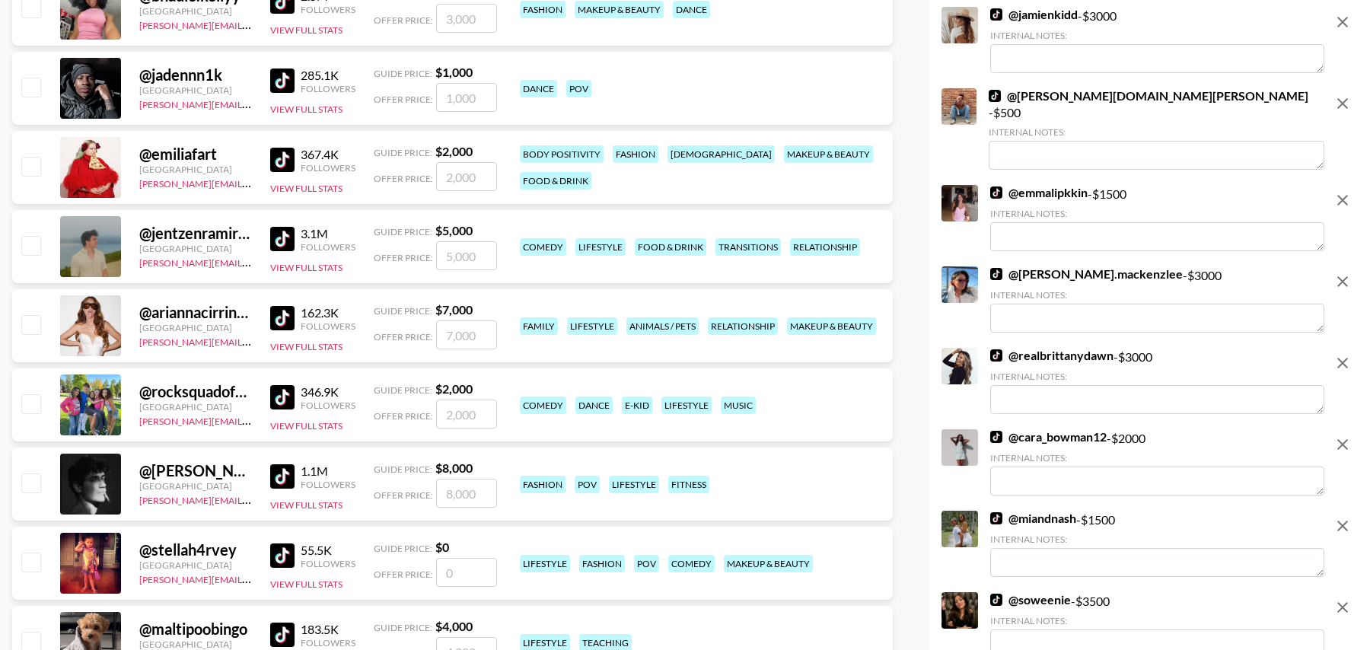
click at [452, 255] on input "number" at bounding box center [466, 255] width 61 height 29
type input "3"
checkbox input "true"
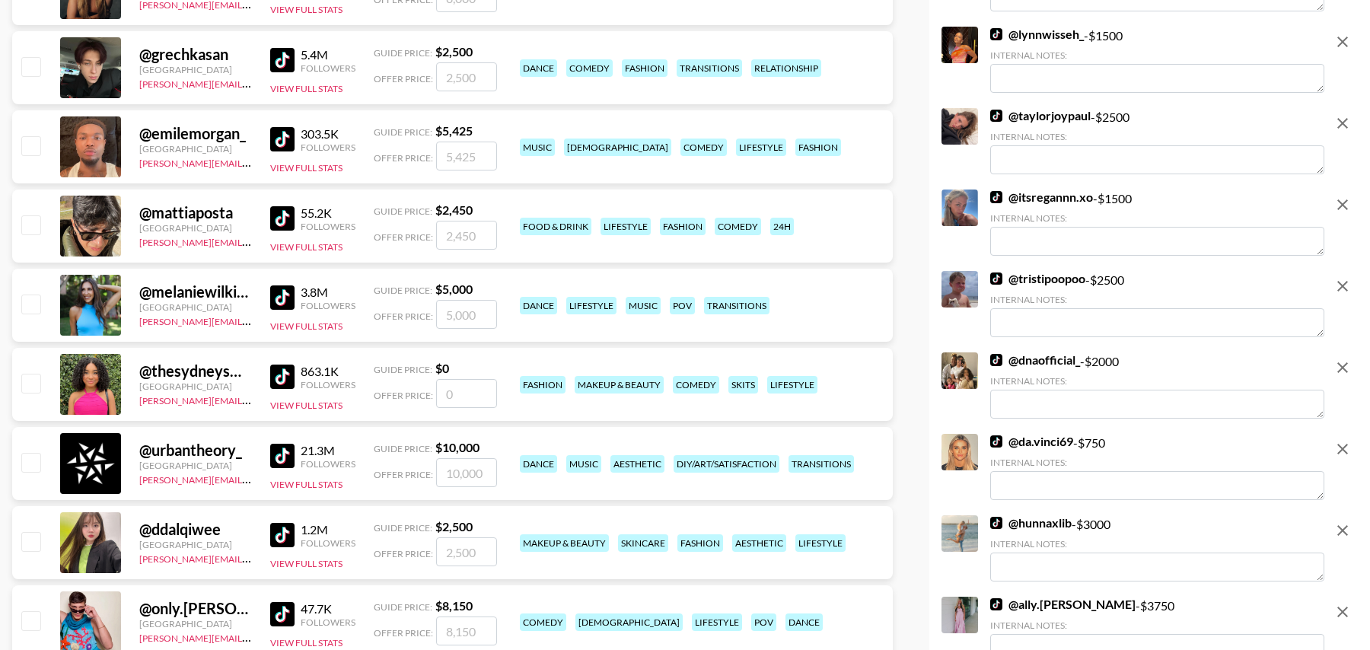
scroll to position [5347, 0]
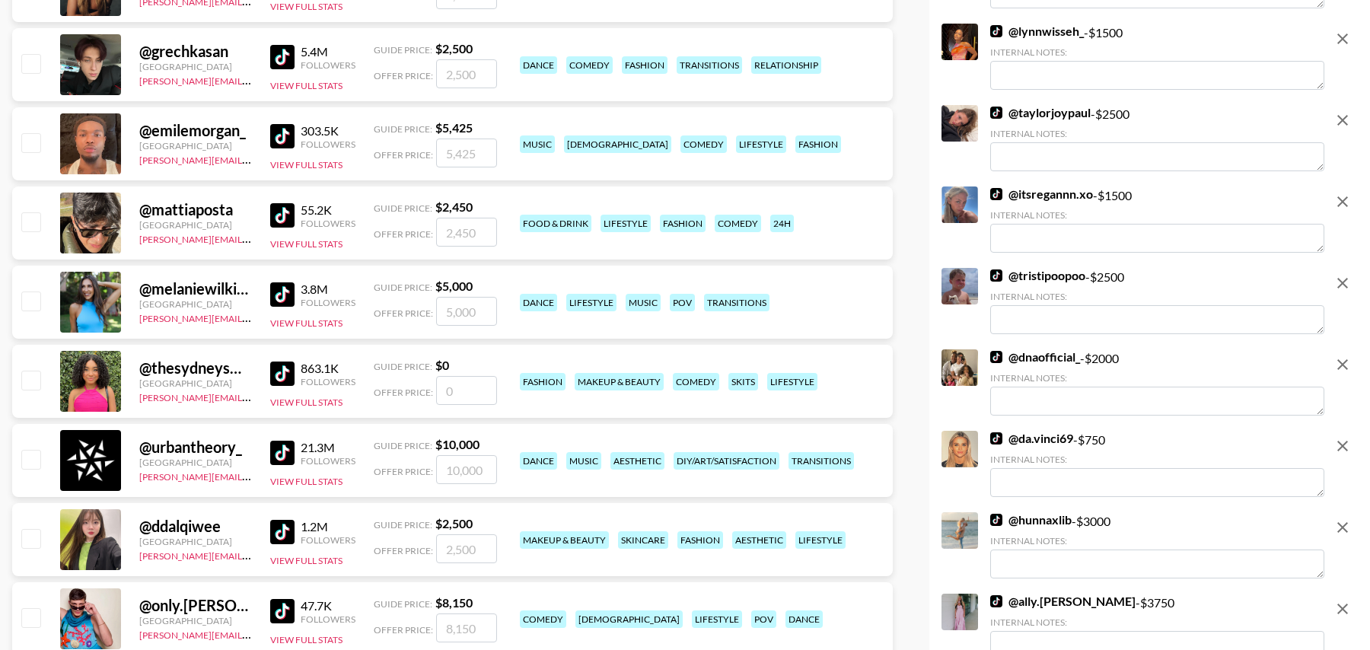
type input "3000"
click at [456, 390] on input "number" at bounding box center [466, 390] width 61 height 29
type input "1"
checkbox input "true"
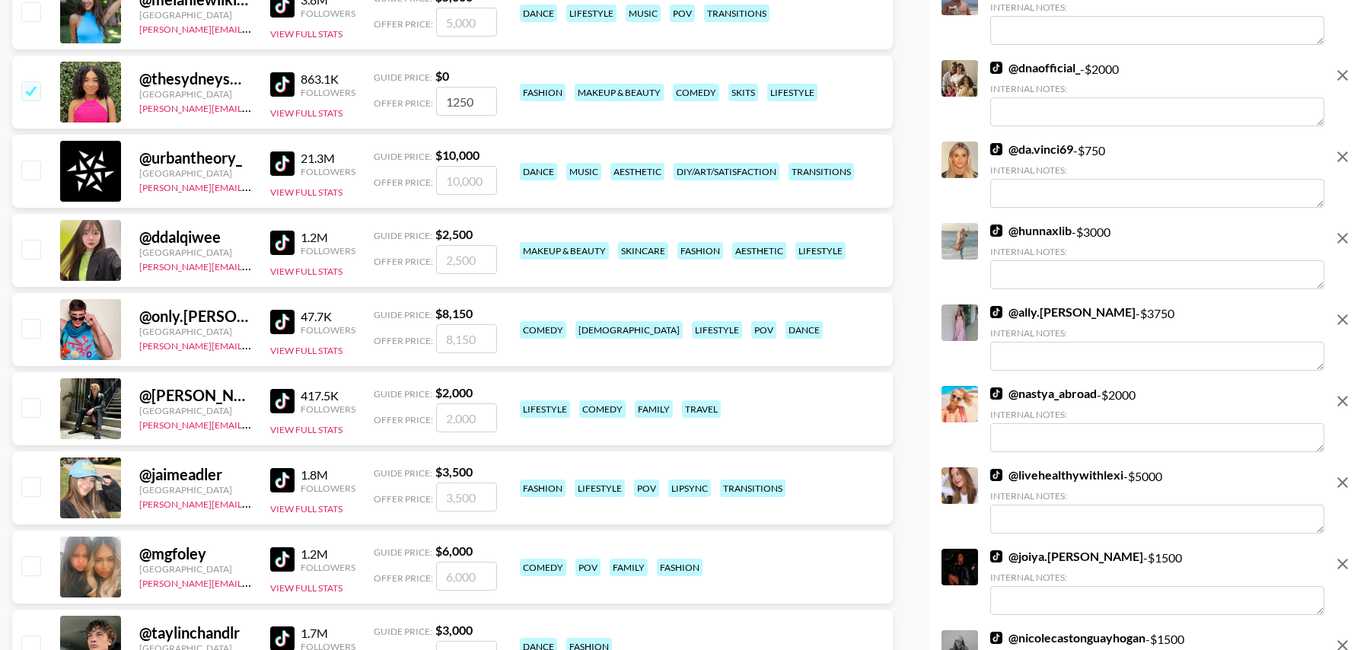
scroll to position [5742, 0]
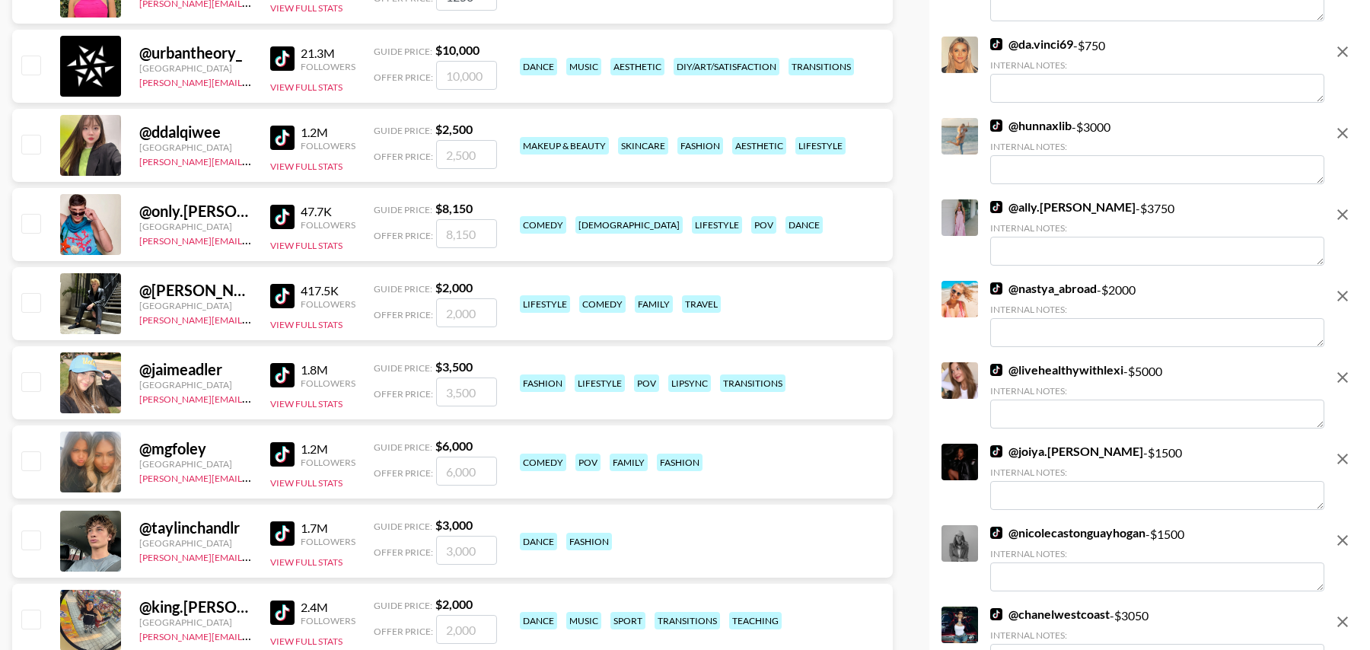
type input "1250"
click at [442, 397] on input "number" at bounding box center [466, 392] width 61 height 29
type input "30"
checkbox input "true"
type input "3000"
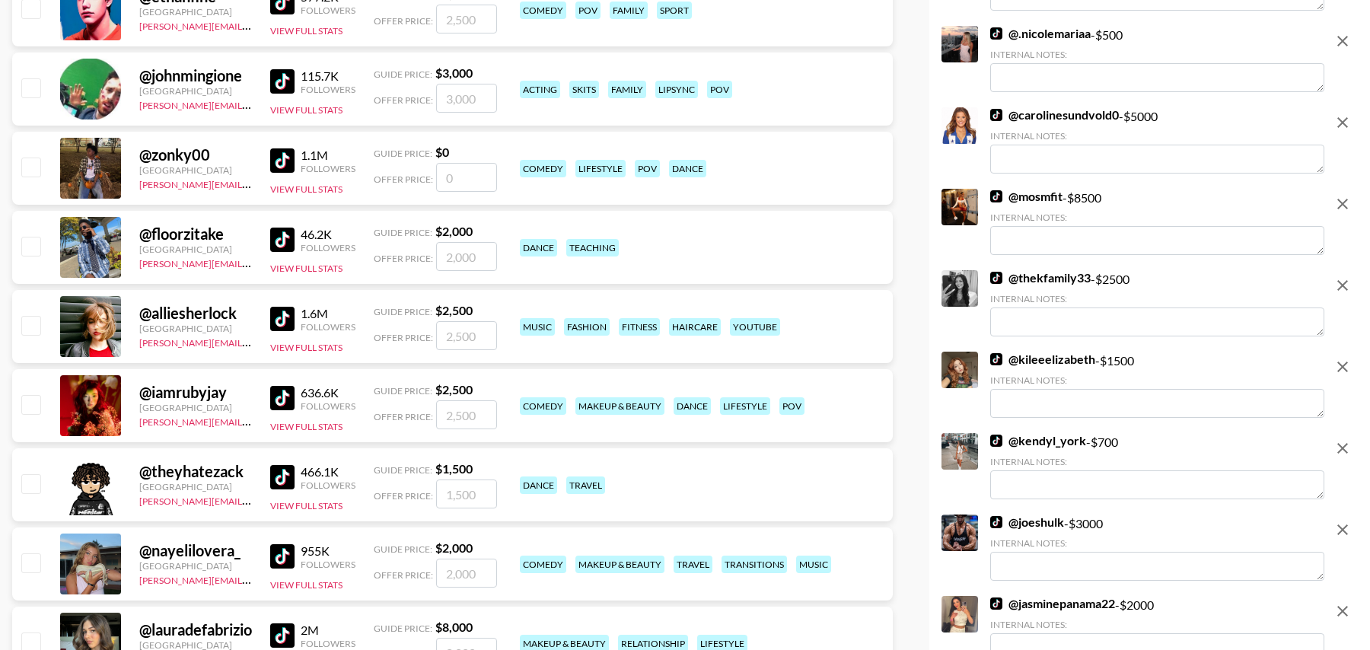
scroll to position [7429, 0]
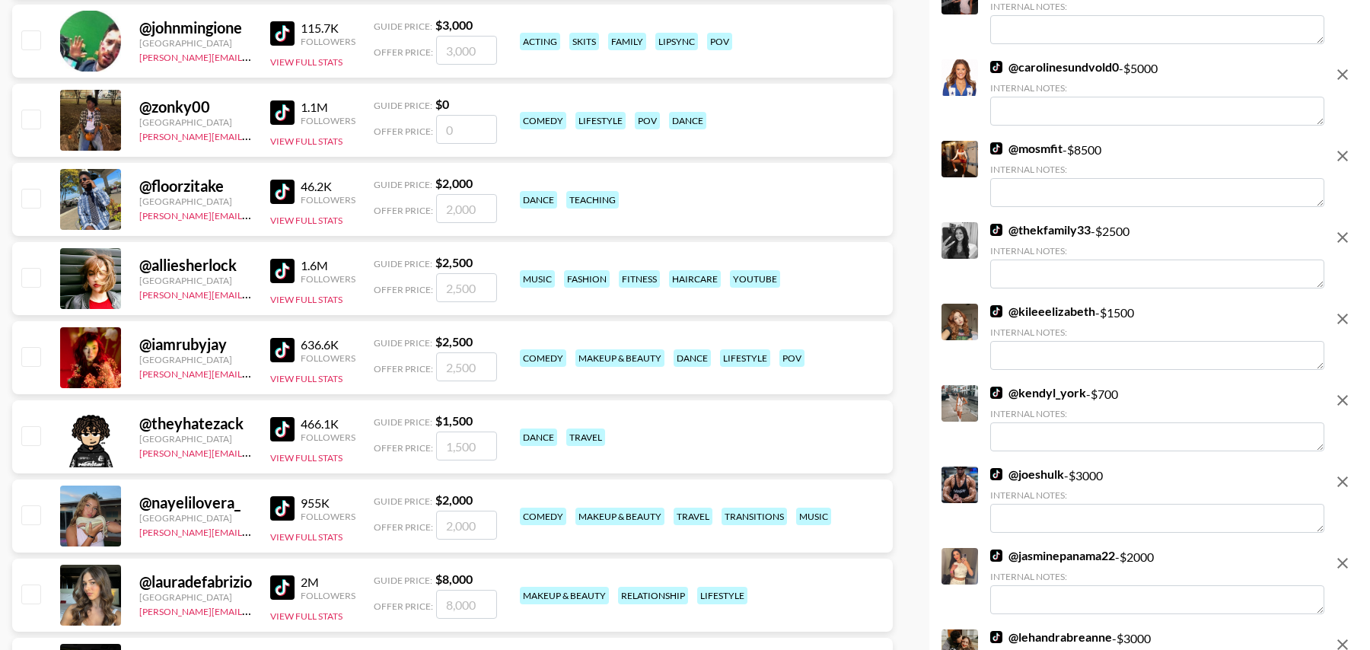
drag, startPoint x: 32, startPoint y: 351, endPoint x: 183, endPoint y: 413, distance: 163.5
click at [31, 351] on input "checkbox" at bounding box center [30, 356] width 18 height 18
checkbox input "true"
type input "2500"
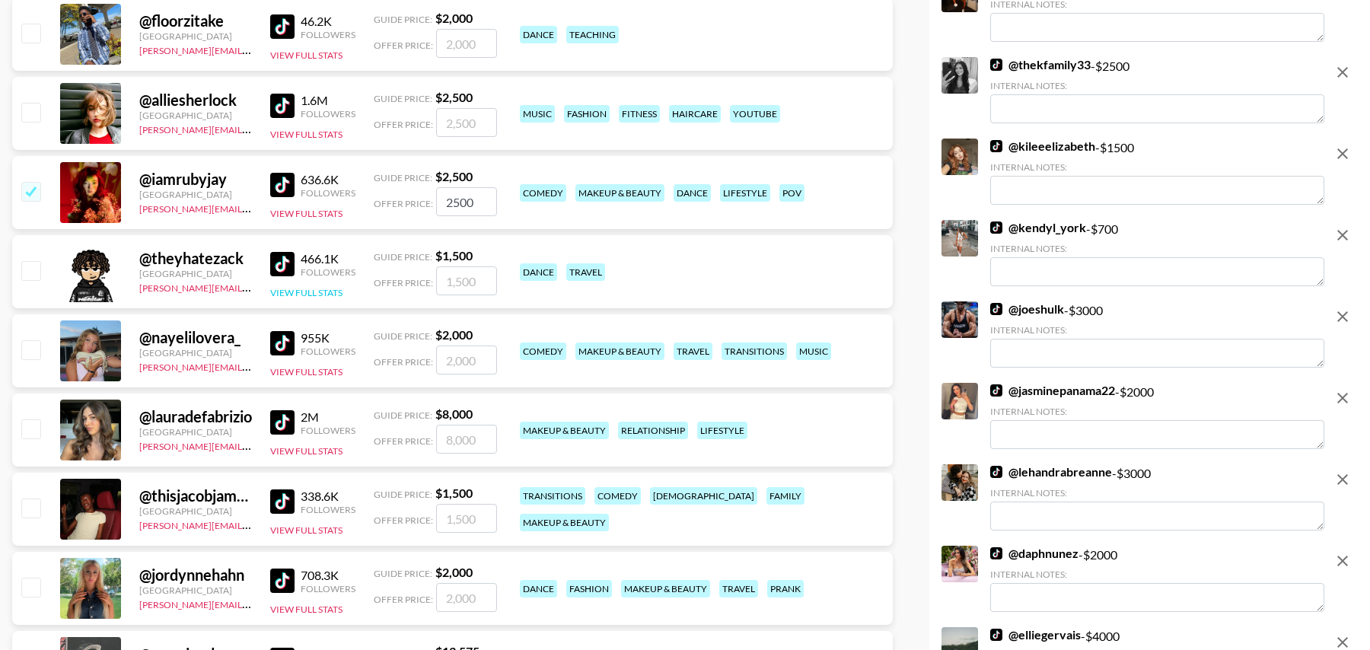
scroll to position [7607, 0]
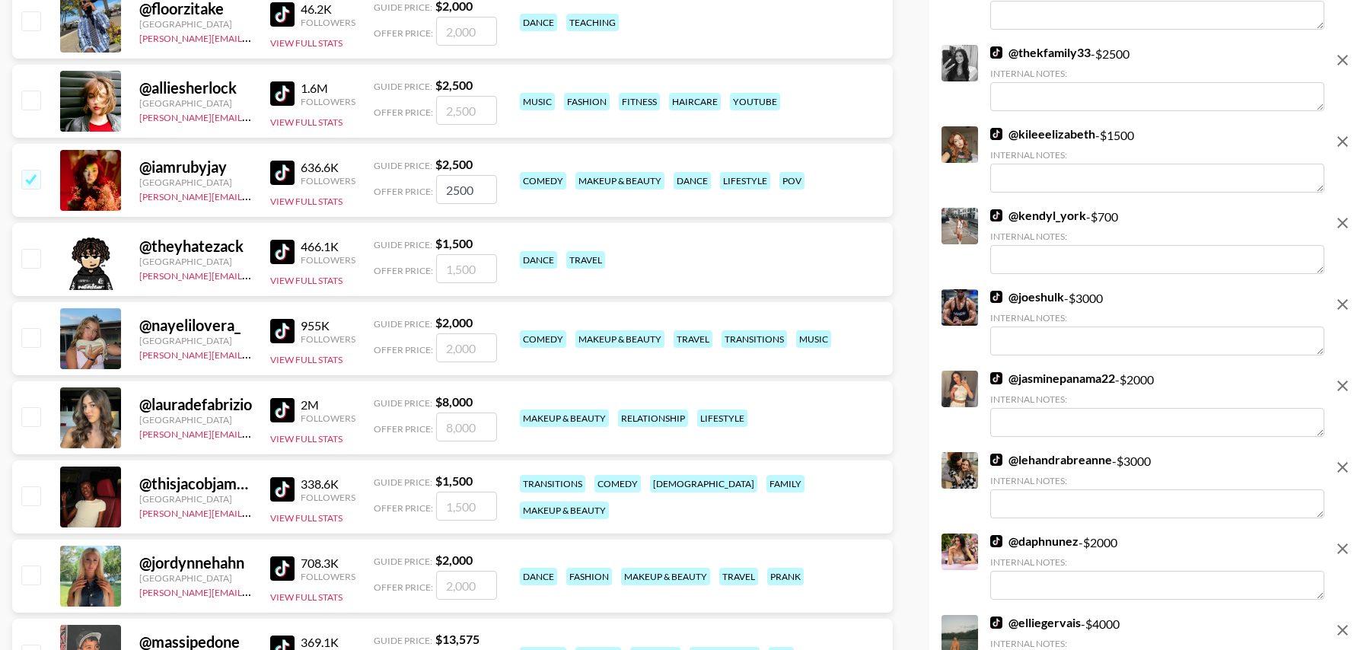
click at [25, 339] on input "checkbox" at bounding box center [30, 337] width 18 height 18
checkbox input "true"
type input "2000"
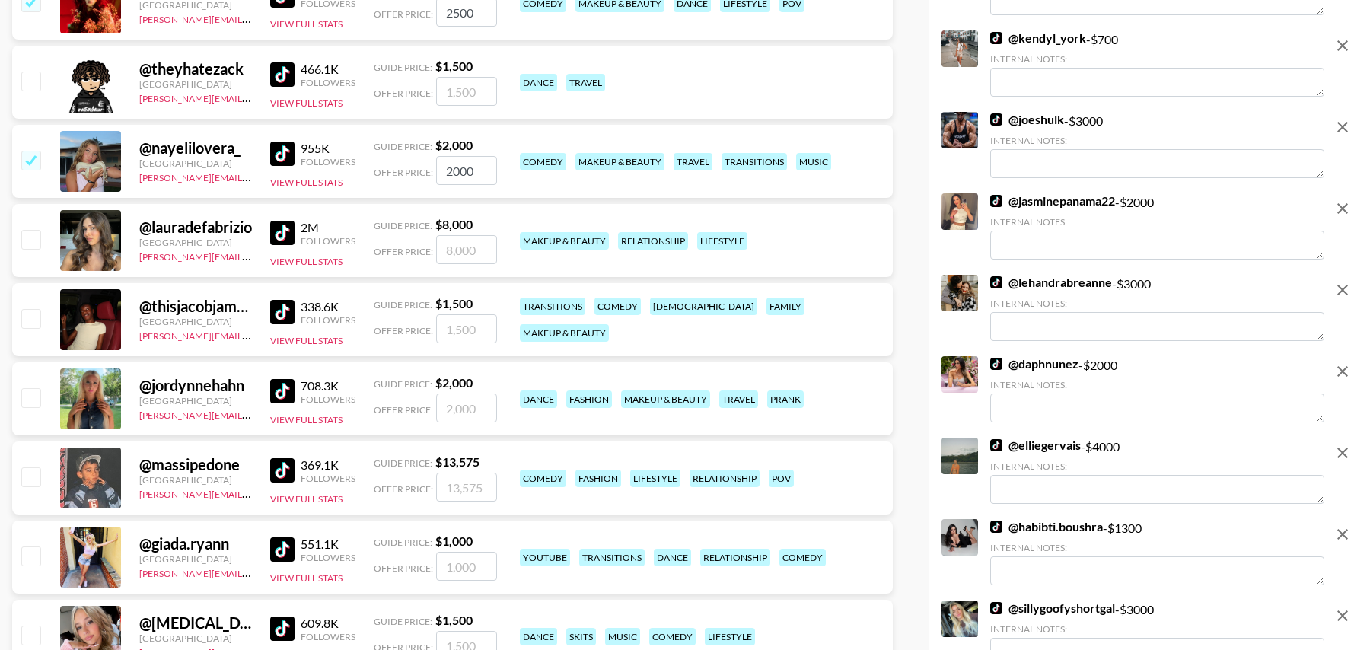
scroll to position [7797, 0]
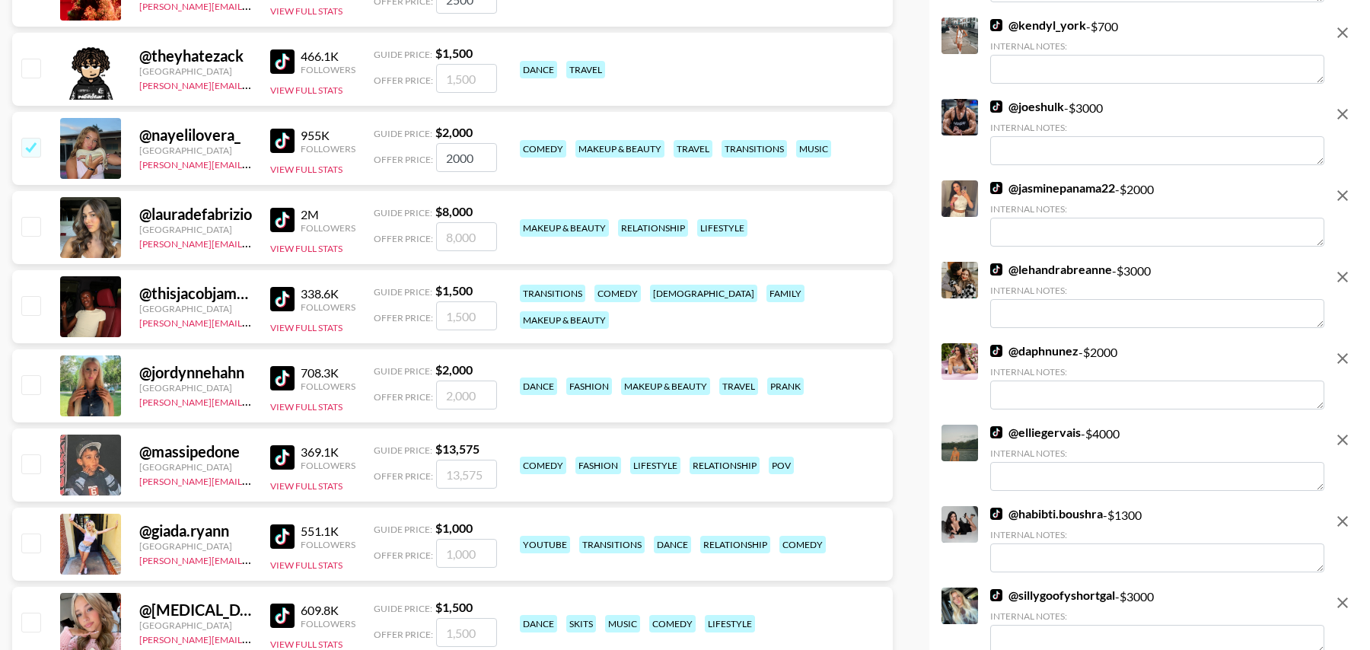
click at [34, 383] on input "checkbox" at bounding box center [30, 384] width 18 height 18
checkbox input "true"
type input "2000"
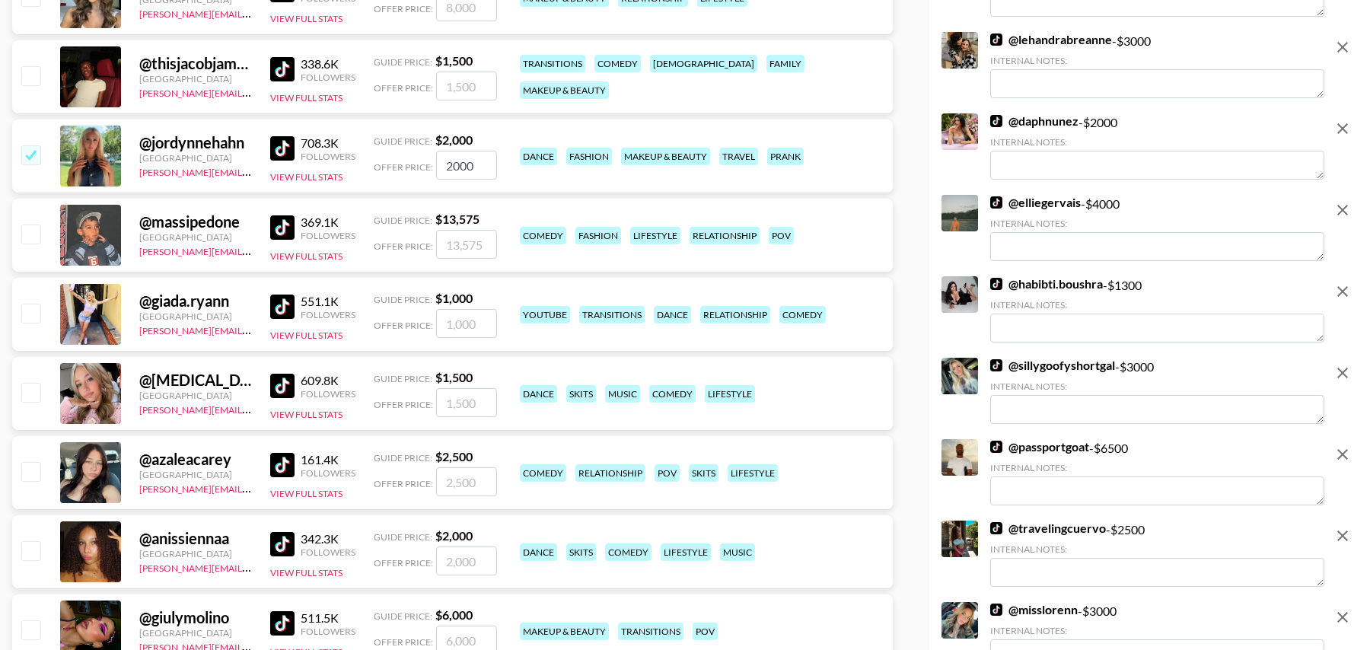
scroll to position [8040, 0]
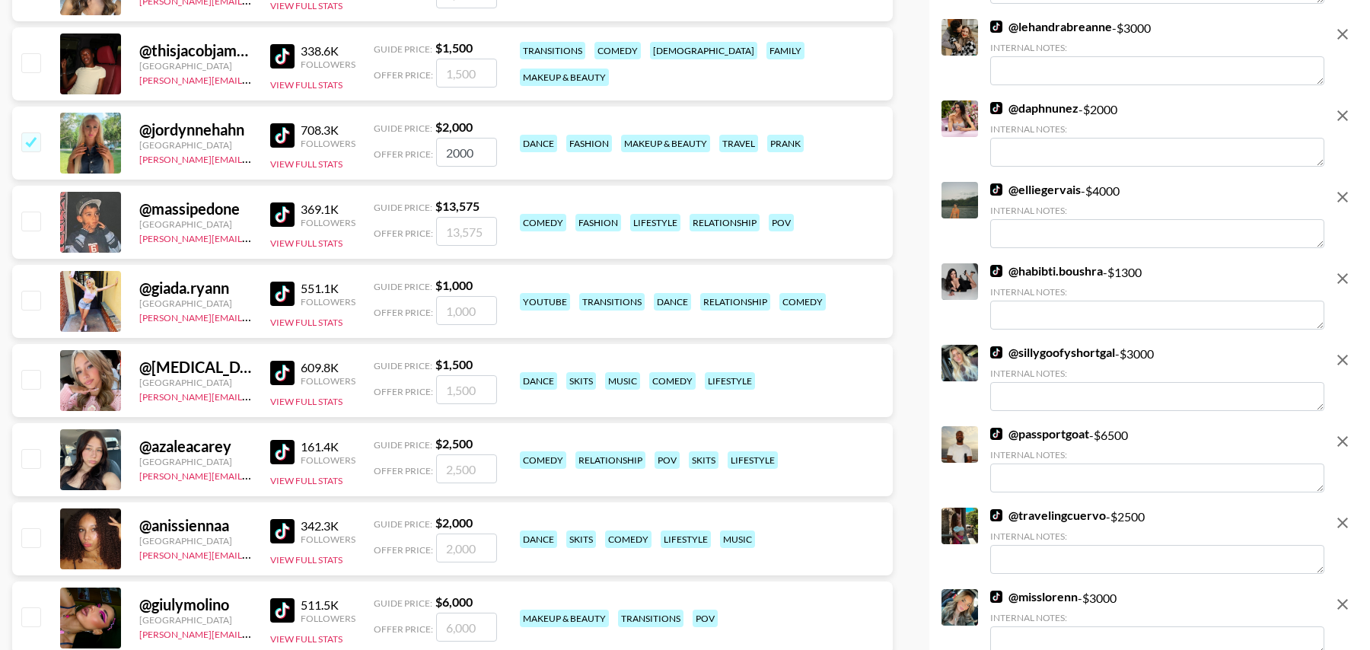
click at [475, 394] on input "number" at bounding box center [466, 389] width 61 height 29
type input "2"
checkbox input "true"
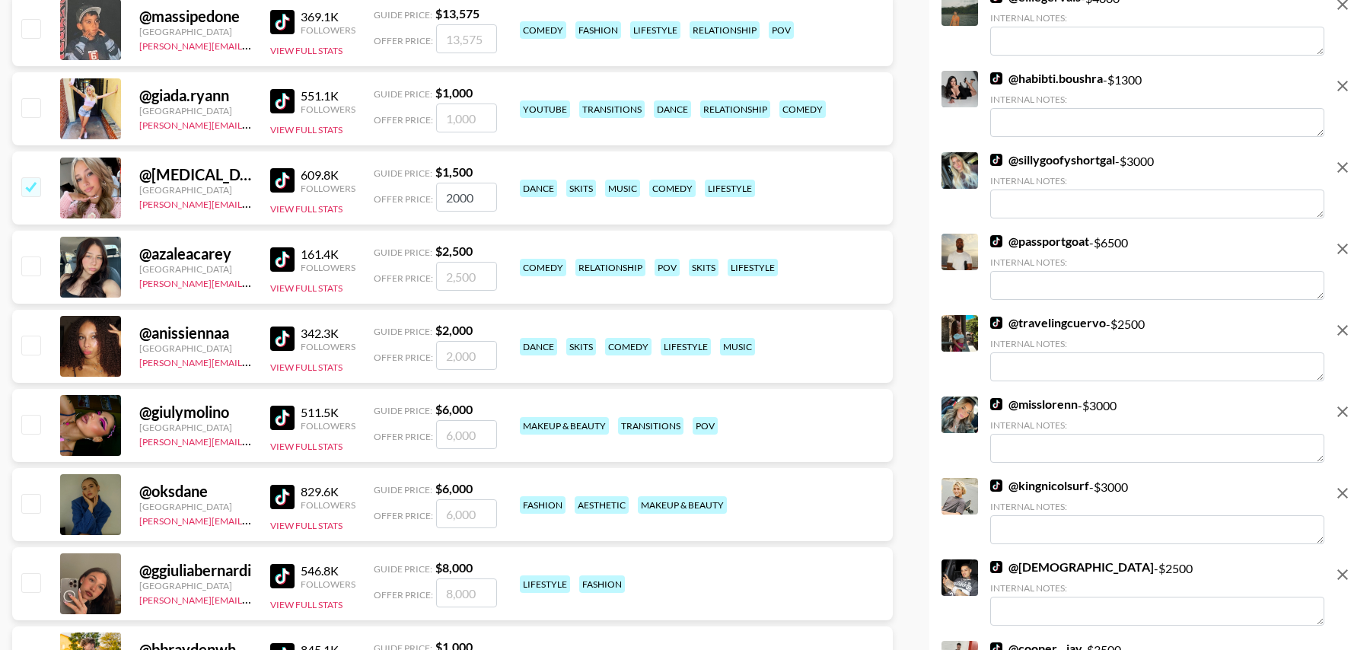
scroll to position [8235, 0]
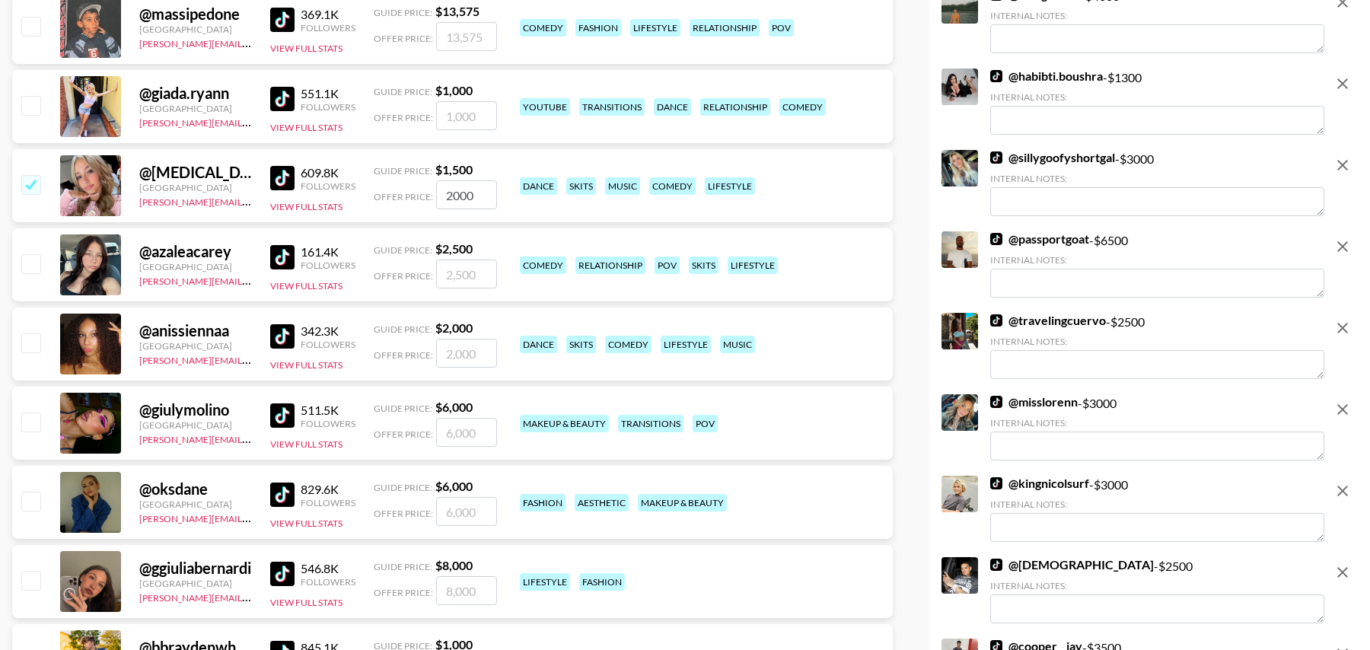
type input "2000"
click at [27, 341] on input "checkbox" at bounding box center [30, 342] width 18 height 18
checkbox input "true"
type input "2000"
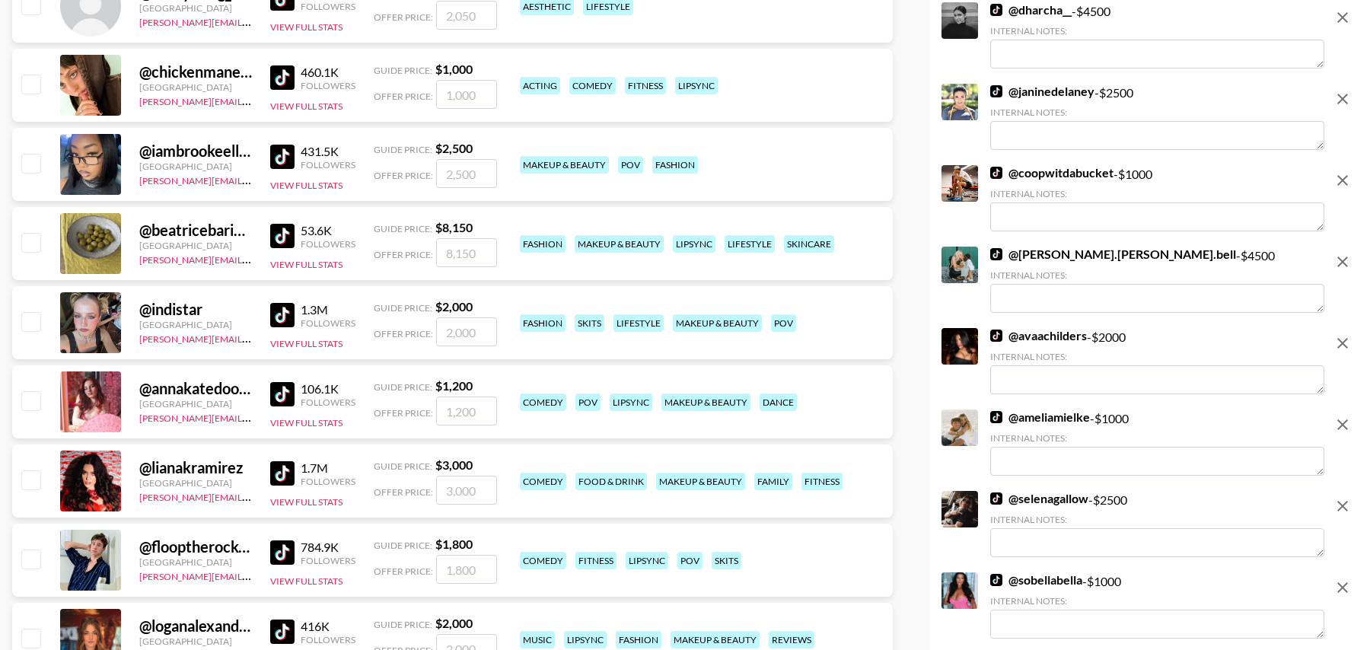
scroll to position [9524, 0]
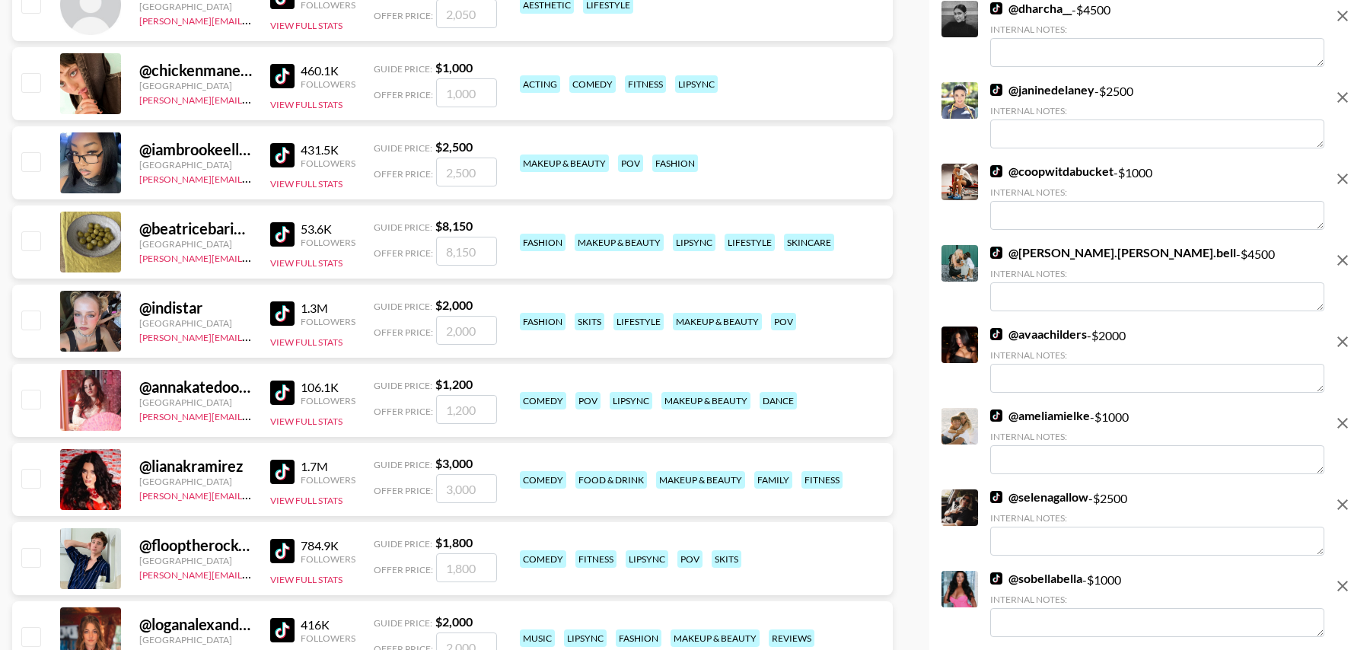
click at [35, 326] on input "checkbox" at bounding box center [30, 320] width 18 height 18
checkbox input "true"
type input "2000"
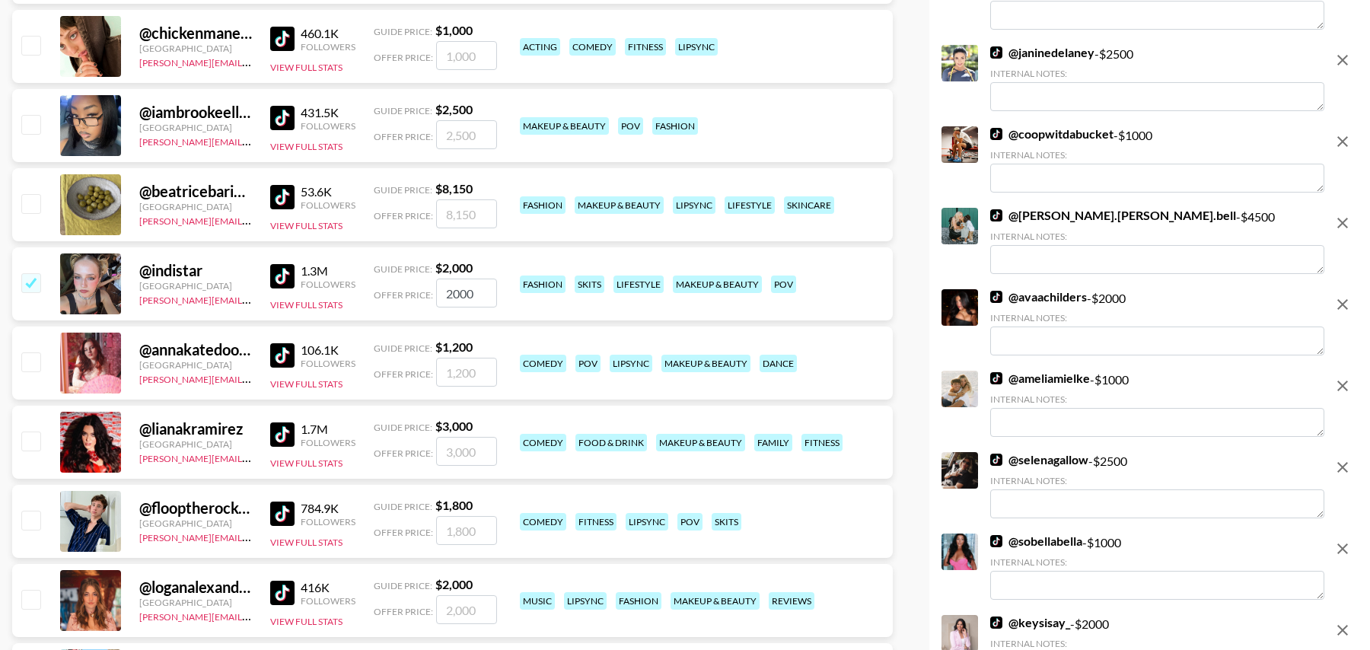
scroll to position [9653, 0]
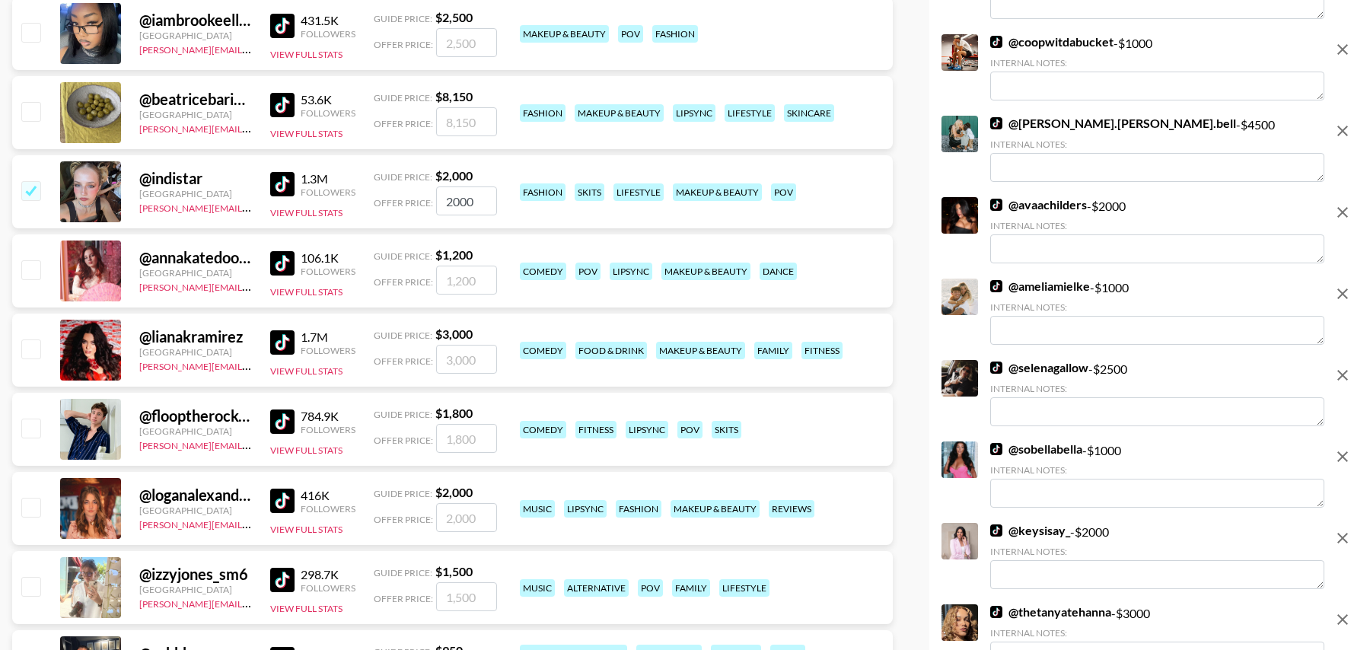
click at [27, 344] on input "checkbox" at bounding box center [30, 348] width 18 height 18
checkbox input "true"
type input "3000"
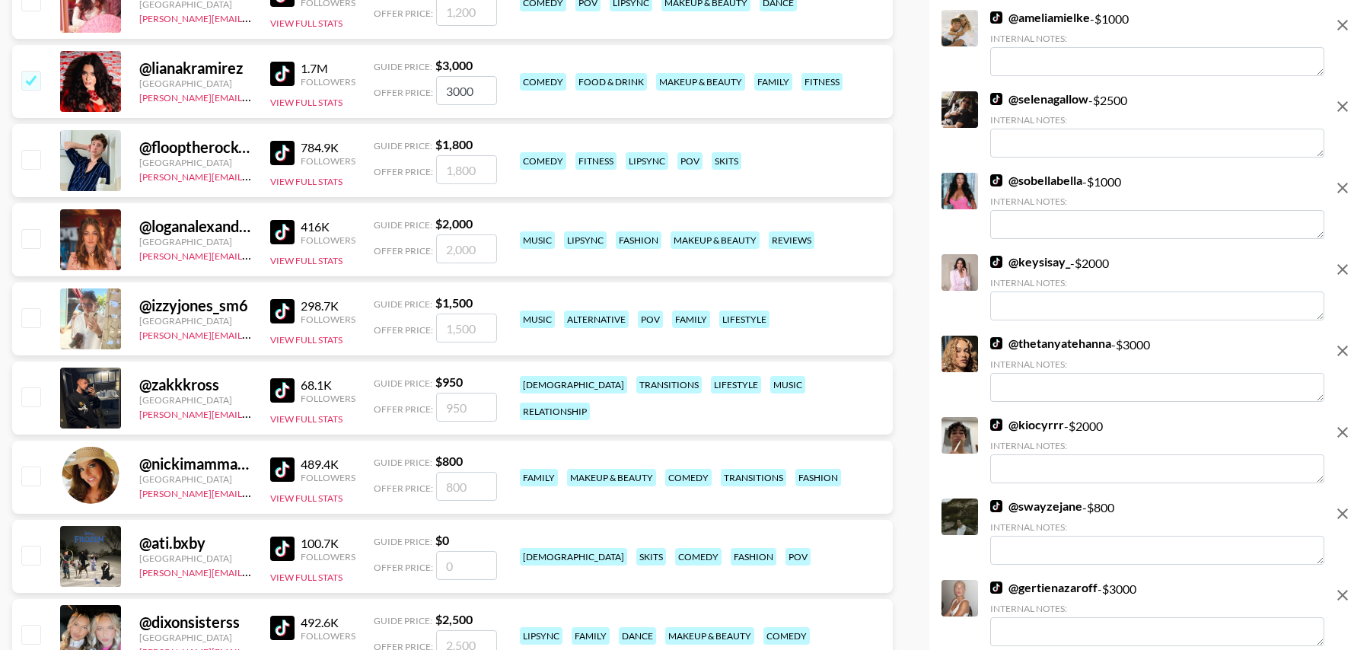
scroll to position [9937, 0]
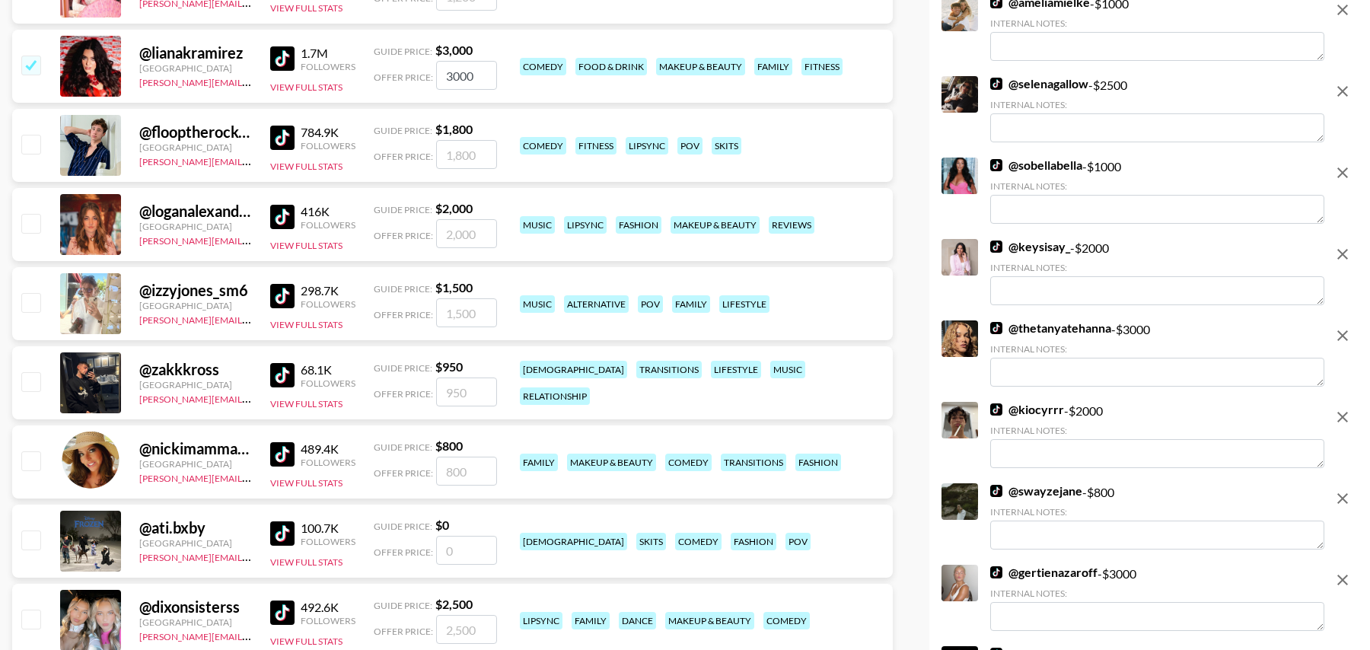
click at [36, 223] on input "checkbox" at bounding box center [30, 223] width 18 height 18
checkbox input "true"
type input "2000"
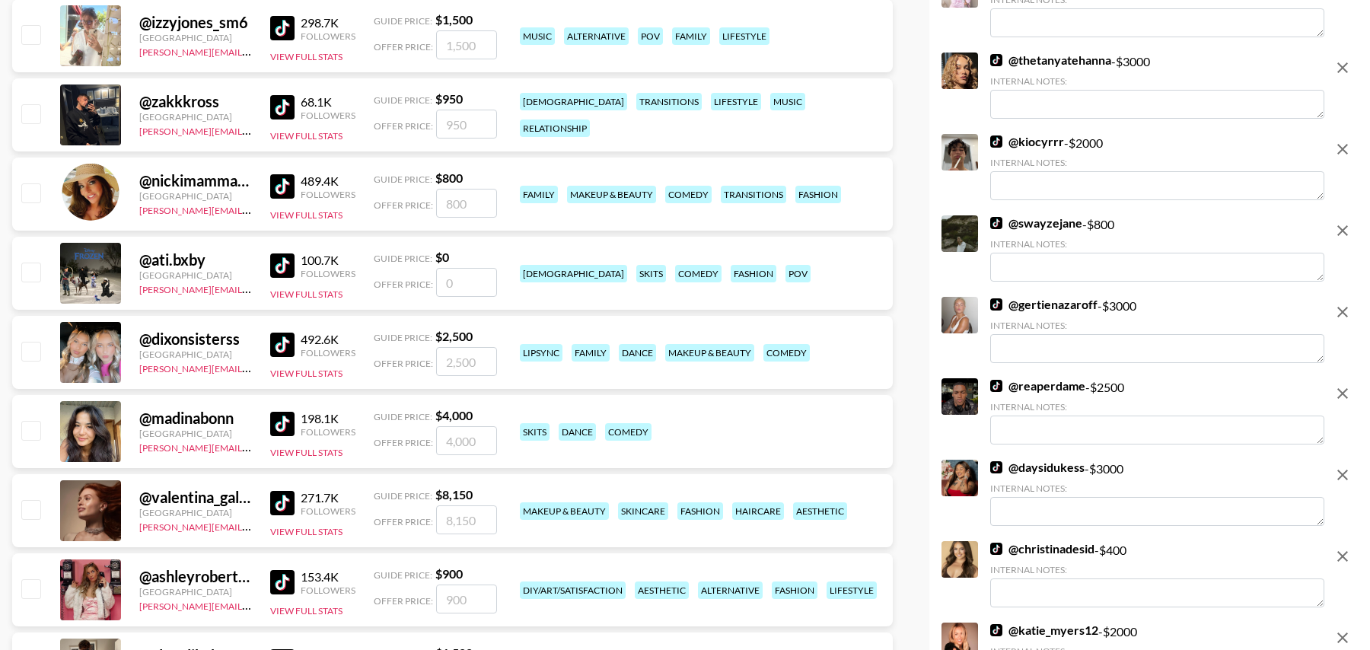
scroll to position [10208, 0]
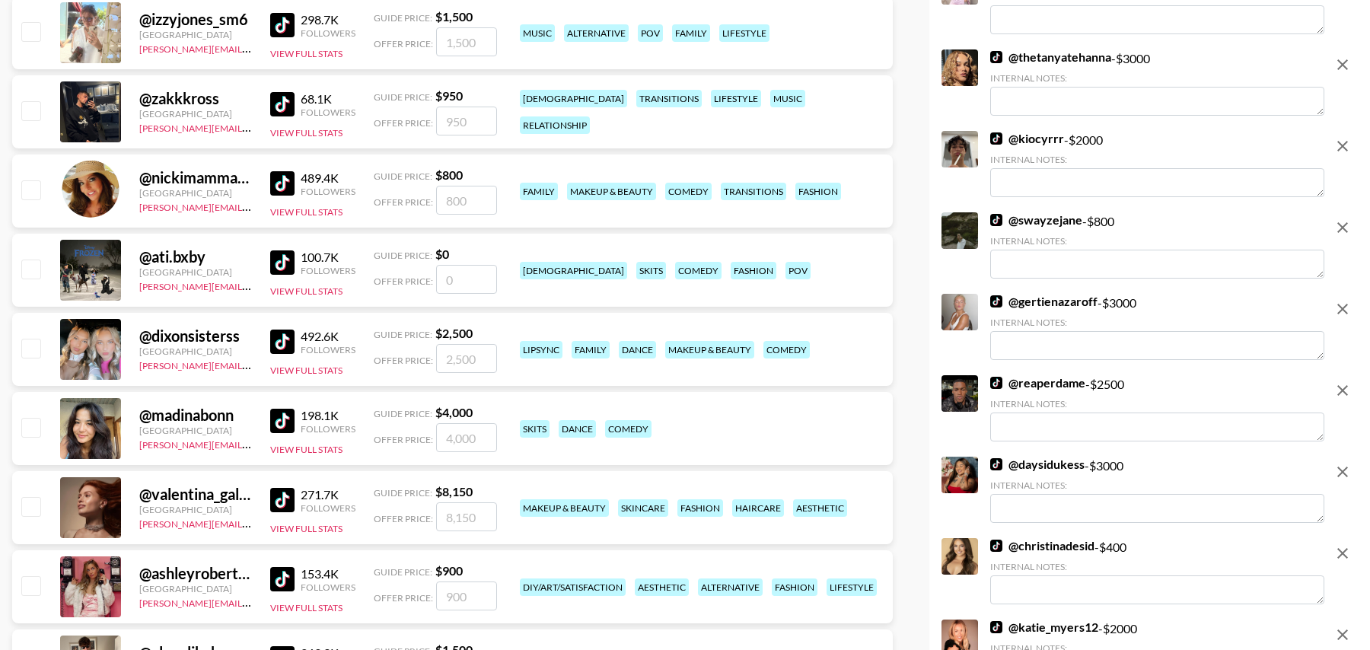
click at [25, 346] on input "checkbox" at bounding box center [30, 348] width 18 height 18
checkbox input "true"
type input "2500"
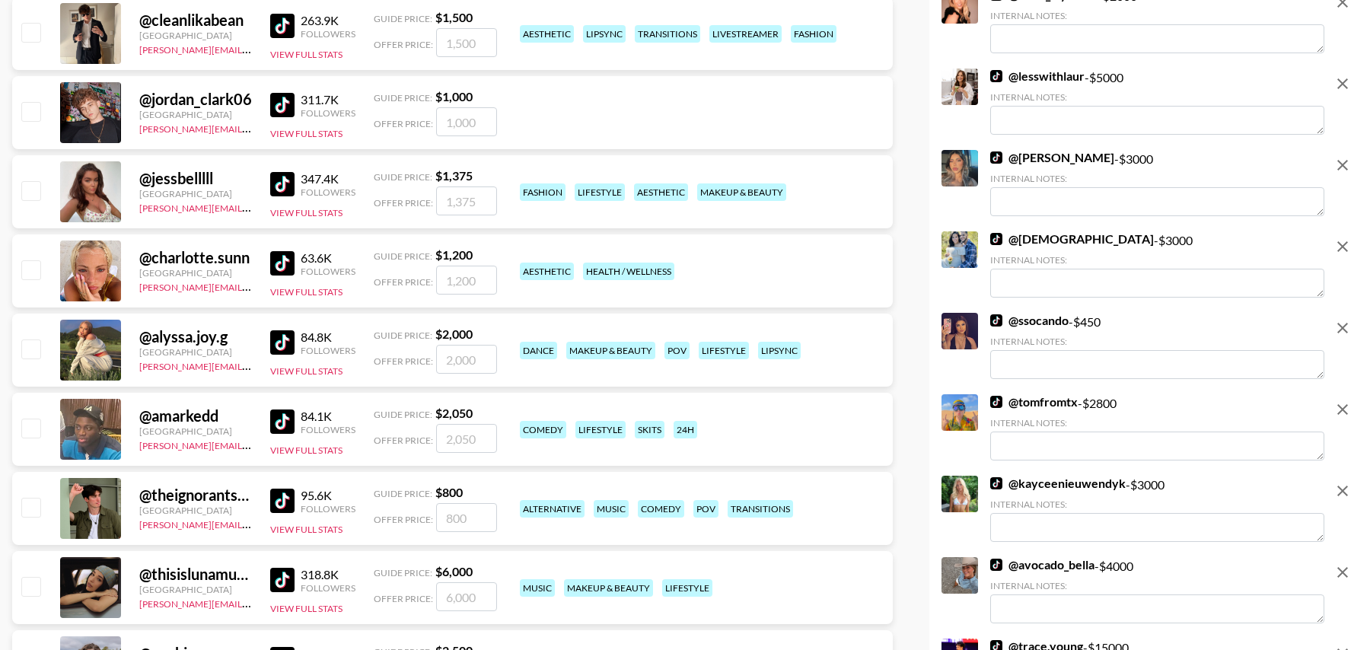
scroll to position [10859, 0]
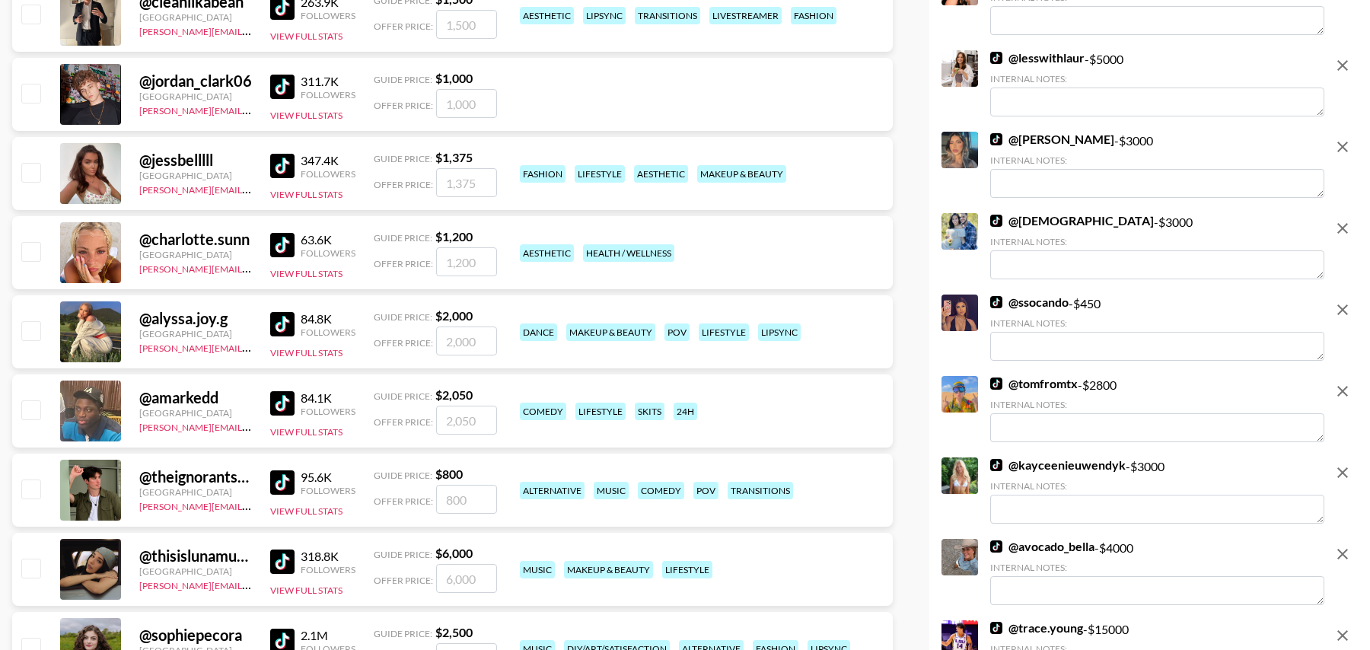
click at [28, 242] on input "checkbox" at bounding box center [30, 251] width 18 height 18
checkbox input "true"
type input "1200"
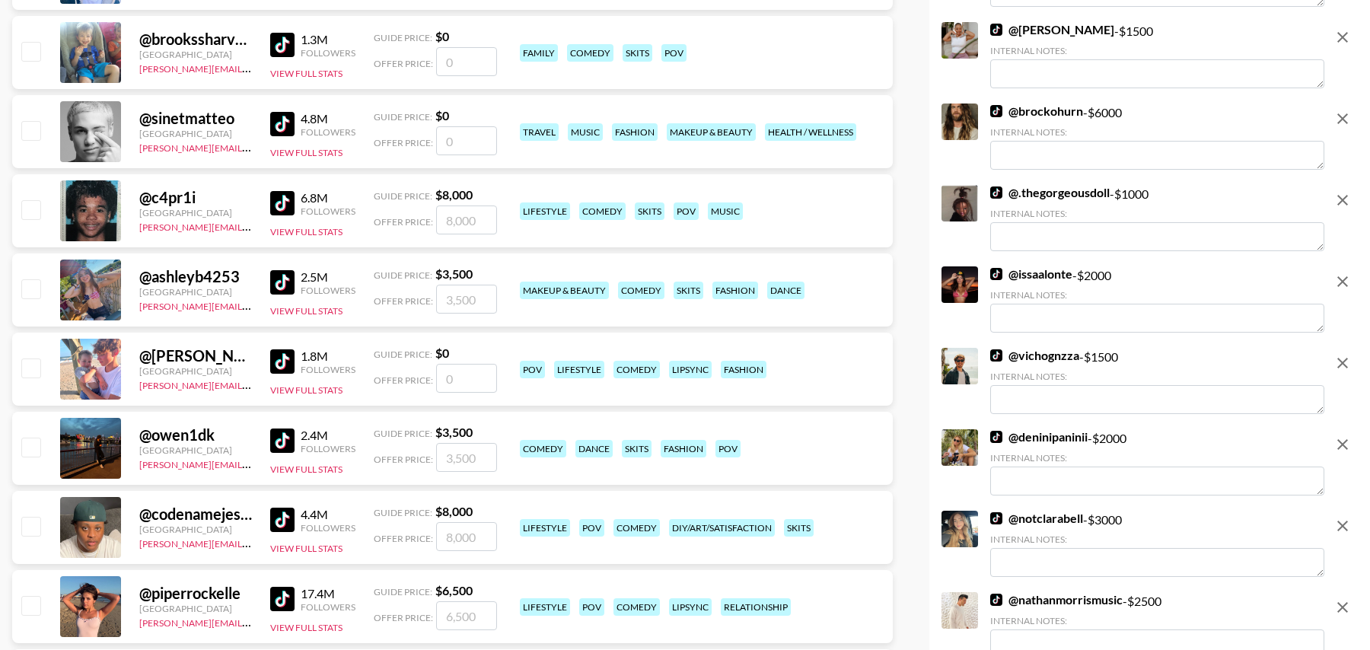
scroll to position [0, 0]
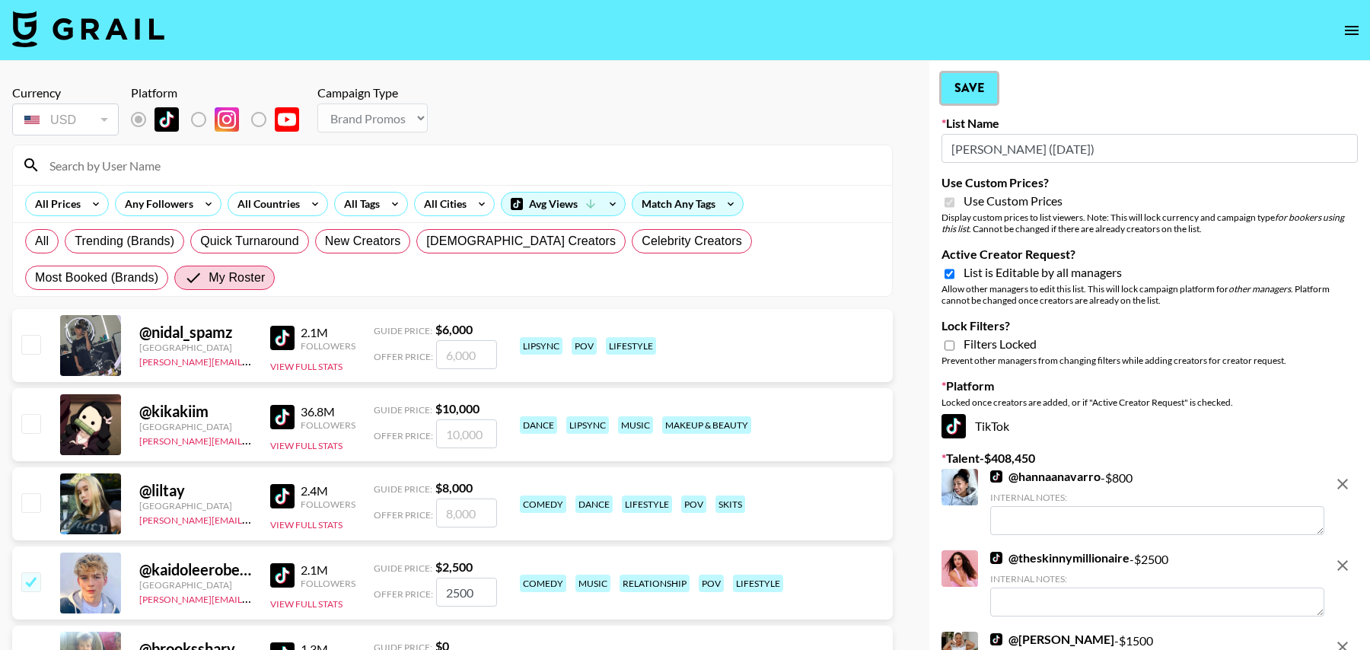
click at [954, 88] on button "Save" at bounding box center [970, 88] width 56 height 30
click at [976, 88] on button "Save" at bounding box center [970, 88] width 56 height 30
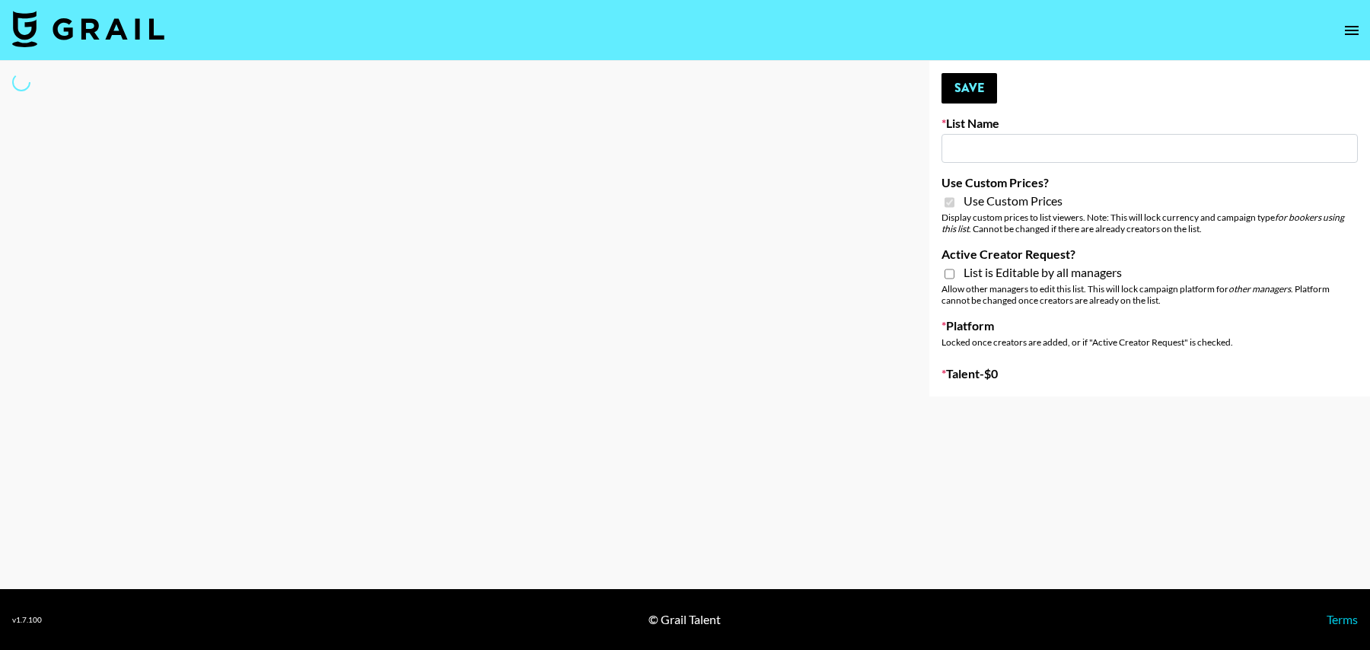
type input "Redence Beauty"
checkbox input "true"
select select "Brand"
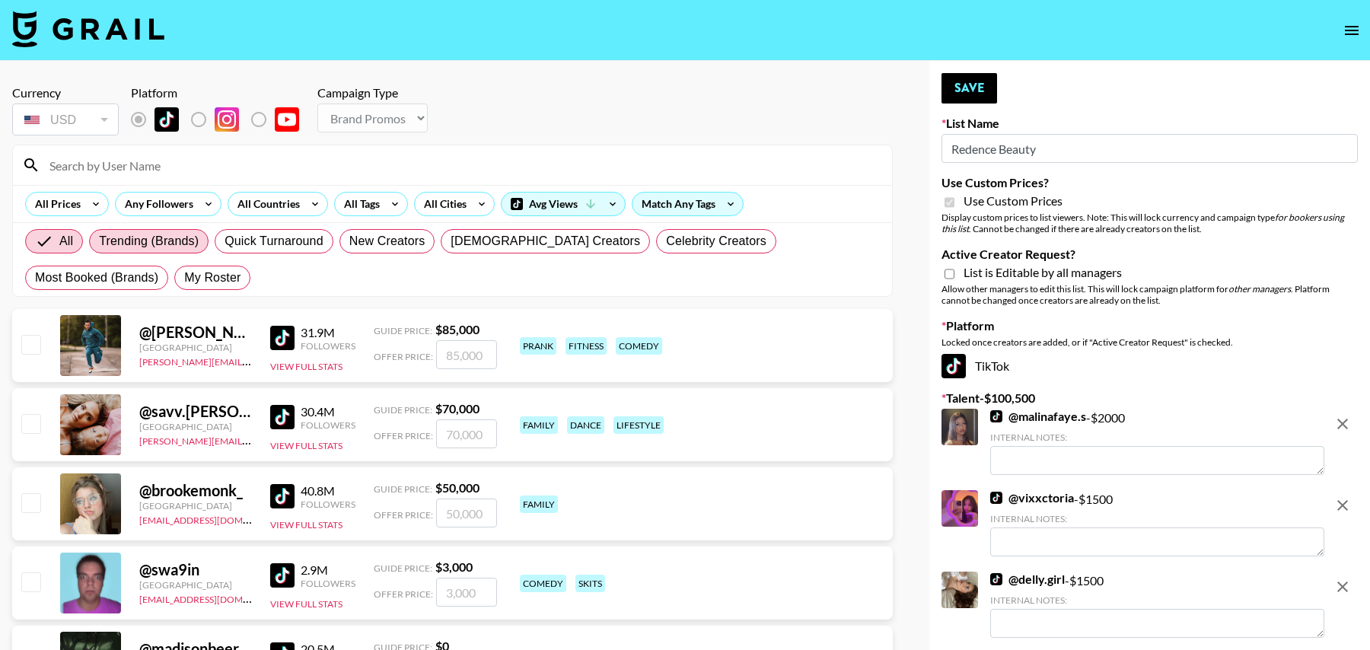
drag, startPoint x: 68, startPoint y: 279, endPoint x: 116, endPoint y: 228, distance: 70.5
click at [184, 279] on span "My Roster" at bounding box center [212, 278] width 56 height 18
click at [184, 278] on input "My Roster" at bounding box center [184, 278] width 0 height 0
radio input "true"
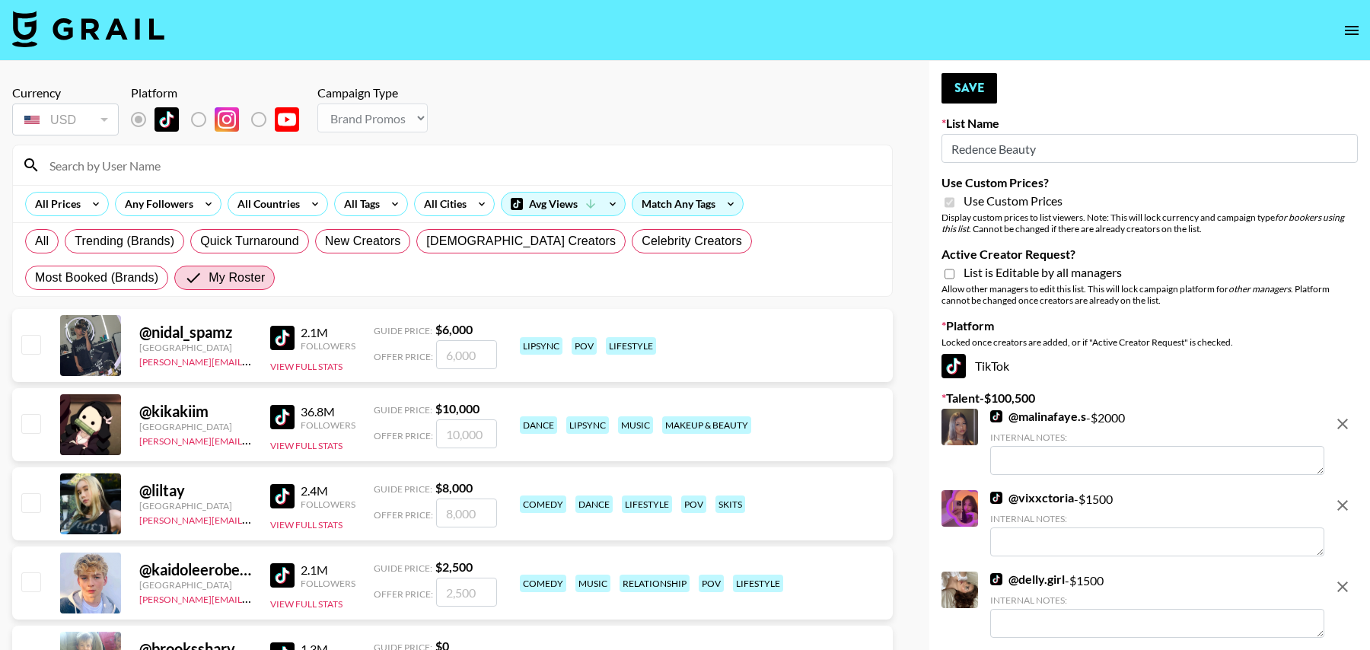
click at [130, 168] on input at bounding box center [461, 165] width 843 height 24
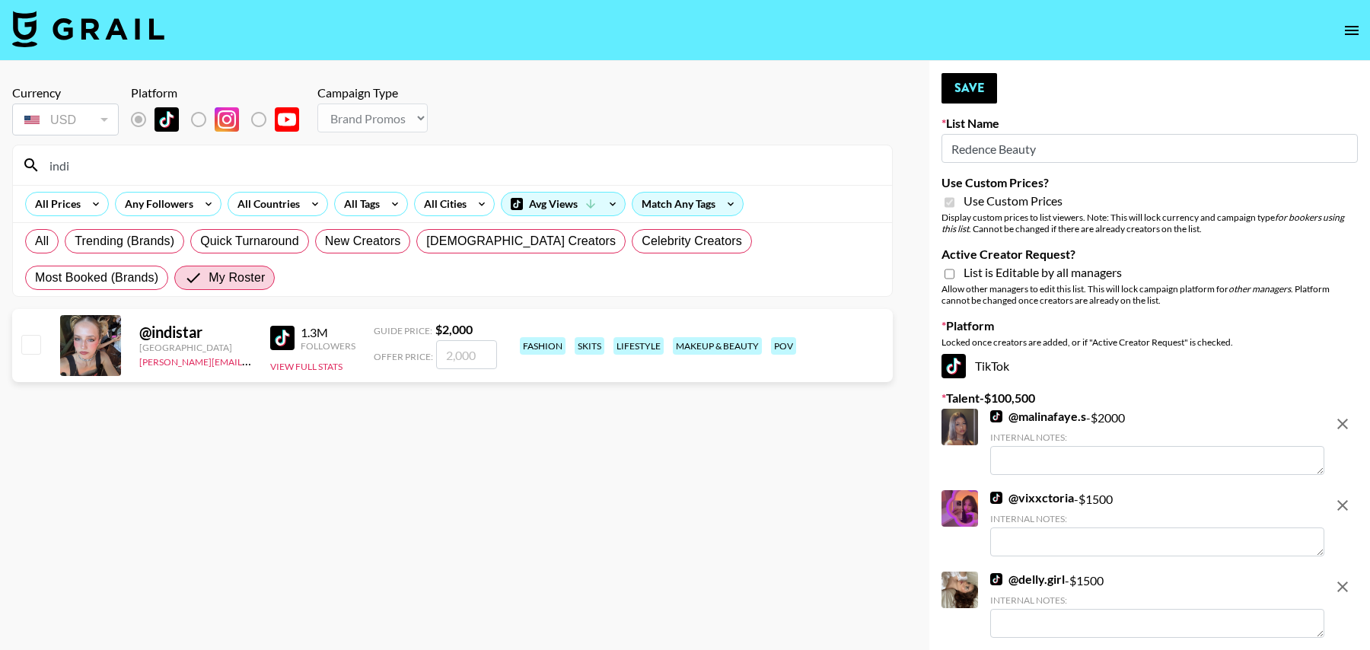
type input "indi"
drag, startPoint x: 33, startPoint y: 342, endPoint x: 49, endPoint y: 298, distance: 46.0
click at [33, 342] on input "checkbox" at bounding box center [30, 344] width 18 height 18
checkbox input "true"
type input "2000"
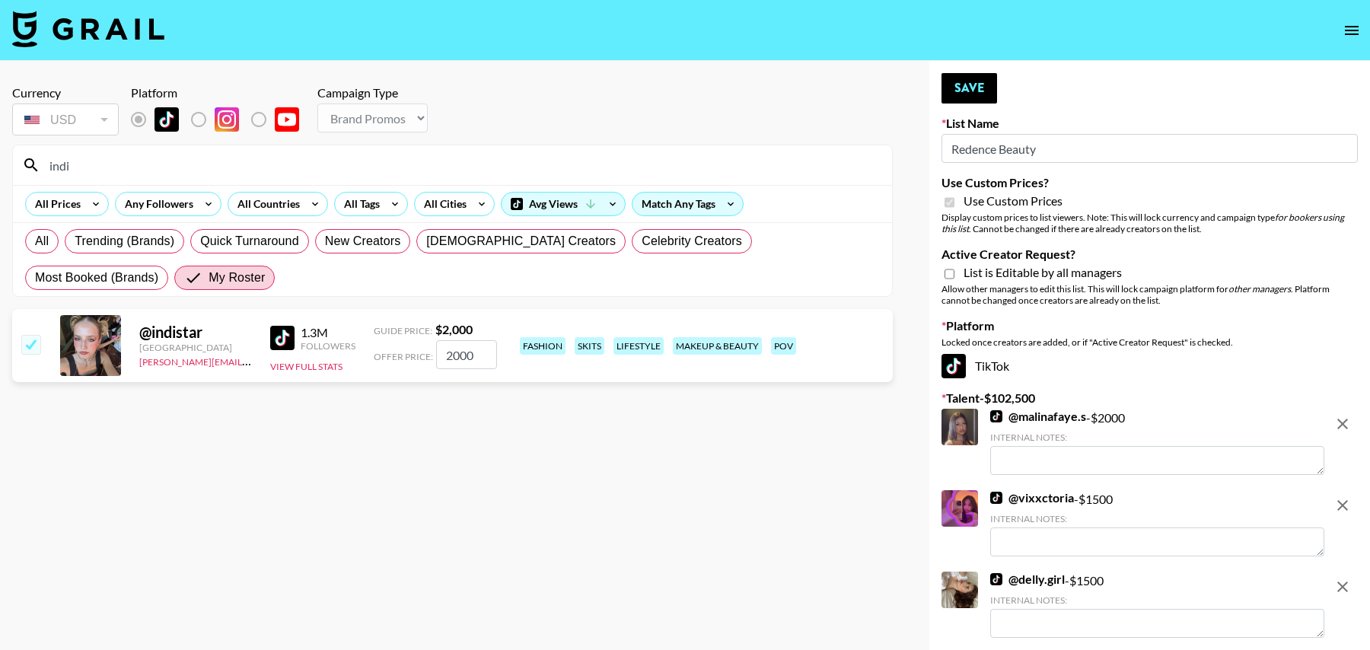
drag, startPoint x: 88, startPoint y: 162, endPoint x: 18, endPoint y: 162, distance: 70.0
click at [18, 162] on div "indi" at bounding box center [452, 165] width 879 height 40
type input "giar"
click at [464, 353] on input "number" at bounding box center [466, 354] width 61 height 29
checkbox input "true"
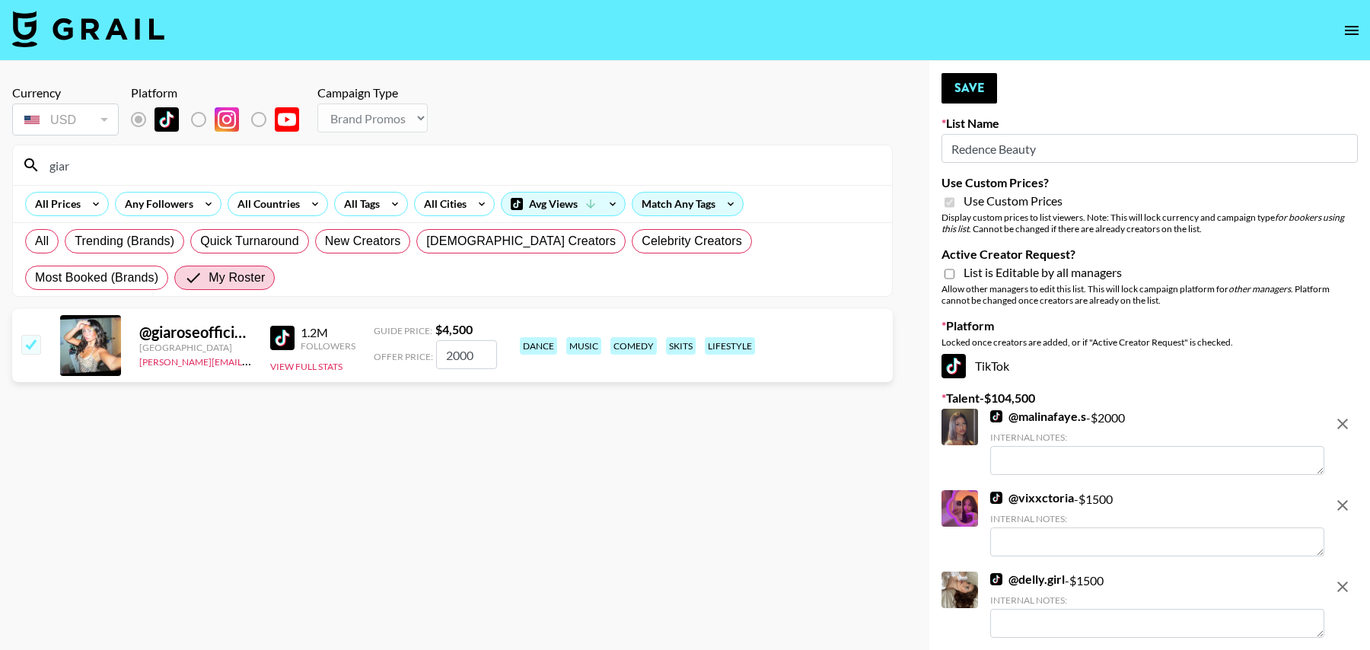
type input "2000"
click at [114, 165] on input "giar" at bounding box center [461, 165] width 843 height 24
type input "anis"
click at [26, 336] on input "checkbox" at bounding box center [30, 344] width 18 height 18
checkbox input "true"
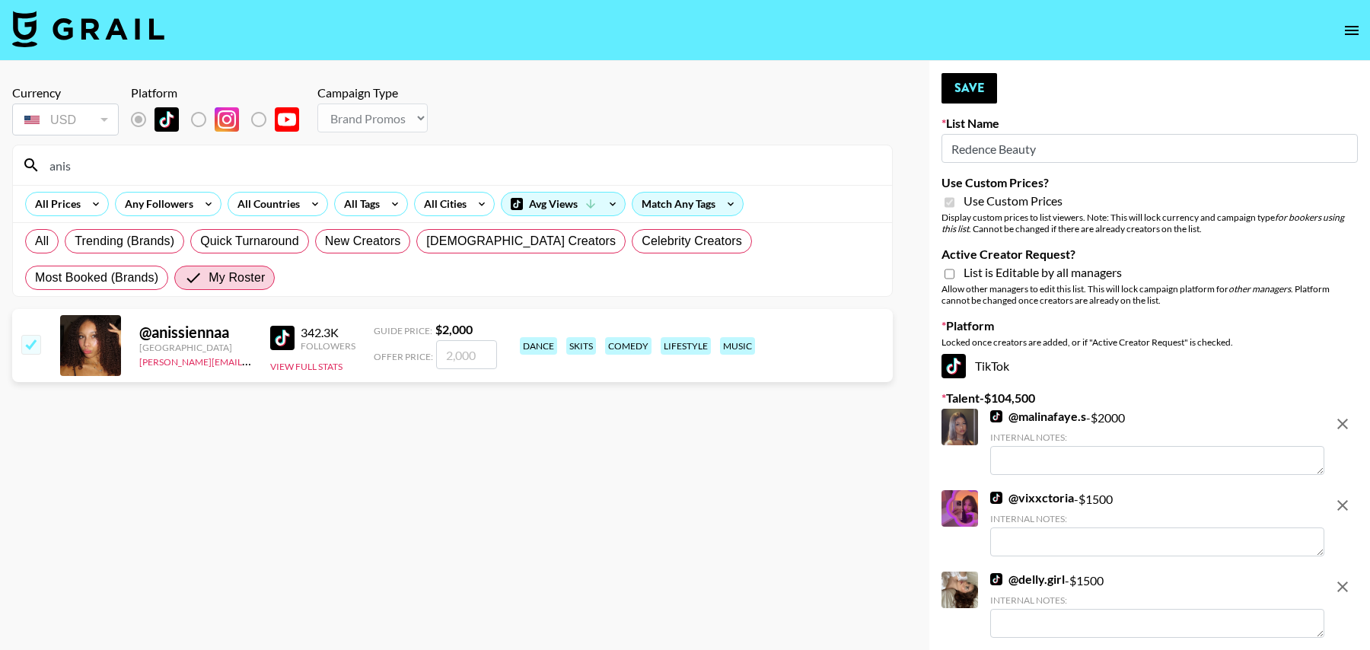
type input "2000"
click at [97, 171] on input "anis" at bounding box center [461, 165] width 843 height 24
type input "alli_"
click at [467, 343] on input "number" at bounding box center [466, 354] width 61 height 29
checkbox input "true"
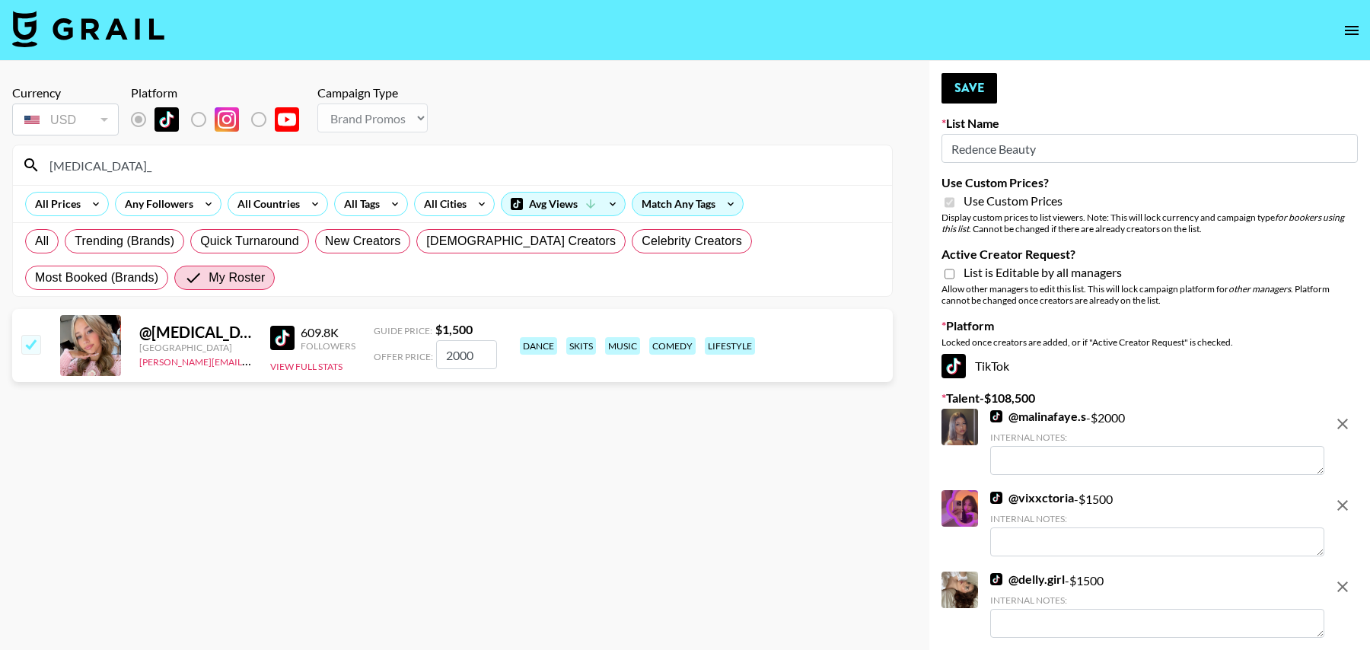
type input "2000"
click at [202, 168] on input "alli_" at bounding box center [461, 165] width 843 height 24
type input "nayeli"
click at [33, 346] on input "checkbox" at bounding box center [30, 344] width 18 height 18
checkbox input "true"
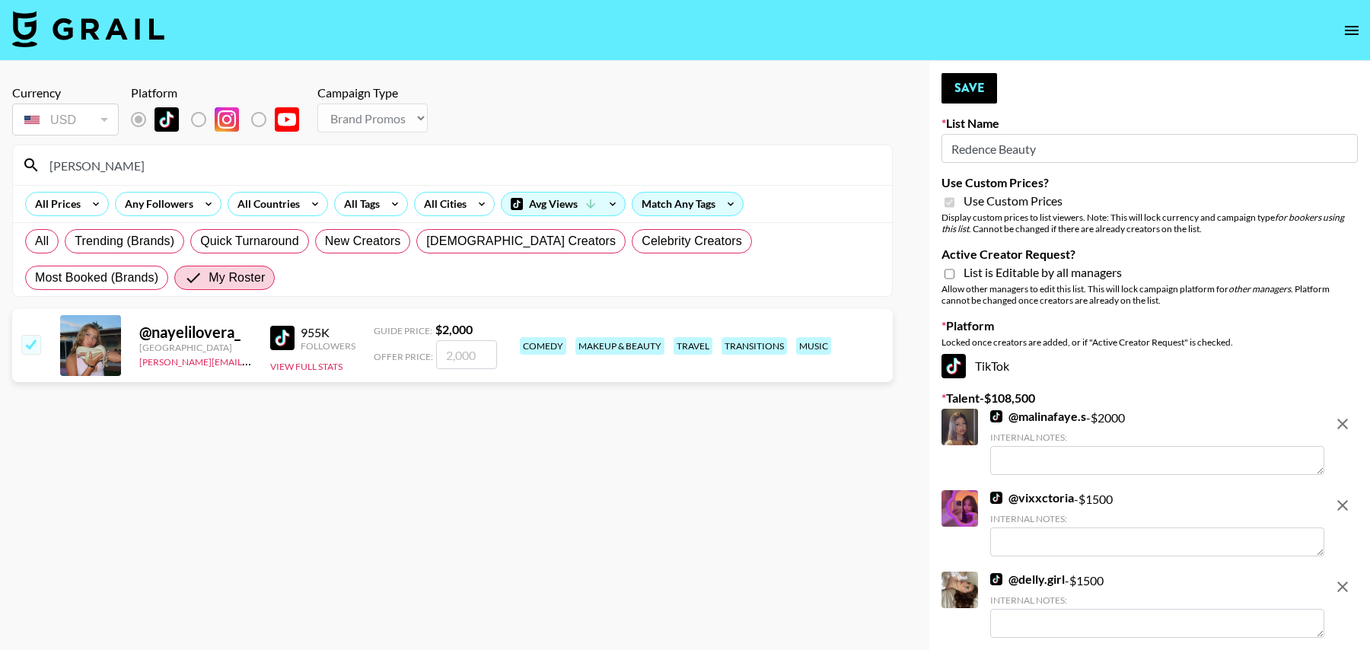
type input "2000"
click at [119, 171] on input "nayeli" at bounding box center [461, 165] width 843 height 24
type input "sydn"
click at [472, 357] on input "number" at bounding box center [466, 354] width 61 height 29
checkbox input "true"
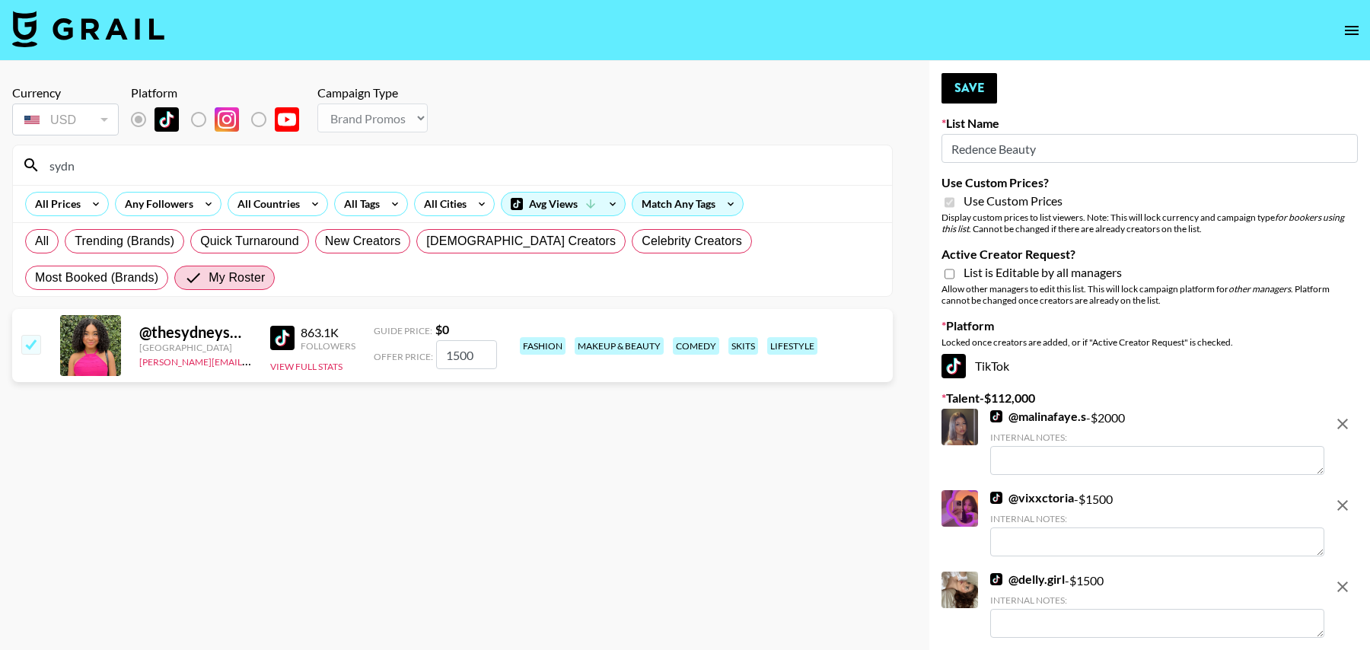
type input "1500"
click at [155, 170] on input "sydn" at bounding box center [461, 165] width 843 height 24
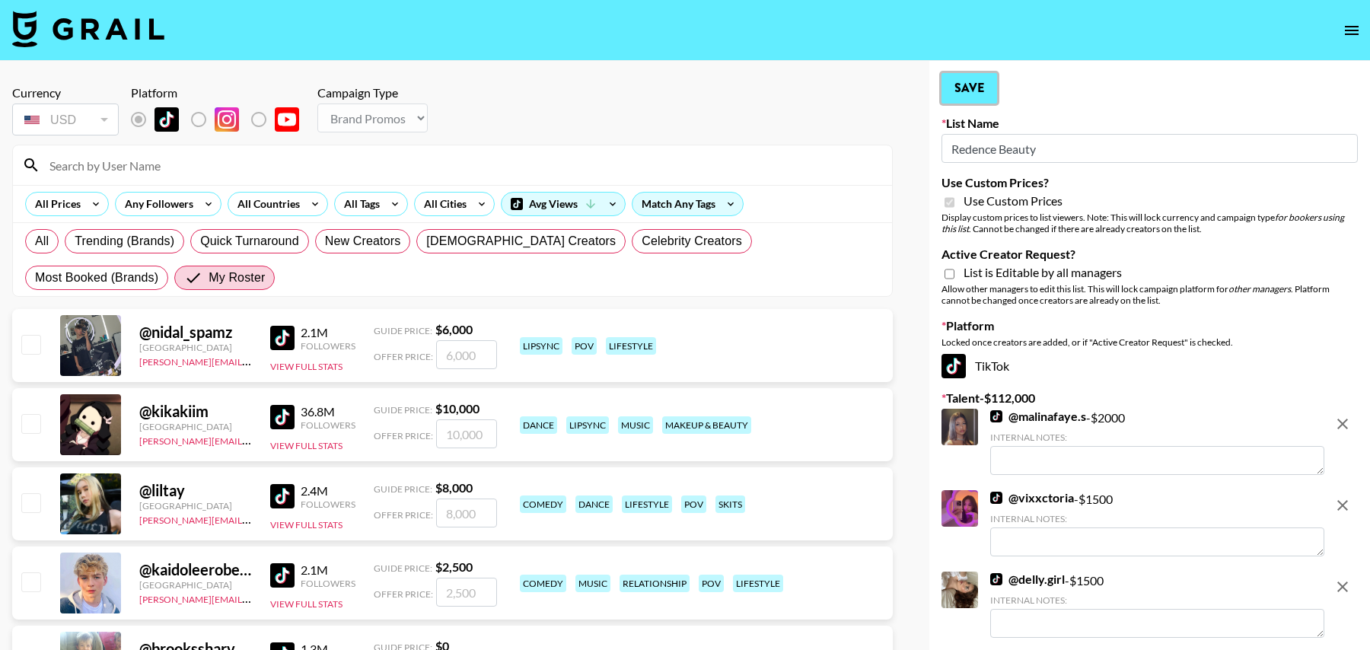
click at [972, 81] on button "Save" at bounding box center [970, 88] width 56 height 30
click at [972, 94] on button "Save" at bounding box center [970, 88] width 56 height 30
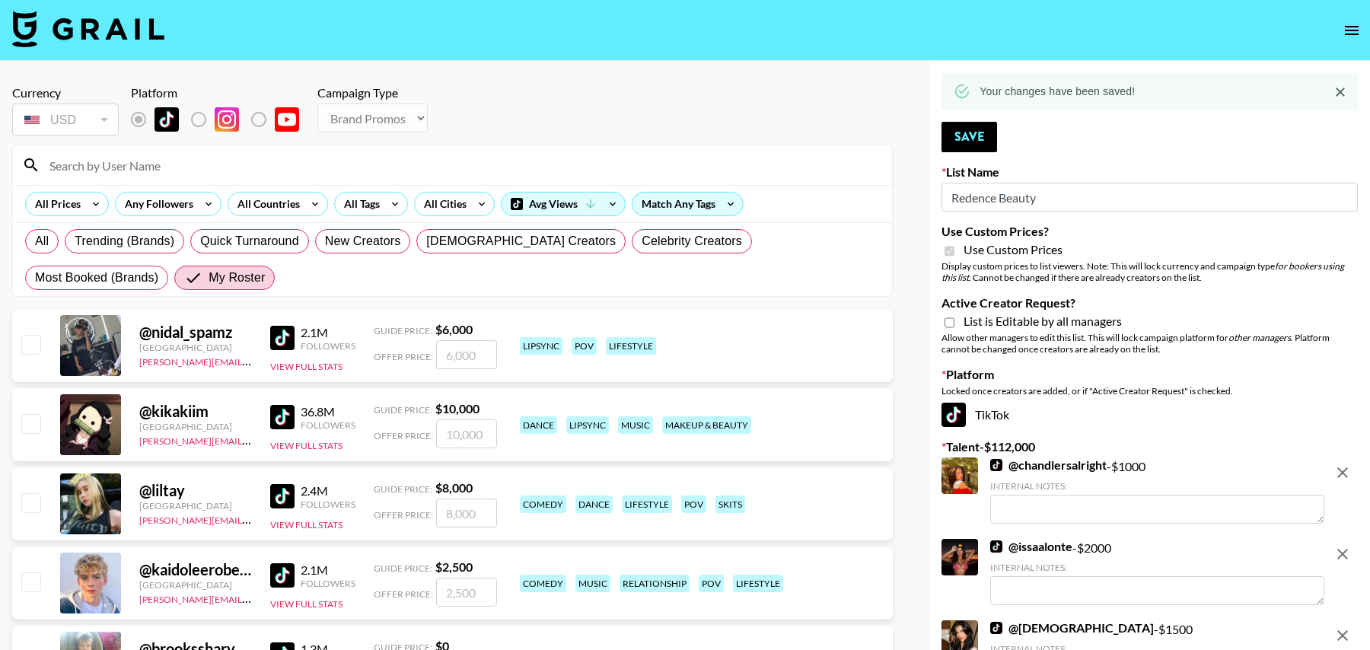
click at [528, 167] on input at bounding box center [461, 165] width 843 height 24
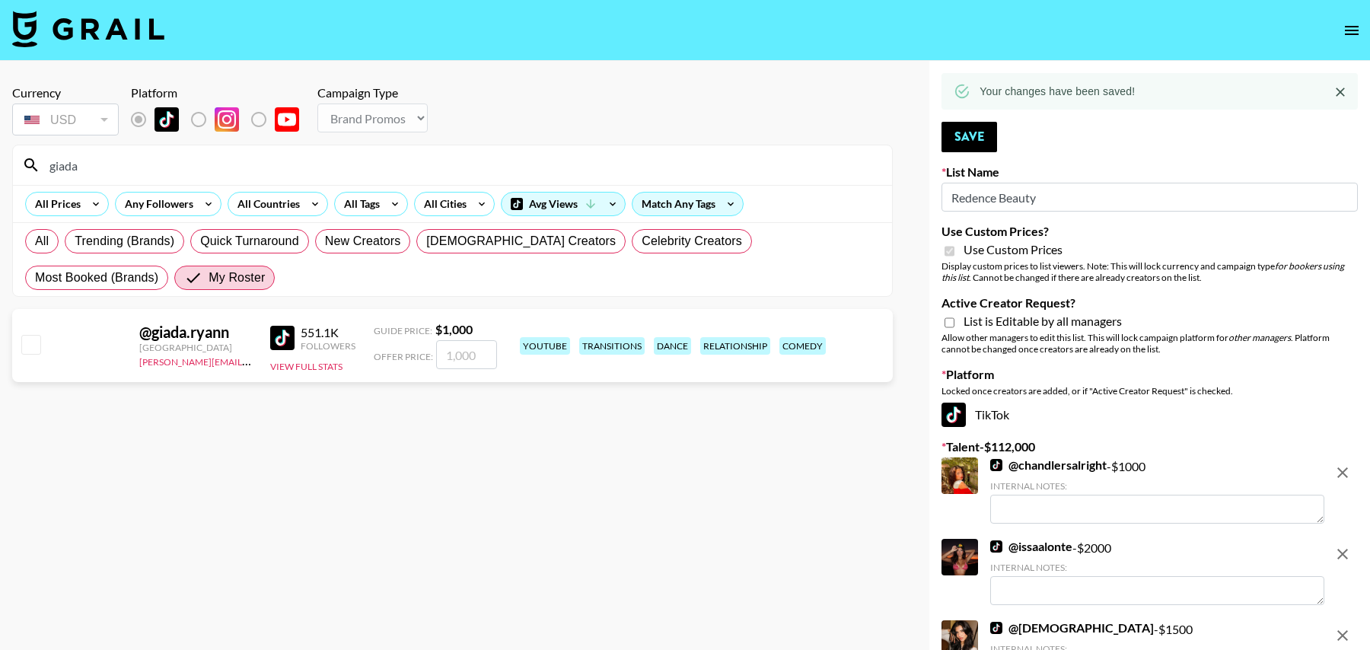
type input "giada"
click at [460, 353] on input "number" at bounding box center [466, 354] width 61 height 29
checkbox input "true"
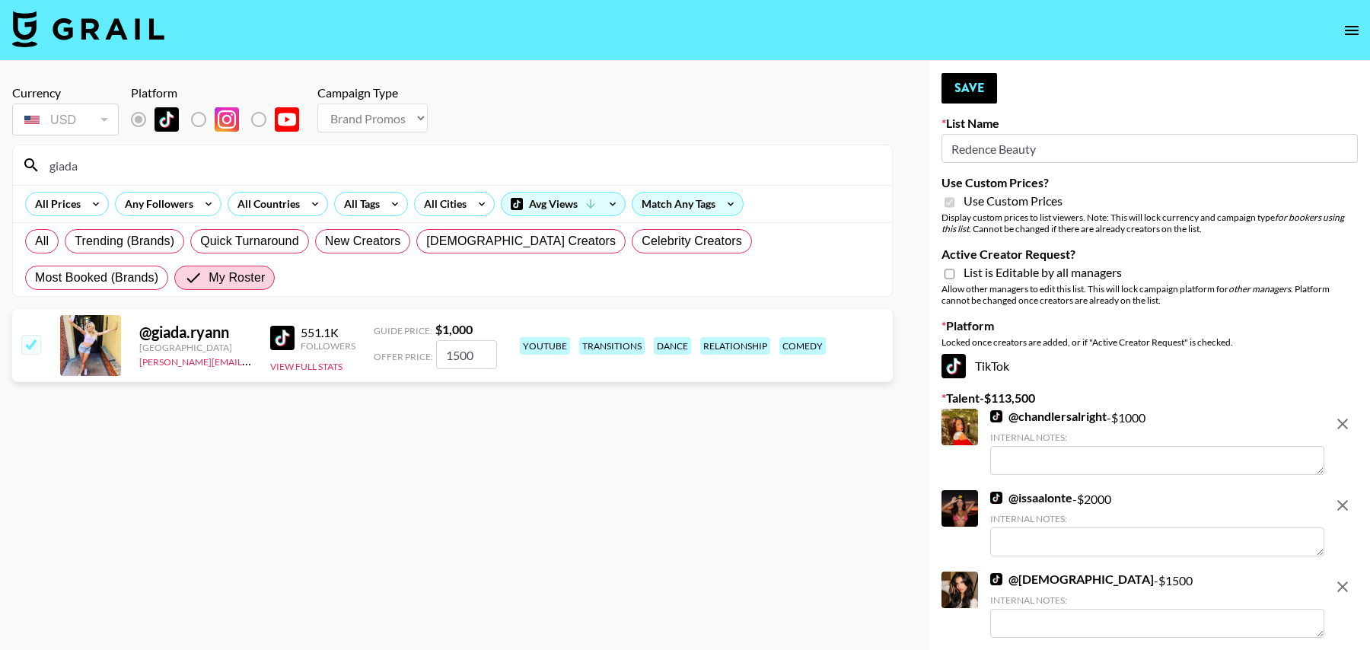
type input "1500"
click at [104, 164] on input "giada" at bounding box center [461, 165] width 843 height 24
type input "jordynn"
drag, startPoint x: 32, startPoint y: 338, endPoint x: 111, endPoint y: 308, distance: 84.5
click at [32, 338] on input "checkbox" at bounding box center [30, 344] width 18 height 18
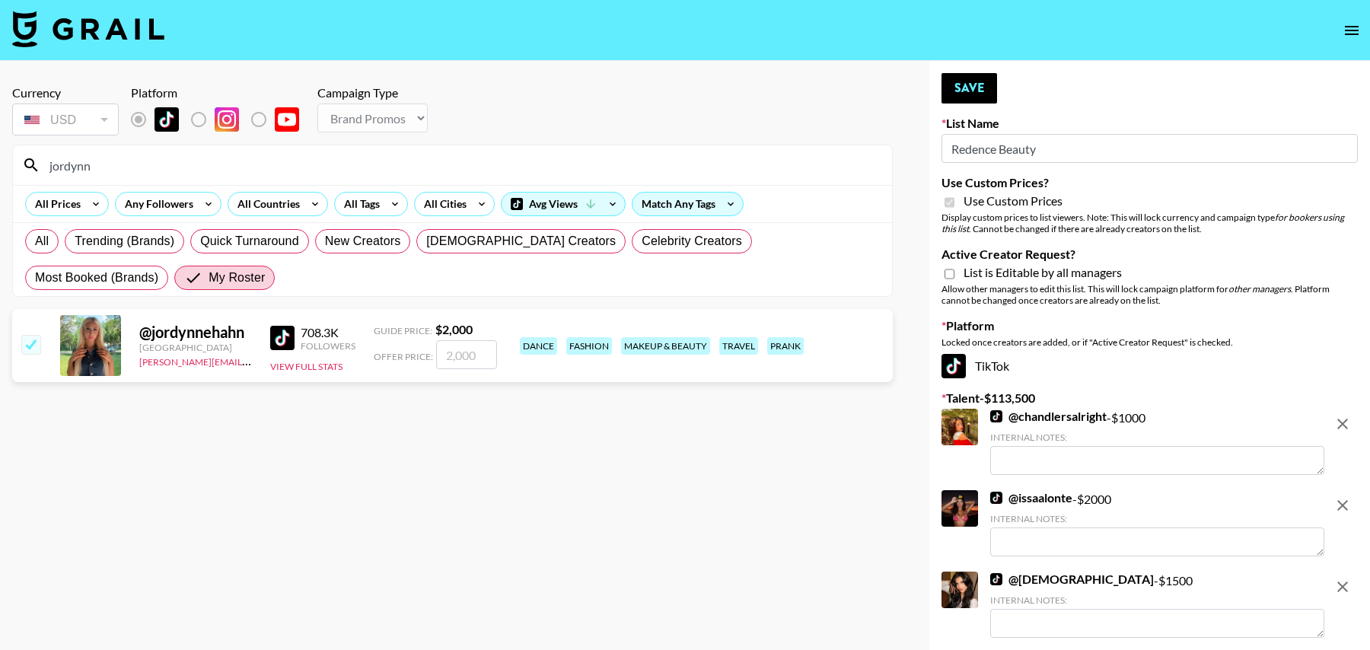
checkbox input "true"
type input "2000"
click at [339, 169] on input "jordynn" at bounding box center [461, 165] width 843 height 24
type input "dris"
click at [486, 356] on input "number" at bounding box center [466, 354] width 61 height 29
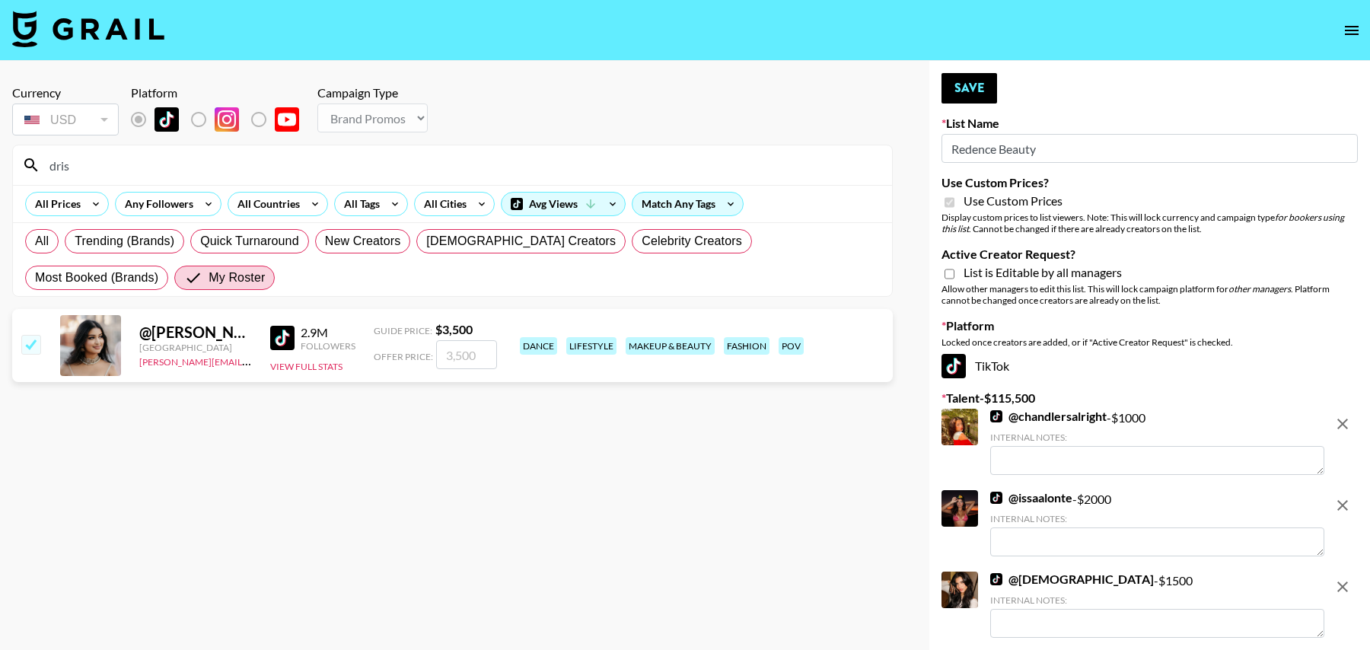
checkbox input "true"
type input "2000"
click at [205, 167] on input "dris" at bounding box center [461, 165] width 843 height 24
type input "jada"
click at [456, 359] on input "number" at bounding box center [466, 354] width 61 height 29
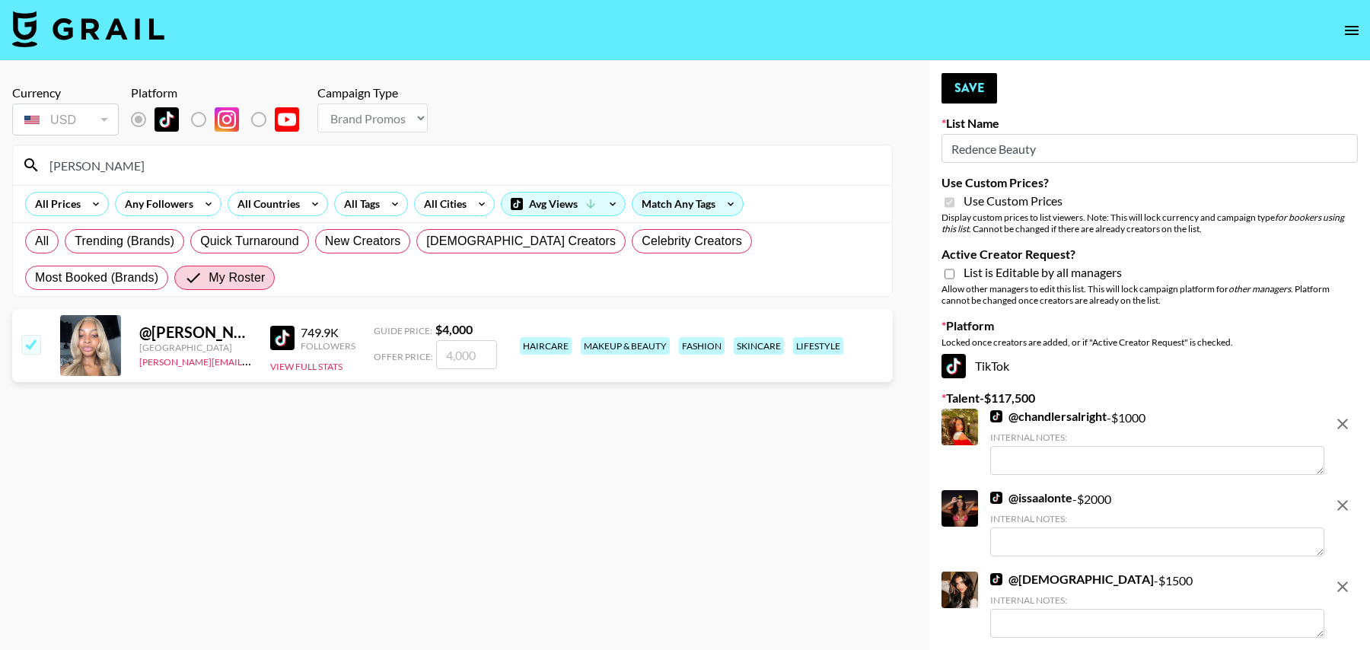
checkbox input "true"
type input "2000"
click at [985, 94] on button "Save" at bounding box center [970, 88] width 56 height 30
click at [0, 0] on icon at bounding box center [0, 0] width 0 height 0
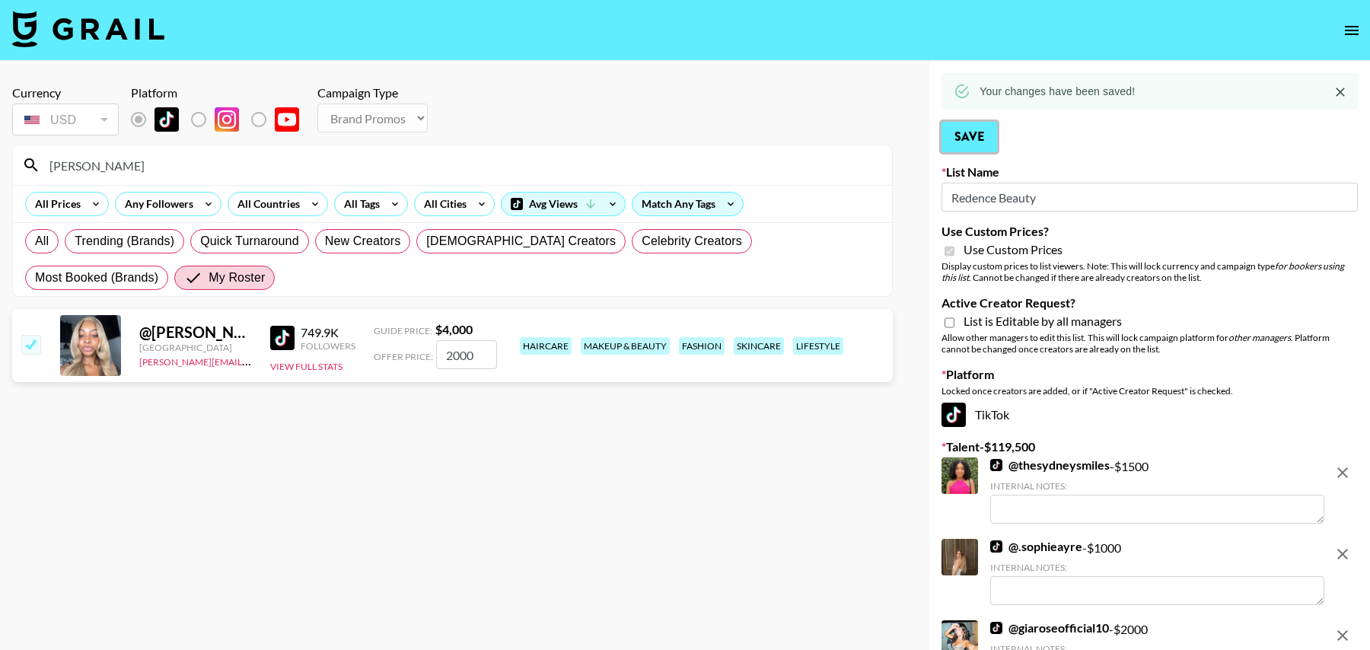
click at [977, 144] on button "Save" at bounding box center [970, 137] width 56 height 30
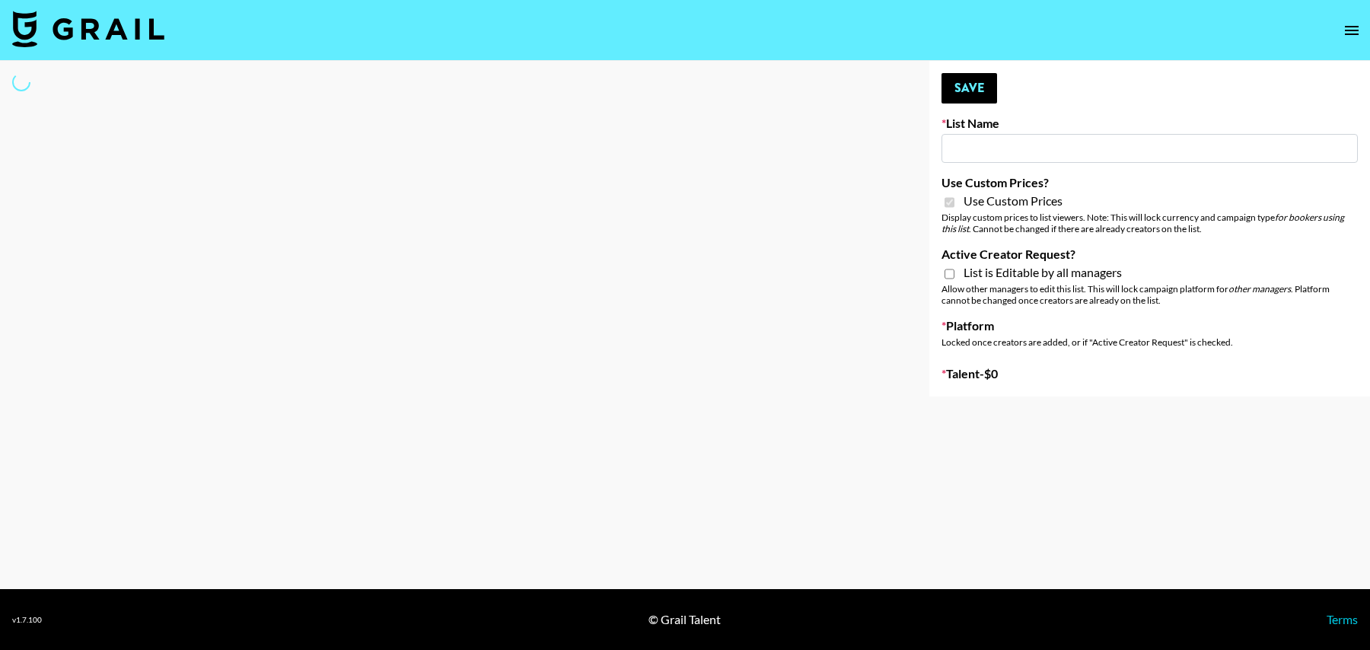
type input "Dime Beauty"
checkbox input "true"
select select "Brand"
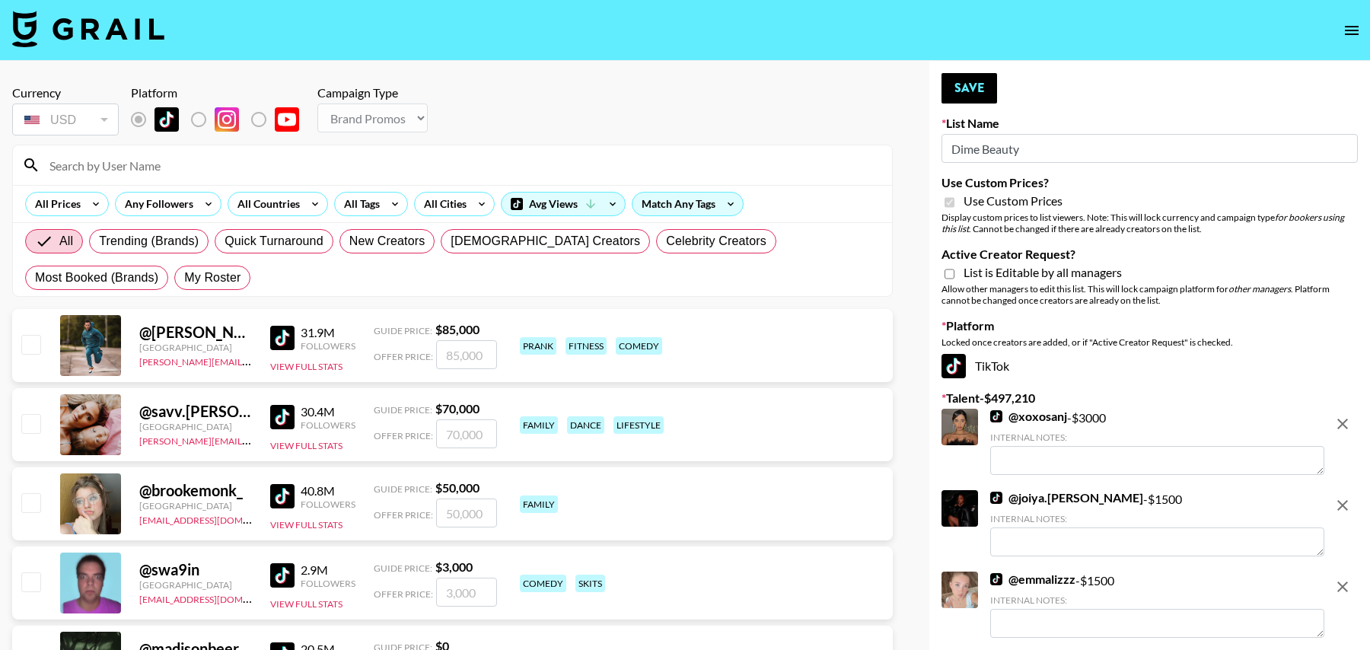
click at [204, 164] on input at bounding box center [461, 165] width 843 height 24
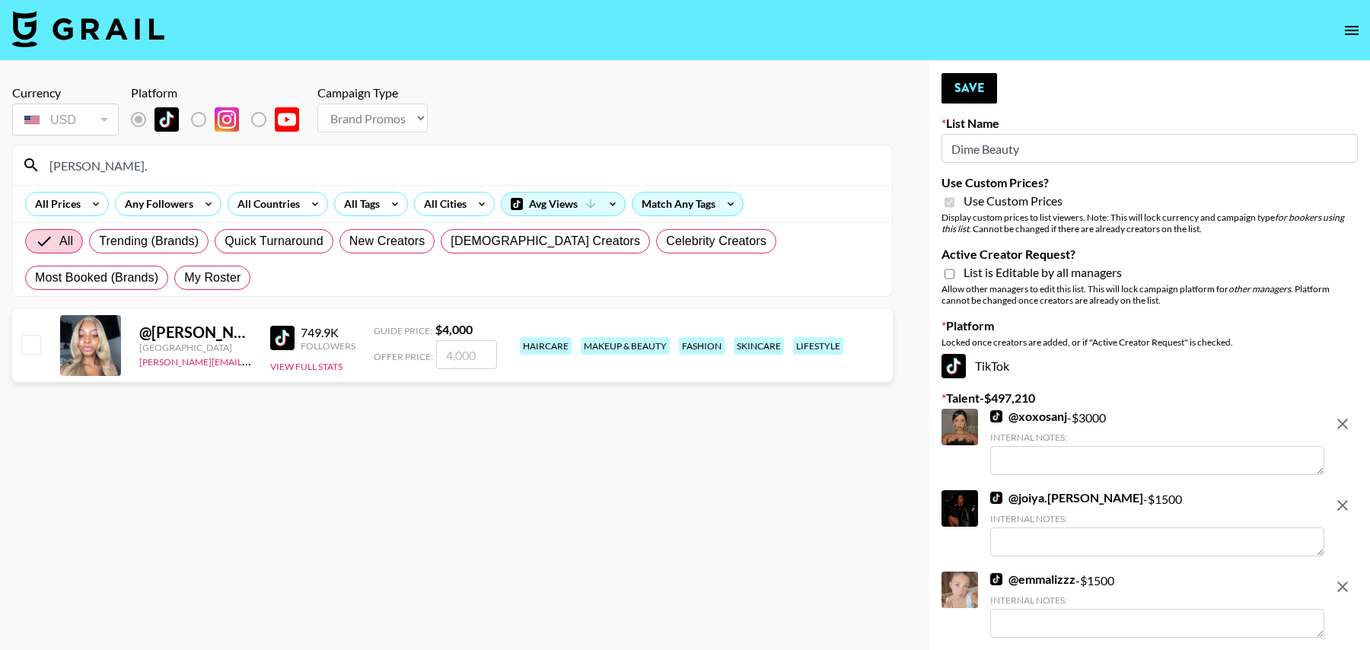
type input "jada."
click at [485, 356] on input "number" at bounding box center [466, 354] width 61 height 29
type input "2"
checkbox input "true"
type input "2500"
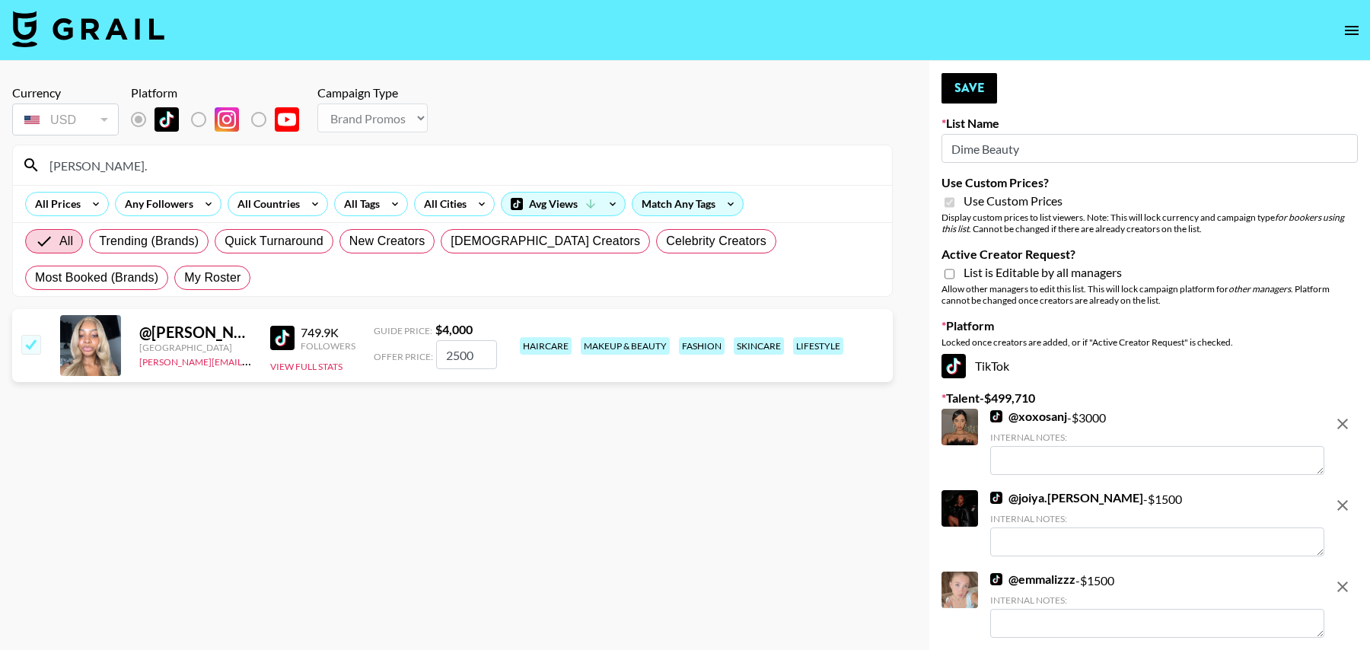
click at [79, 155] on input "jada." at bounding box center [461, 165] width 843 height 24
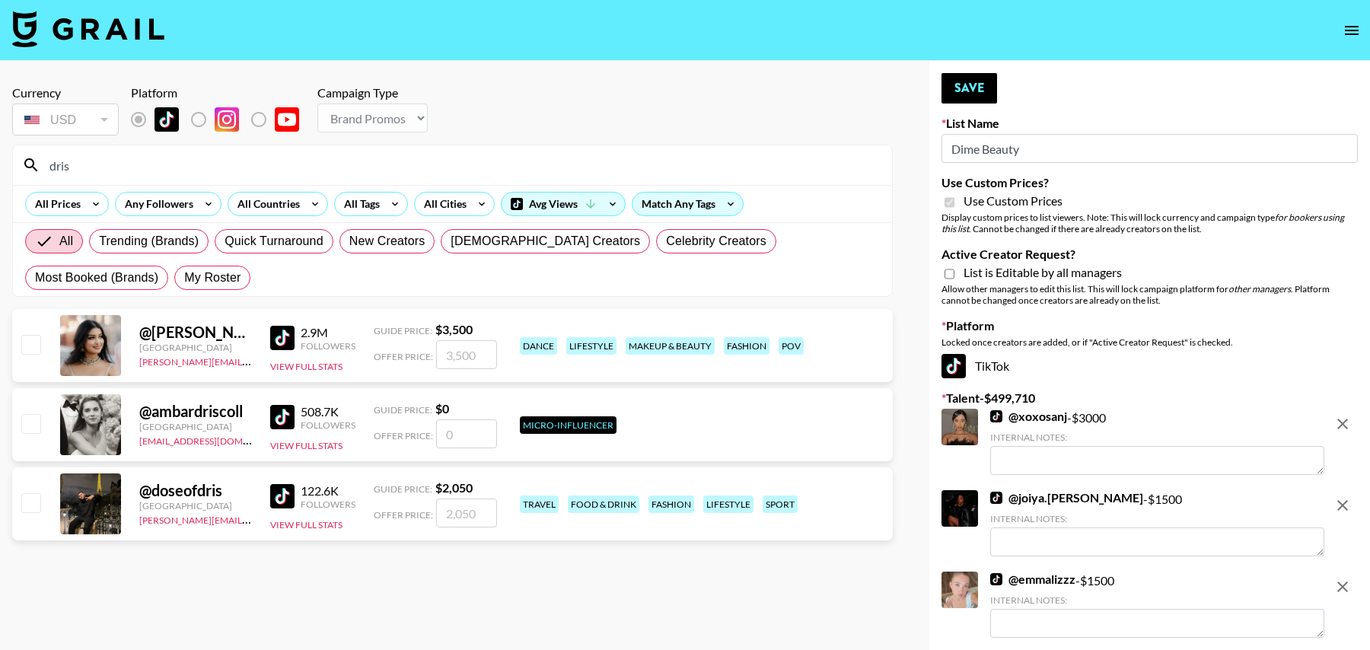
type input "dris"
click at [29, 341] on input "checkbox" at bounding box center [30, 344] width 18 height 18
checkbox input "true"
drag, startPoint x: 480, startPoint y: 363, endPoint x: 403, endPoint y: 362, distance: 76.1
click at [403, 362] on div "Offer Price: 3500" at bounding box center [435, 354] width 123 height 29
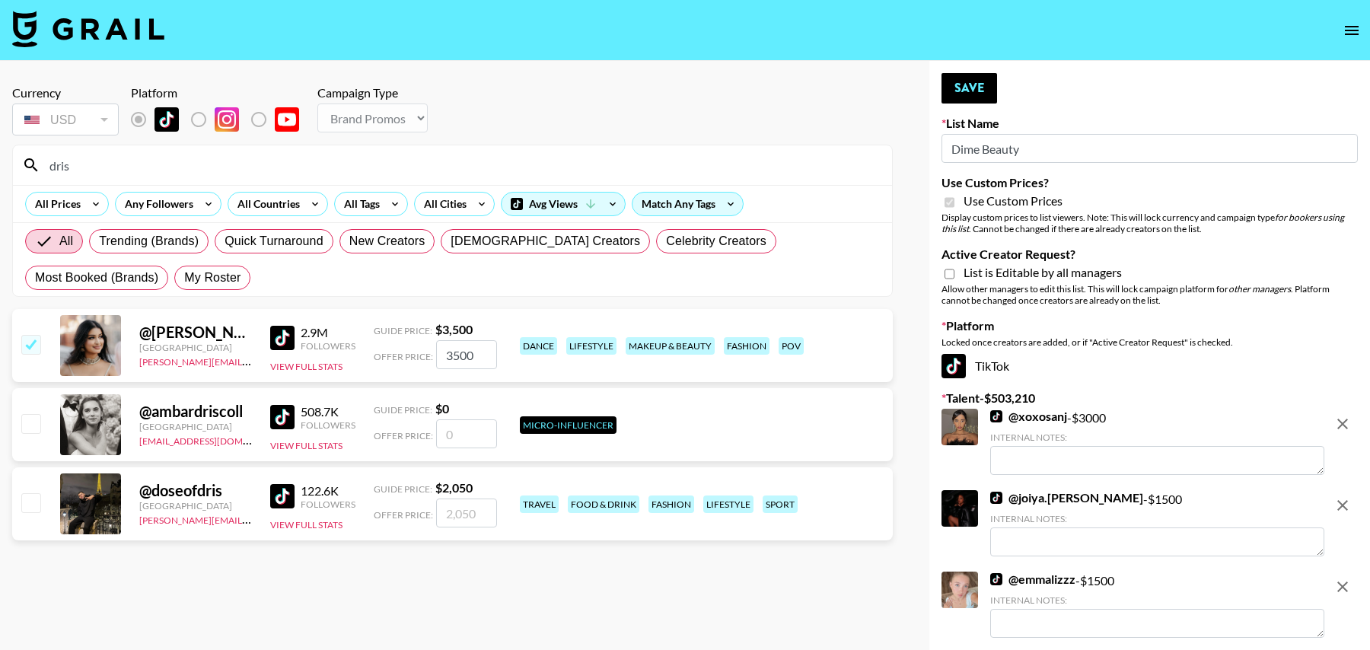
click at [452, 349] on input "3500" at bounding box center [466, 354] width 61 height 29
type input "3000"
click at [72, 163] on input "dris" at bounding box center [461, 165] width 843 height 24
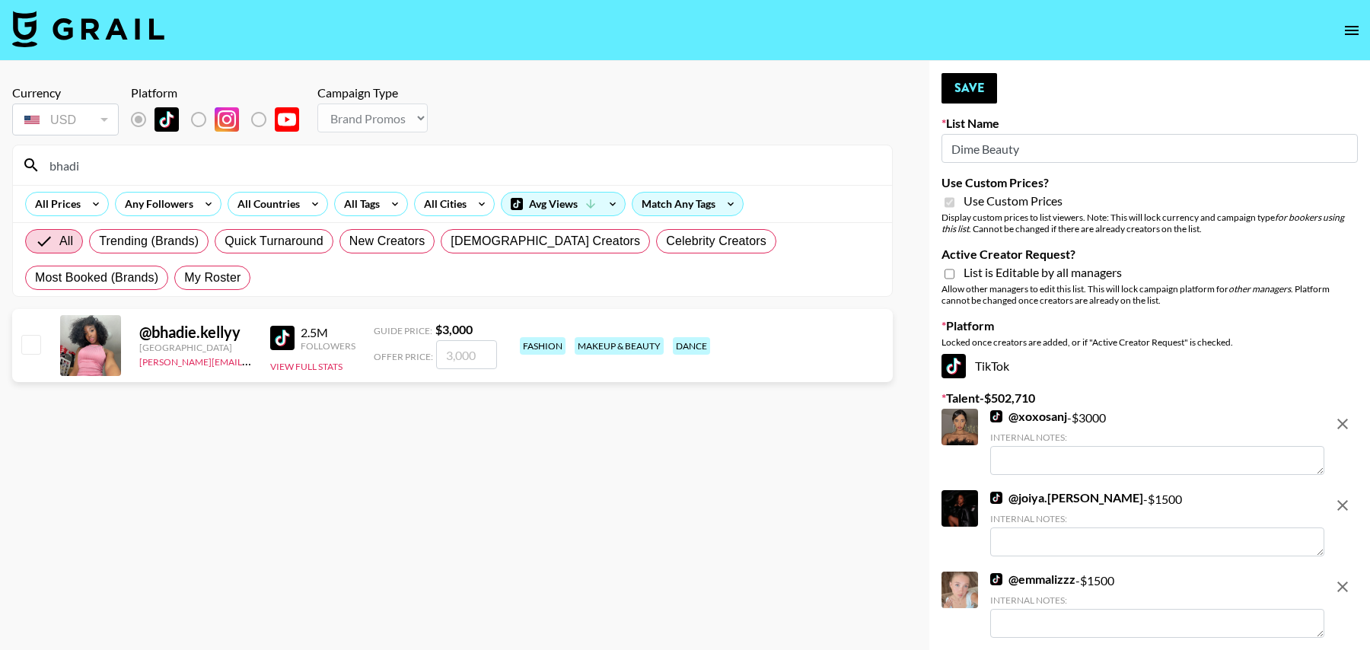
type input "bhadi"
drag, startPoint x: 33, startPoint y: 343, endPoint x: 372, endPoint y: 289, distance: 343.6
click at [33, 343] on input "checkbox" at bounding box center [30, 344] width 18 height 18
checkbox input "true"
type input "3000"
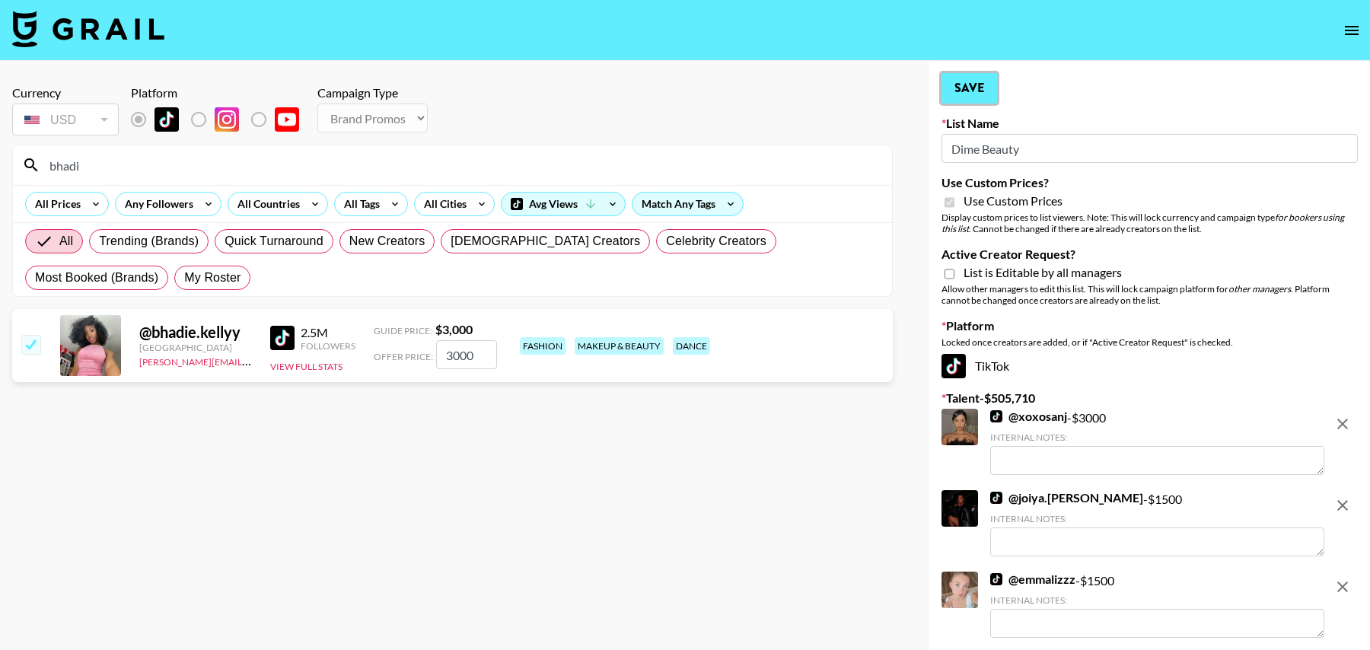
click at [962, 89] on button "Save" at bounding box center [970, 88] width 56 height 30
click at [984, 89] on button "Save" at bounding box center [970, 88] width 56 height 30
